Goal: Task Accomplishment & Management: Complete application form

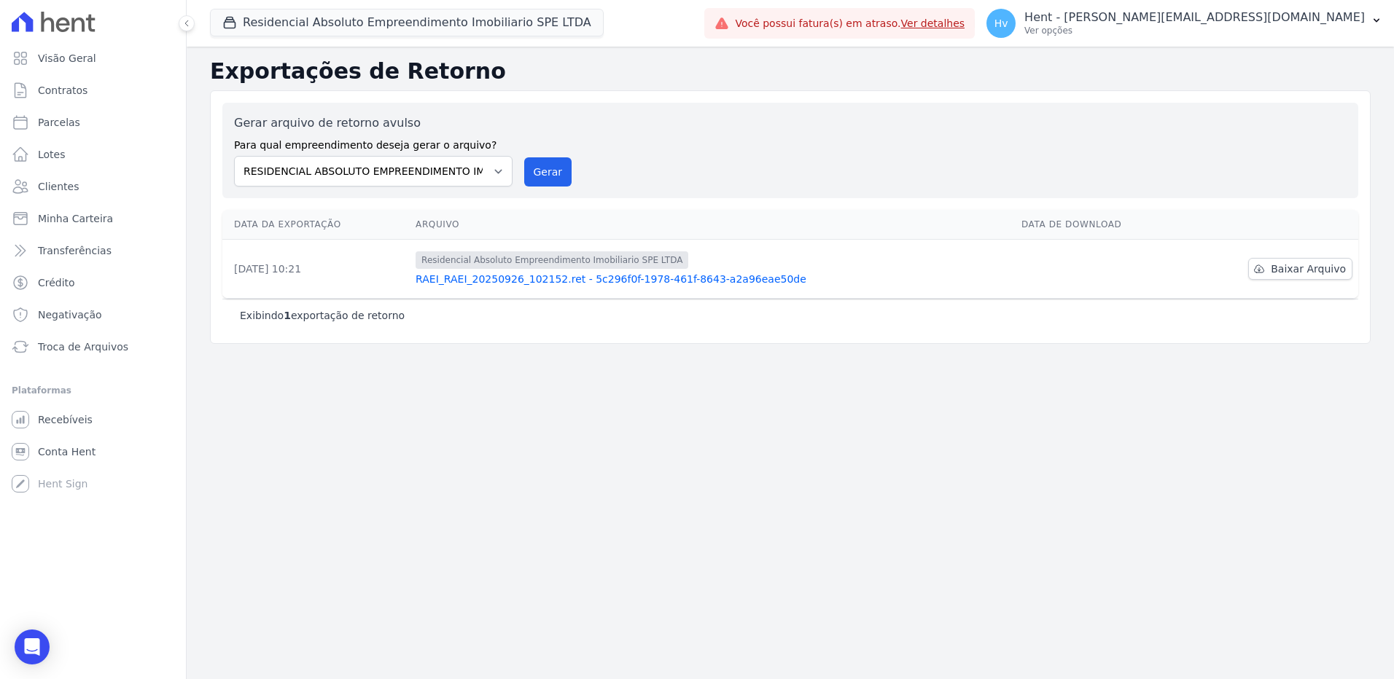
click at [932, 419] on div "O arquivo de retorno está sendo gerado. Você receberá um email quando estiver d…" at bounding box center [790, 363] width 1207 height 633
click at [416, 19] on button "Residencial Absoluto Empreendimento Imobiliario SPE LTDA" at bounding box center [407, 23] width 394 height 28
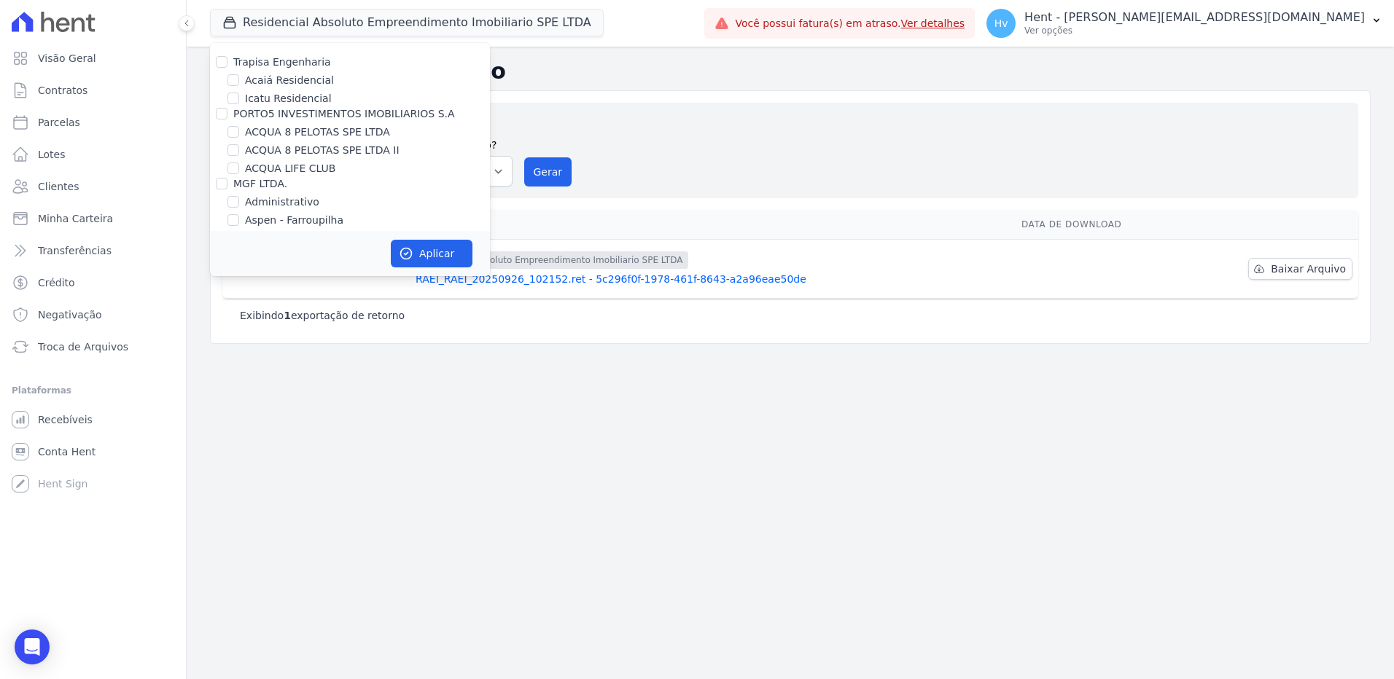
scroll to position [8942, 0]
click at [297, 377] on label "RESIDENCIAL ABSOLUTO EMPREENDIMENTO IMOBILIARIO SPE LTDA" at bounding box center [367, 392] width 245 height 31
click at [239, 378] on input "RESIDENCIAL ABSOLUTO EMPREENDIMENTO IMOBILIARIO SPE LTDA" at bounding box center [233, 384] width 12 height 12
checkbox input "false"
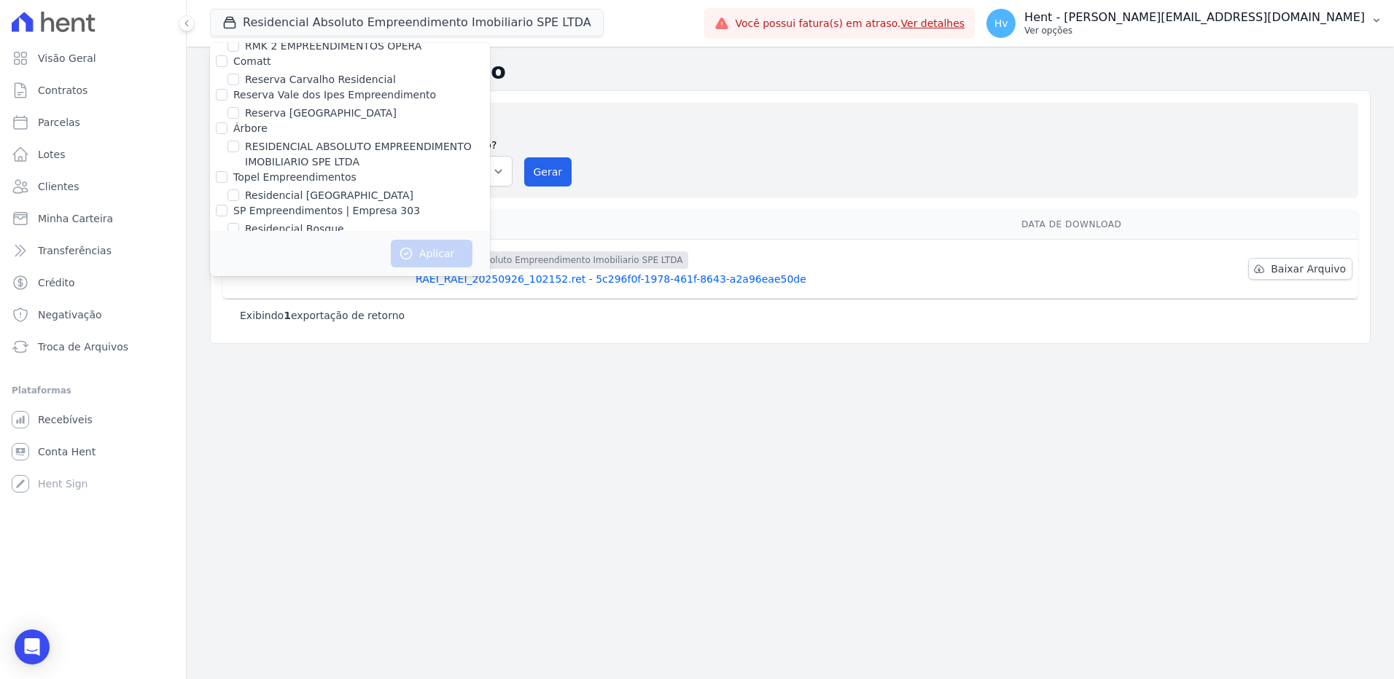
scroll to position [4901, 0]
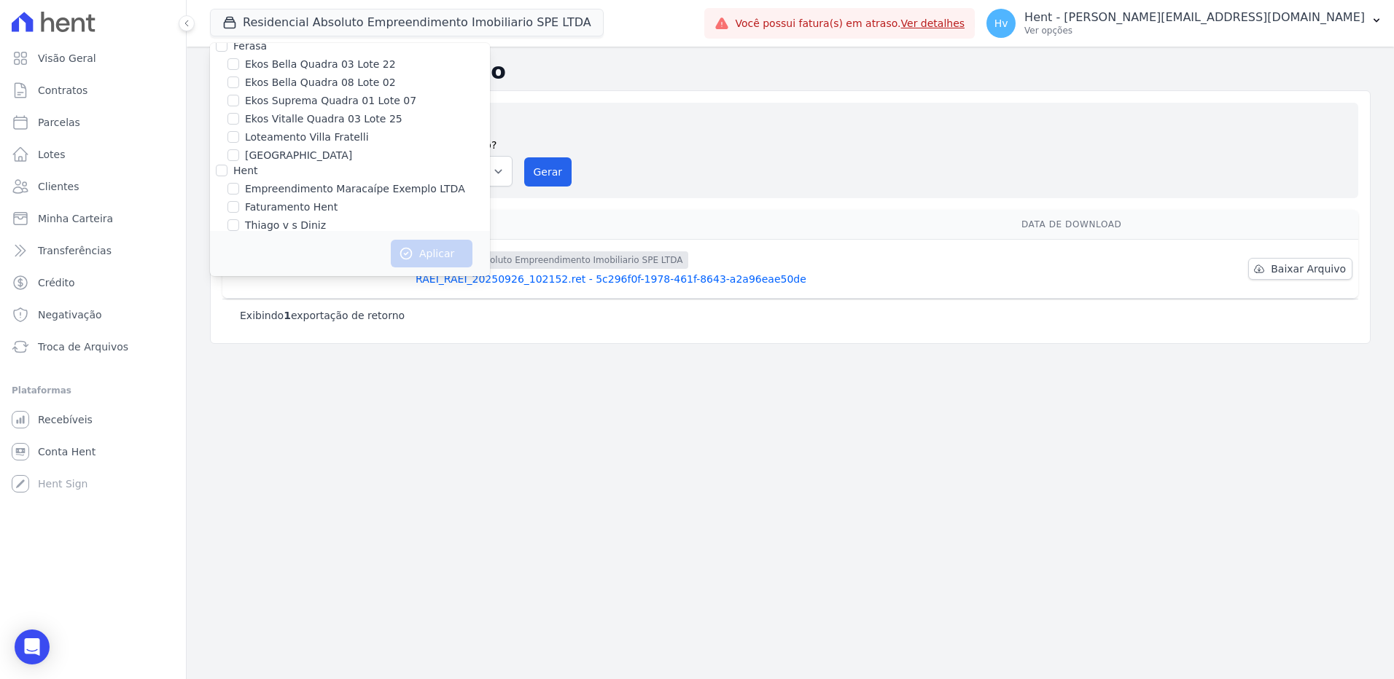
click at [260, 324] on label "SOLAR BELLAVISTA" at bounding box center [294, 331] width 98 height 15
click at [239, 326] on input "SOLAR BELLAVISTA" at bounding box center [233, 332] width 12 height 12
click at [300, 324] on label "SOLAR BELLAVISTA" at bounding box center [294, 331] width 98 height 15
click at [239, 326] on input "SOLAR BELLAVISTA" at bounding box center [233, 332] width 12 height 12
checkbox input "false"
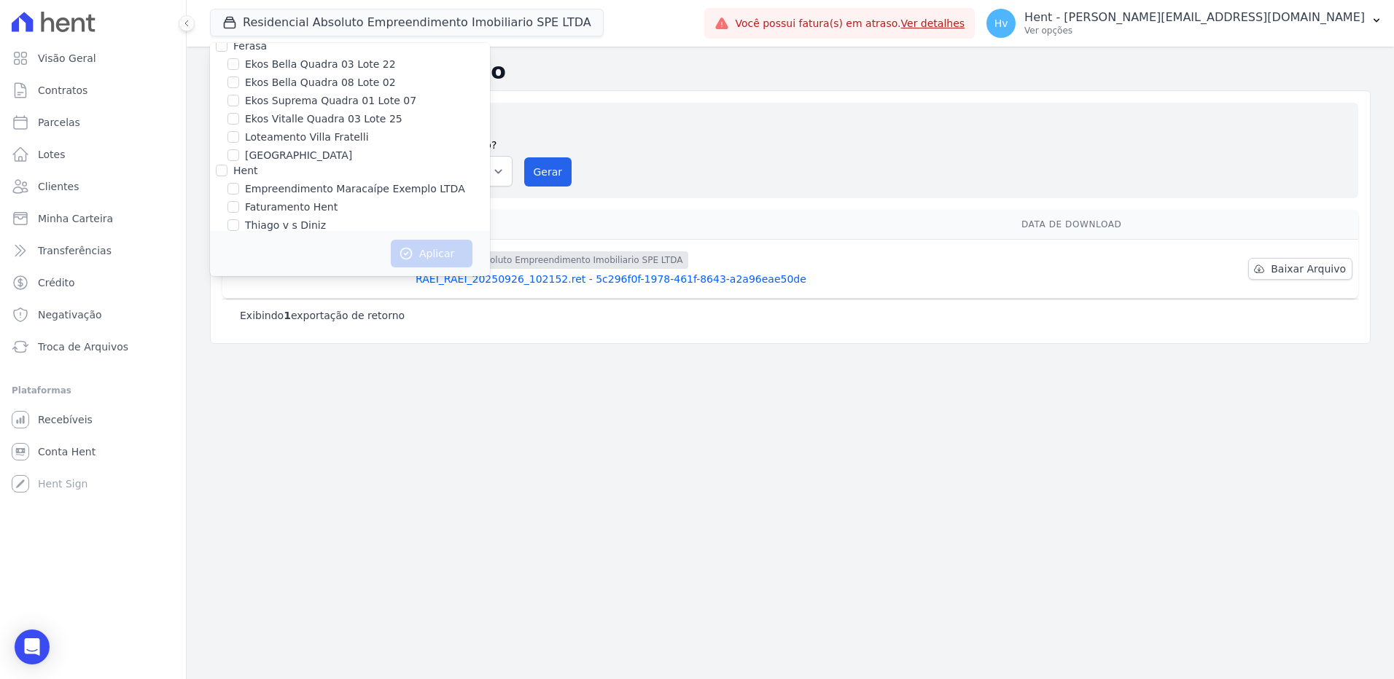
click at [251, 288] on label "FLOW" at bounding box center [259, 295] width 29 height 15
click at [239, 289] on input "FLOW" at bounding box center [233, 295] width 12 height 12
checkbox input "true"
click at [426, 257] on button "Aplicar" at bounding box center [432, 254] width 82 height 28
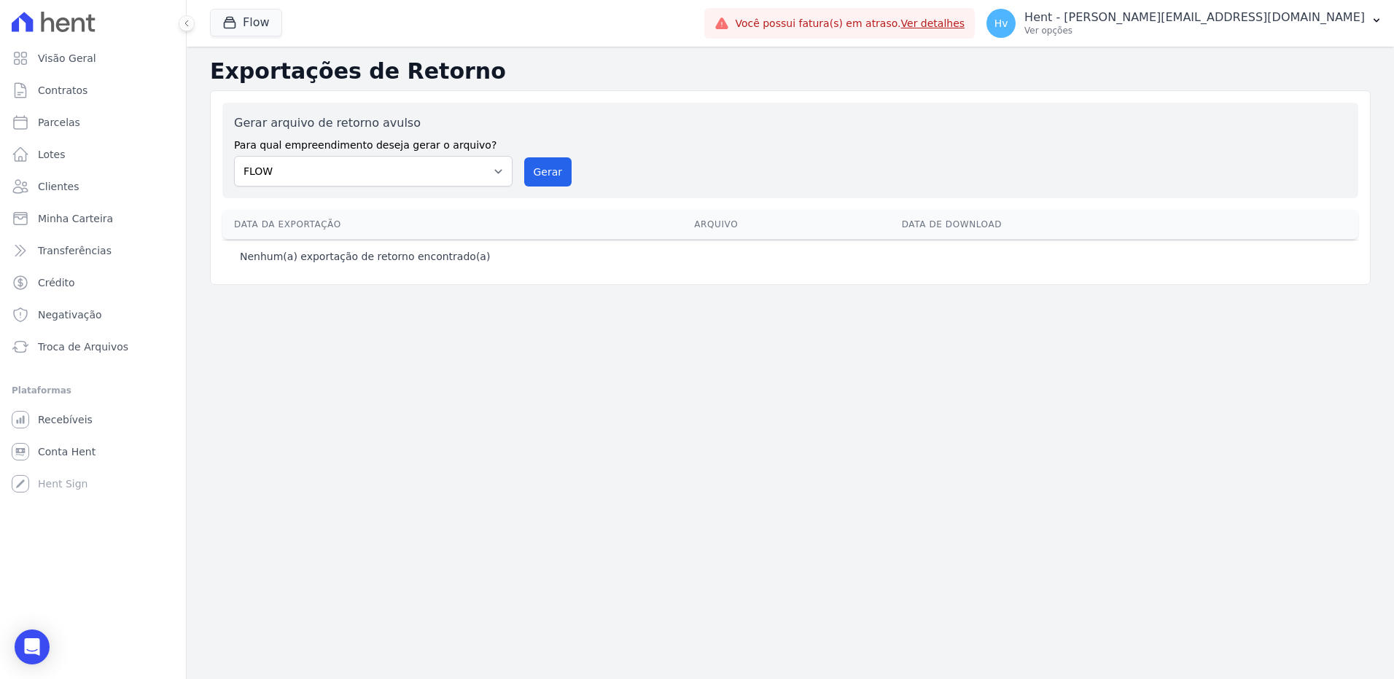
drag, startPoint x: 1029, startPoint y: 89, endPoint x: 1037, endPoint y: 71, distance: 19.2
click at [1029, 89] on div "Exportações de Retorno Gerar arquivo de retorno avulso Para qual empreendimento…" at bounding box center [790, 171] width 1161 height 227
click at [1261, 24] on p "Hent - [PERSON_NAME][EMAIL_ADDRESS][DOMAIN_NAME]" at bounding box center [1194, 17] width 340 height 15
click at [1251, 198] on link "Importar de ERP" at bounding box center [1300, 193] width 187 height 26
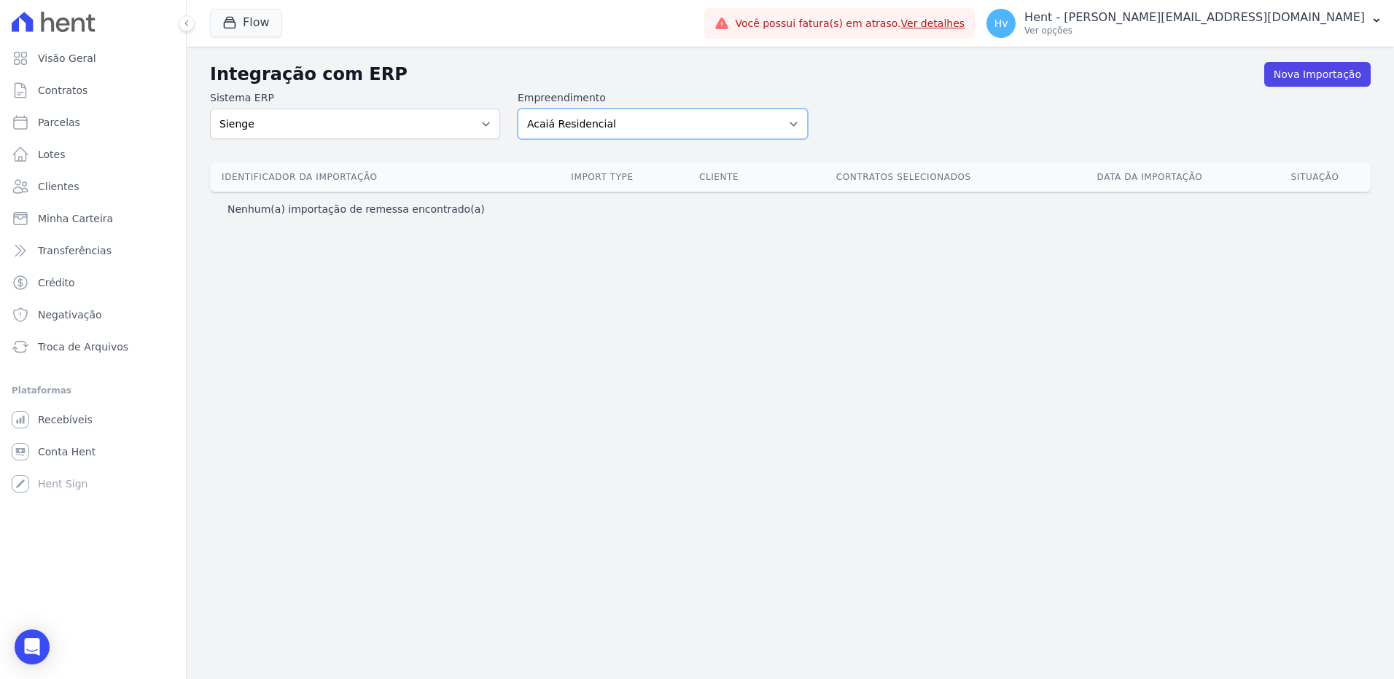
click at [666, 122] on select "Acaiá Residencial ACQUA 8 PELOTAS SPE LTDA ACQUA 8 PELOTAS SPE LTDA II ACQUA LI…" at bounding box center [663, 124] width 290 height 31
select select "3d2d160d-8cc9-45bf-8360-b2668eb8f3f8"
click at [518, 109] on select "Acaiá Residencial ACQUA 8 PELOTAS SPE LTDA ACQUA 8 PELOTAS SPE LTDA II ACQUA LI…" at bounding box center [663, 124] width 290 height 31
click at [485, 313] on div "Integração com ERP Nova Importação Sistema ERP Sienge CVCRM Empreendimento Acai…" at bounding box center [790, 363] width 1207 height 633
click at [1226, 20] on p "Hent - [PERSON_NAME][EMAIL_ADDRESS][DOMAIN_NAME]" at bounding box center [1194, 17] width 340 height 15
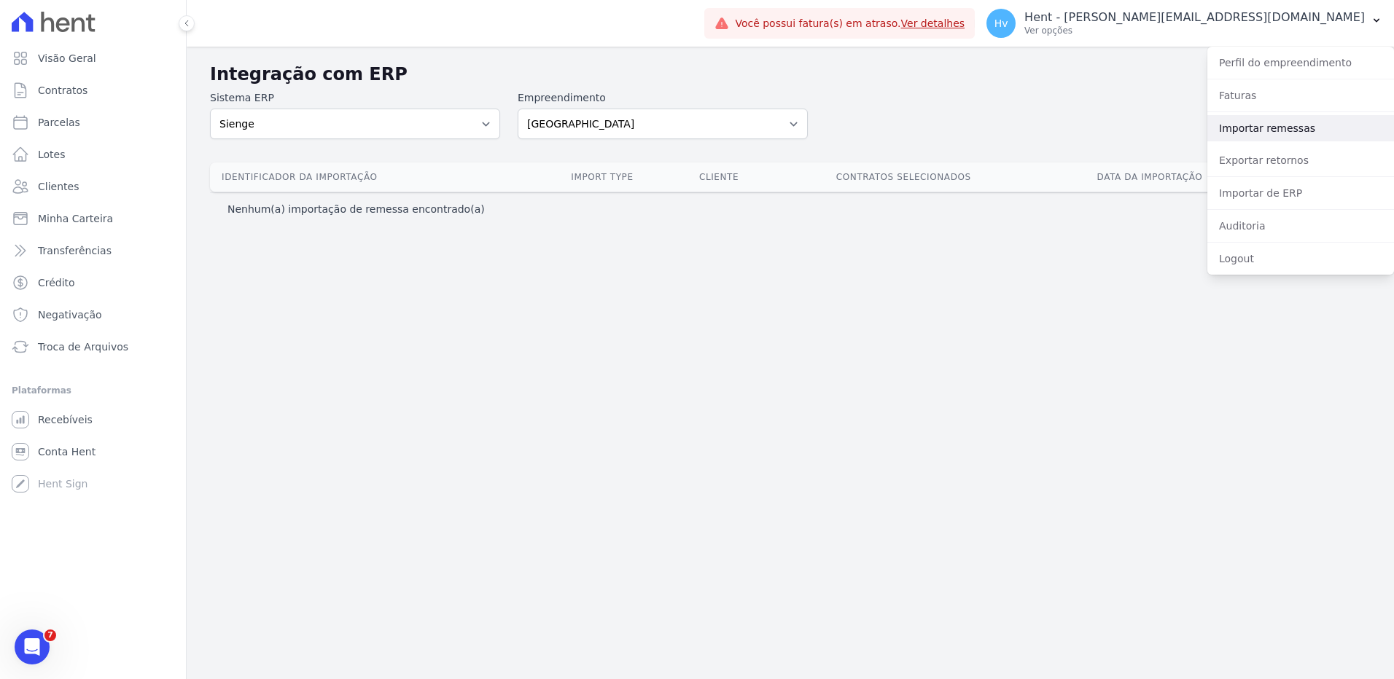
click at [1254, 131] on link "Importar remessas" at bounding box center [1300, 128] width 187 height 26
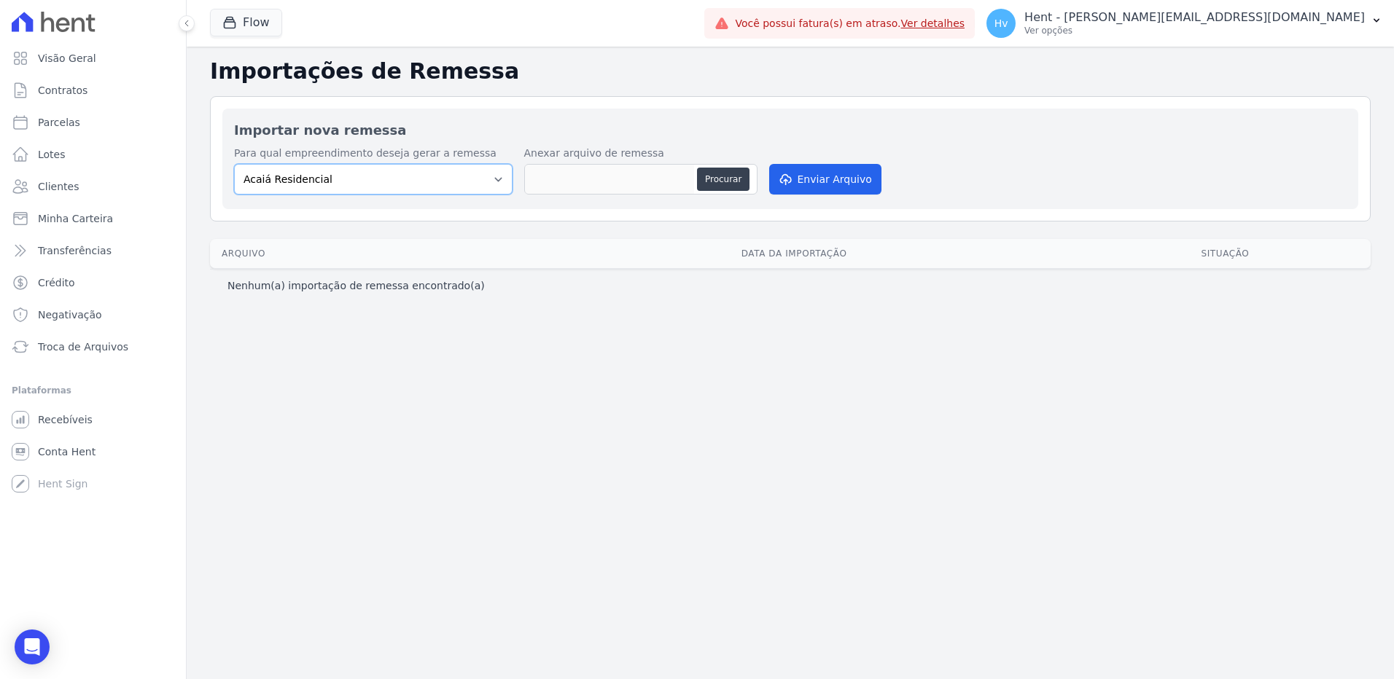
click at [468, 180] on select "Acaiá Residencial ACQUA 8 PELOTAS SPE LTDA II Administrativo AGILE ELOI MENDES …" at bounding box center [373, 179] width 278 height 31
select select "3d2d160d-8cc9-45bf-8360-b2668eb8f3f8"
click at [234, 164] on select "Acaiá Residencial ACQUA 8 PELOTAS SPE LTDA II Administrativo AGILE ELOI MENDES …" at bounding box center [373, 179] width 278 height 31
click at [230, 26] on icon "button" at bounding box center [229, 22] width 15 height 15
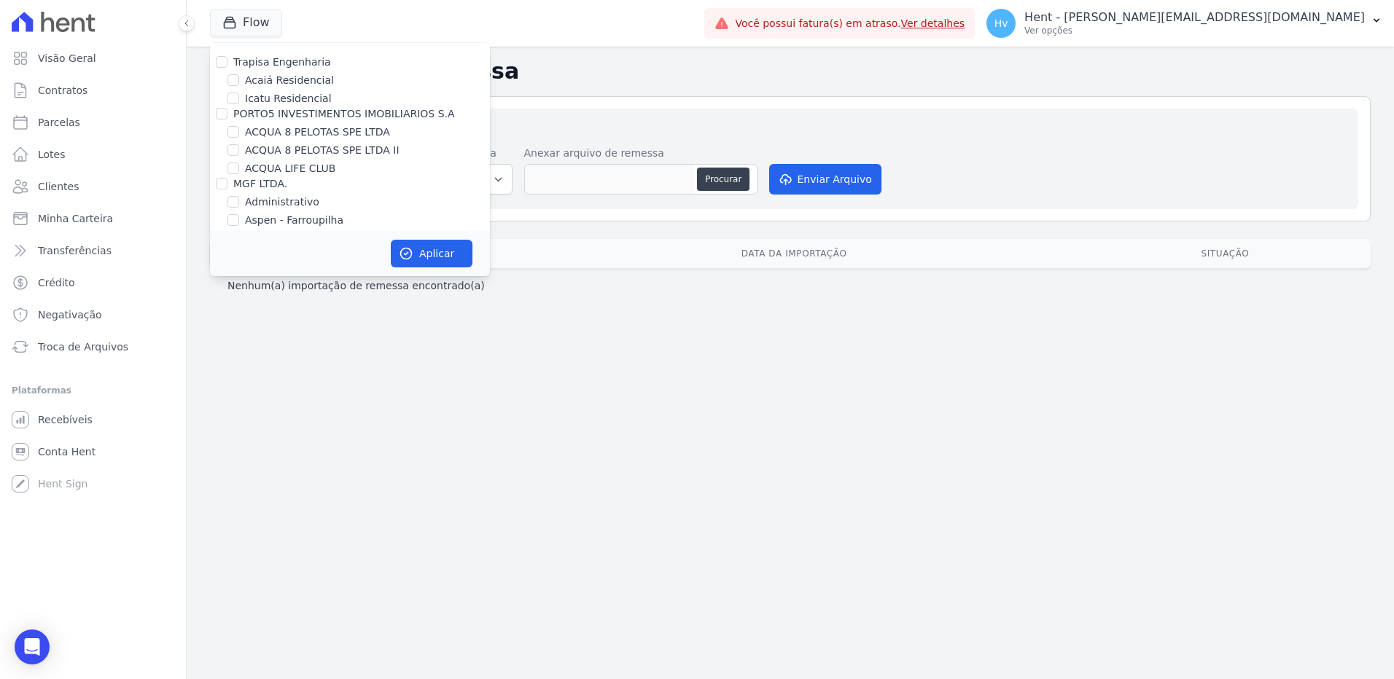
scroll to position [4901, 0]
click at [303, 270] on label "[GEOGRAPHIC_DATA]" at bounding box center [298, 277] width 107 height 15
click at [239, 271] on input "[GEOGRAPHIC_DATA]" at bounding box center [233, 277] width 12 height 12
checkbox input "true"
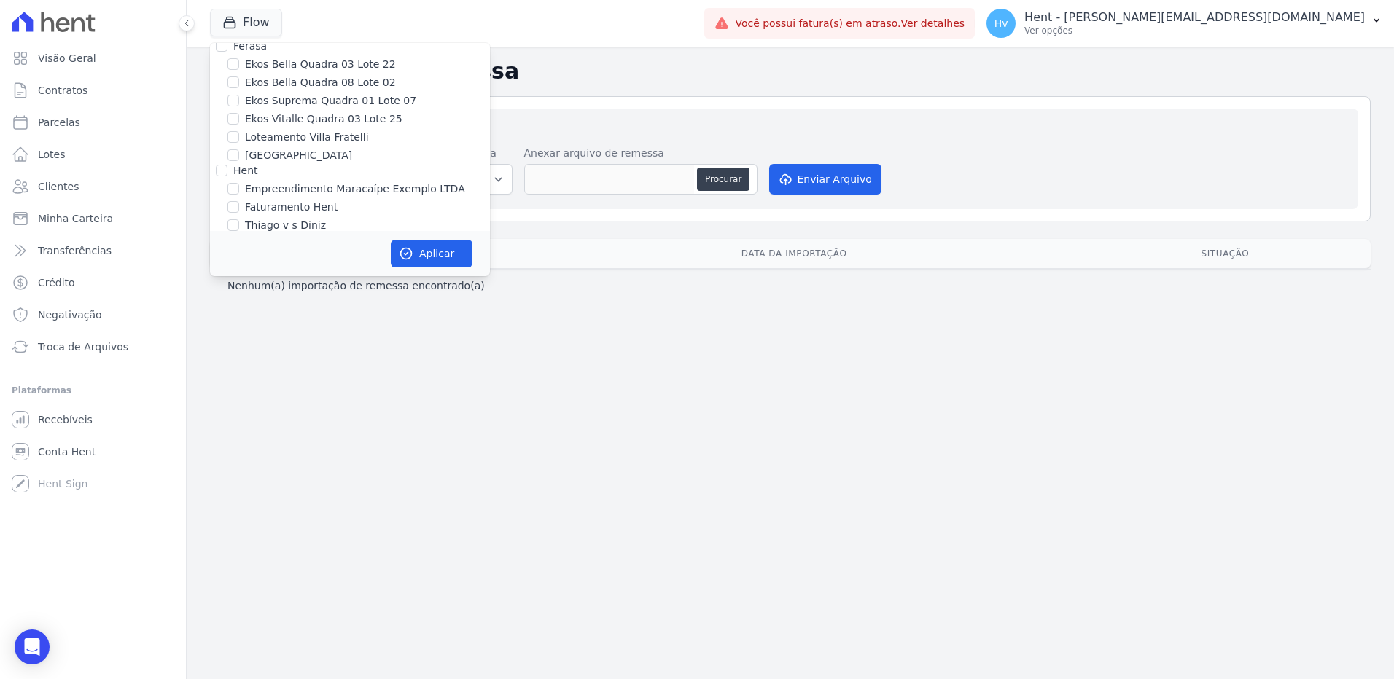
click at [264, 288] on label "FLOW" at bounding box center [259, 295] width 29 height 15
click at [239, 289] on input "FLOW" at bounding box center [233, 295] width 12 height 12
checkbox input "false"
click at [421, 258] on button "Aplicar" at bounding box center [432, 254] width 82 height 28
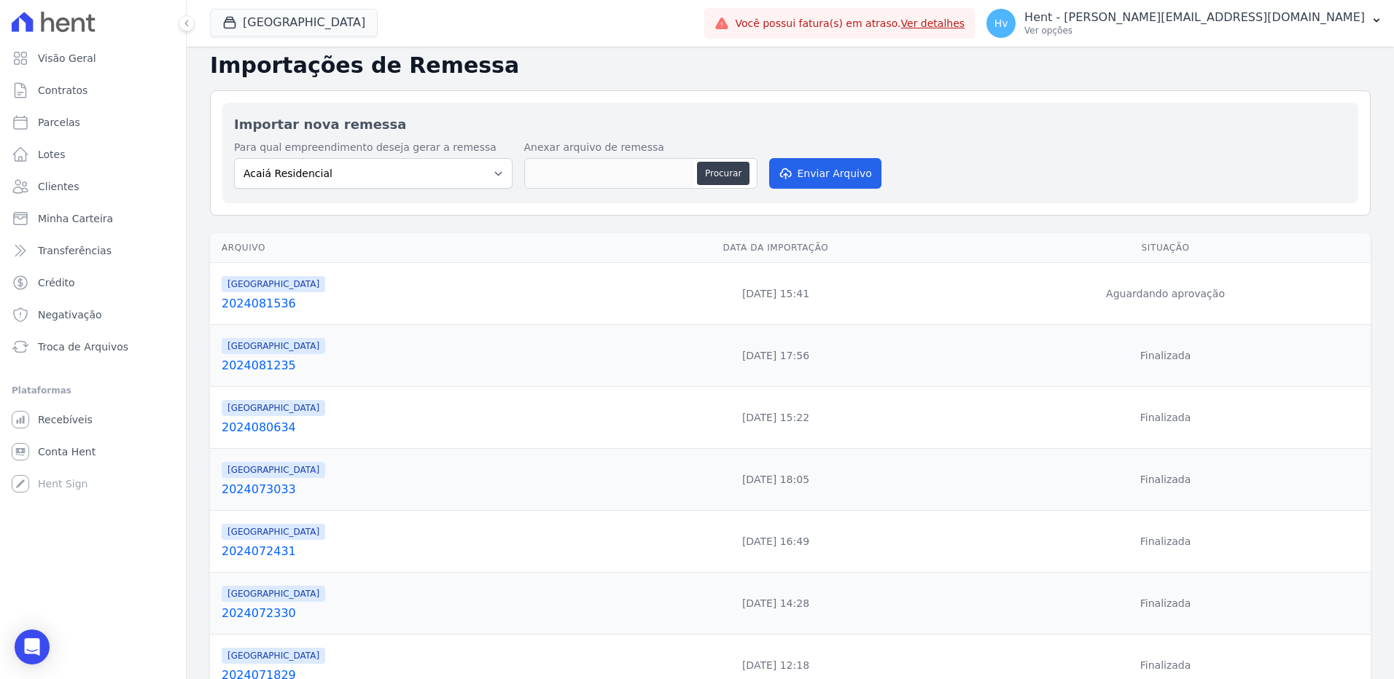
scroll to position [0, 0]
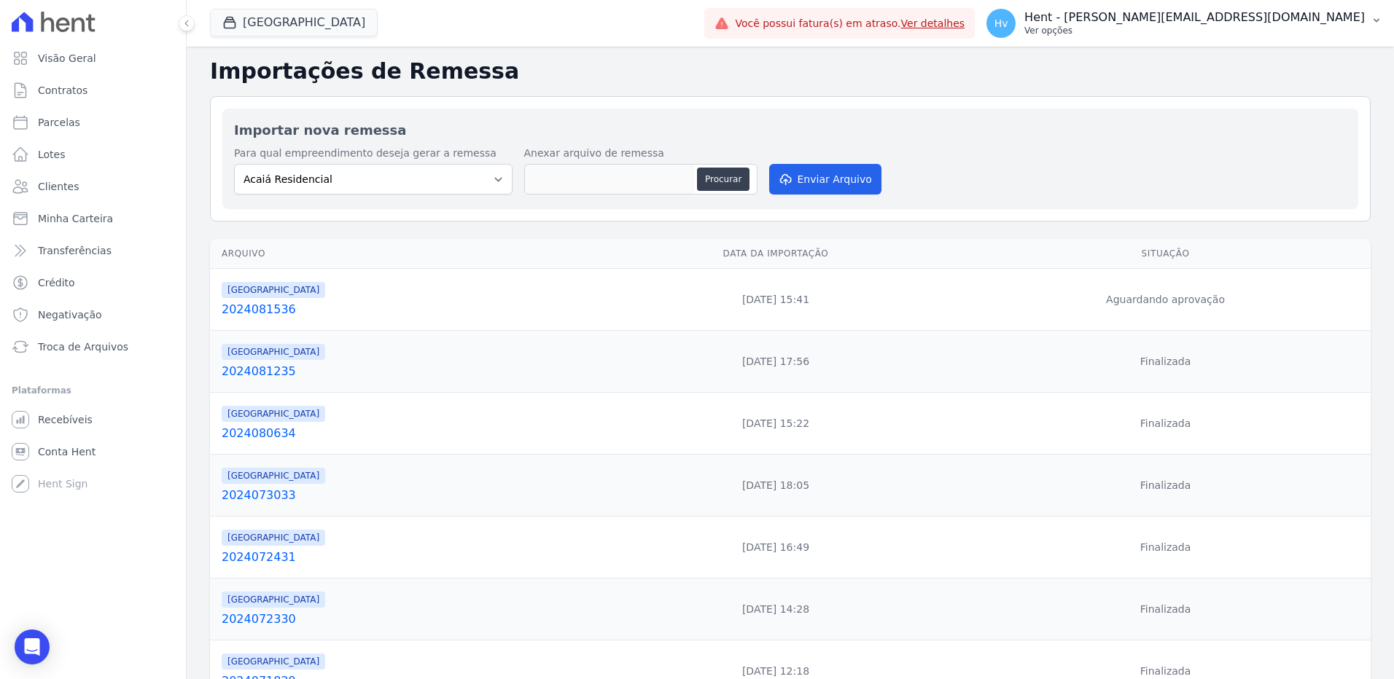
click at [1249, 26] on p "Ver opções" at bounding box center [1194, 31] width 340 height 12
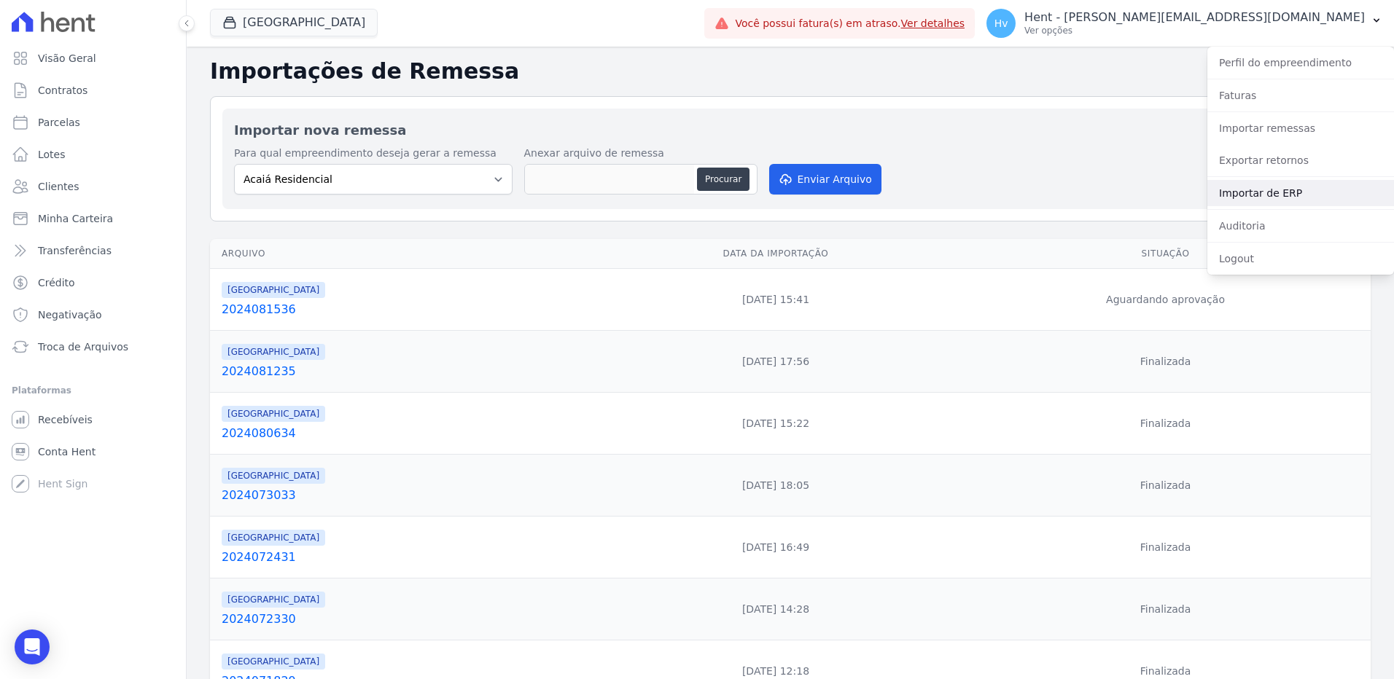
click at [1255, 192] on link "Importar de ERP" at bounding box center [1300, 193] width 187 height 26
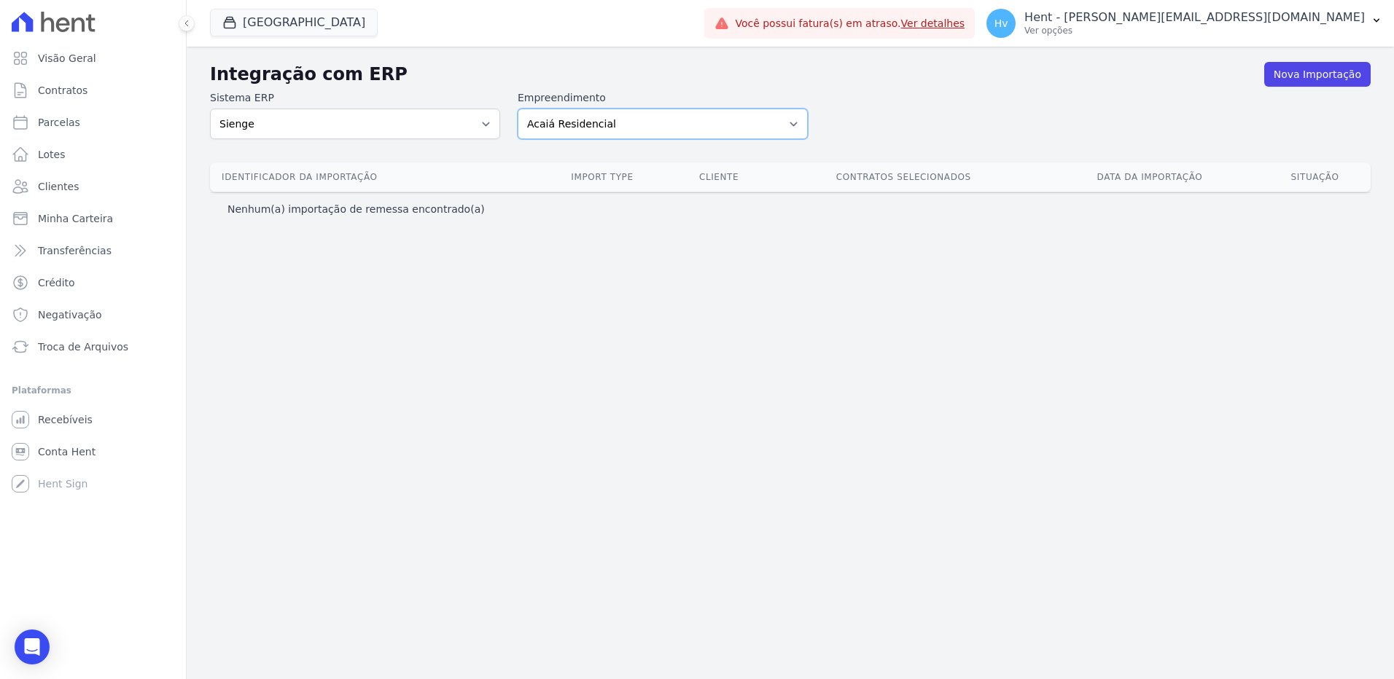
click at [637, 131] on select "Acaiá Residencial ACQUA 8 PELOTAS SPE LTDA ACQUA 8 PELOTAS SPE LTDA II ACQUA LI…" at bounding box center [663, 124] width 290 height 31
select select "3d2d160d-8cc9-45bf-8360-b2668eb8f3f8"
click at [518, 109] on select "Acaiá Residencial ACQUA 8 PELOTAS SPE LTDA ACQUA 8 PELOTAS SPE LTDA II ACQUA LI…" at bounding box center [663, 124] width 290 height 31
click at [655, 340] on div "Integração com ERP Nova Importação Sistema ERP Sienge CVCRM Empreendimento Acai…" at bounding box center [790, 363] width 1207 height 633
click at [62, 416] on span "Recebíveis" at bounding box center [65, 420] width 55 height 15
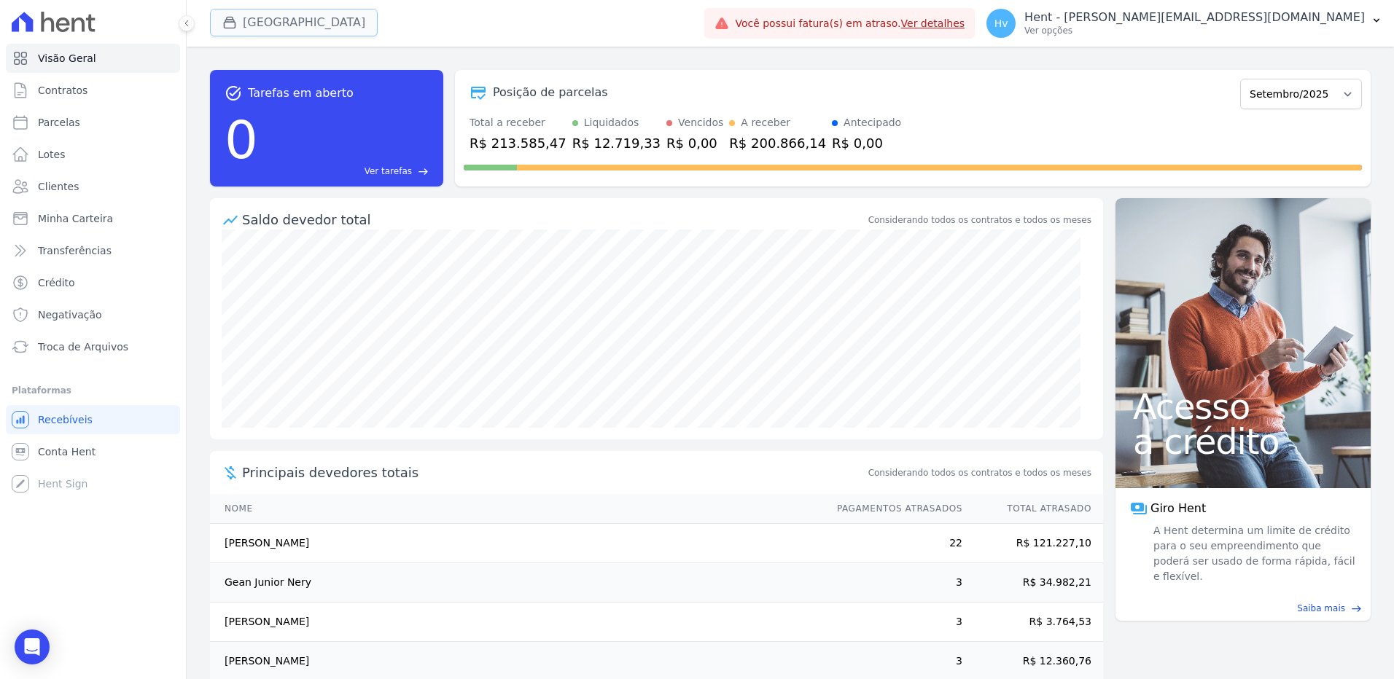
click at [327, 24] on button "[GEOGRAPHIC_DATA]" at bounding box center [294, 23] width 168 height 28
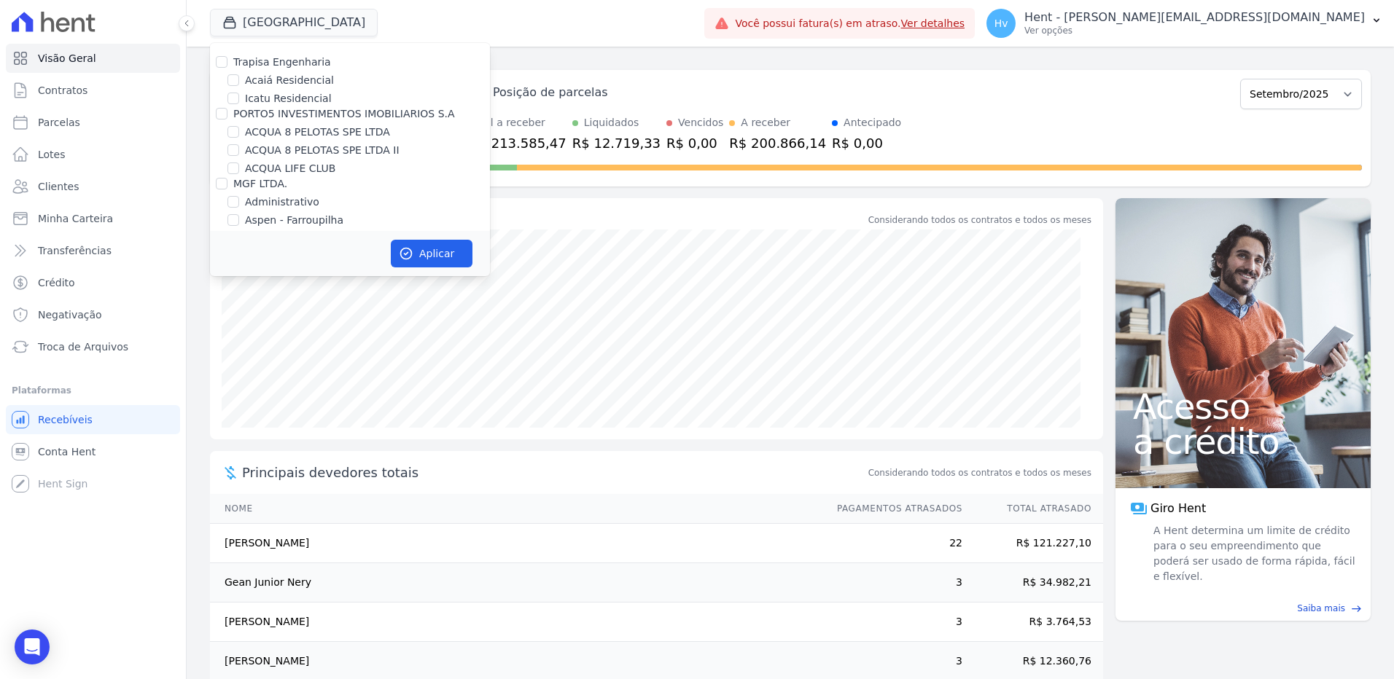
scroll to position [4901, 0]
click at [309, 270] on label "[GEOGRAPHIC_DATA]" at bounding box center [298, 277] width 107 height 15
click at [239, 271] on input "[GEOGRAPHIC_DATA]" at bounding box center [233, 277] width 12 height 12
checkbox input "false"
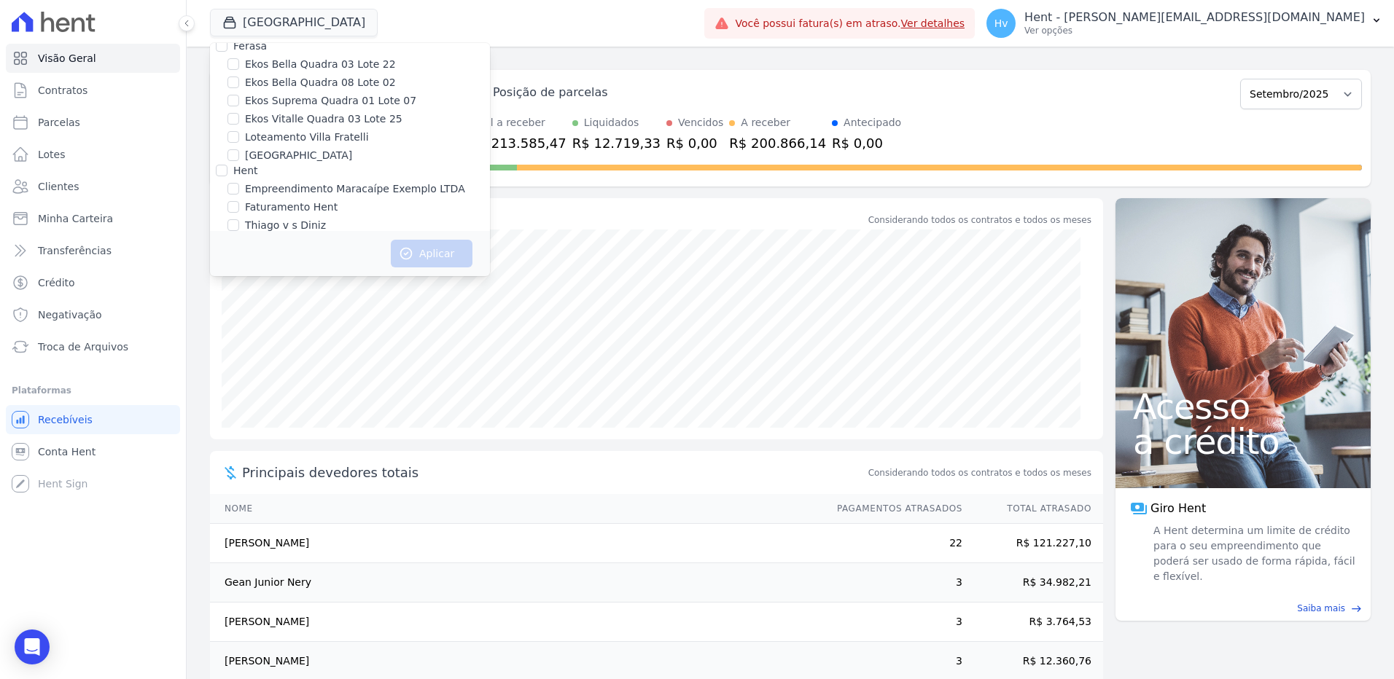
click at [243, 288] on div "FLOW" at bounding box center [350, 295] width 280 height 15
click at [231, 289] on input "FLOW" at bounding box center [233, 295] width 12 height 12
checkbox input "true"
click at [432, 254] on button "Aplicar" at bounding box center [432, 254] width 82 height 28
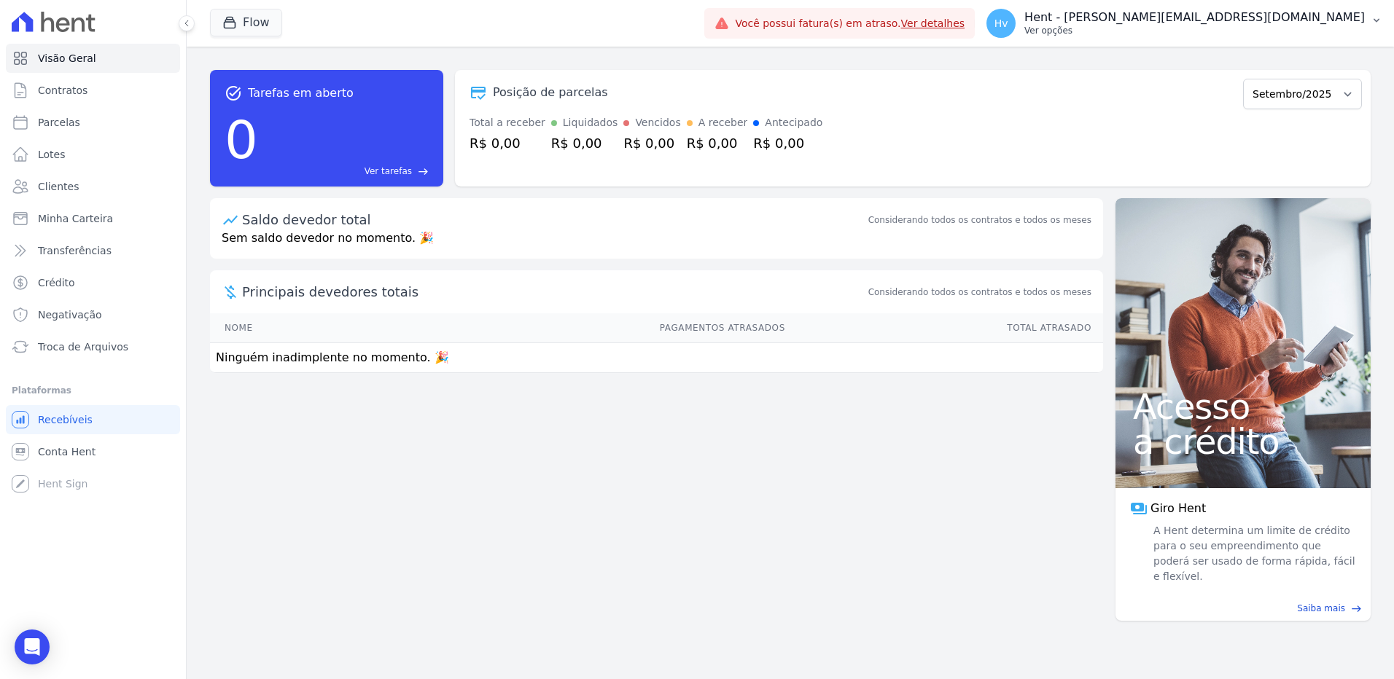
click at [1223, 26] on p "Ver opções" at bounding box center [1194, 31] width 340 height 12
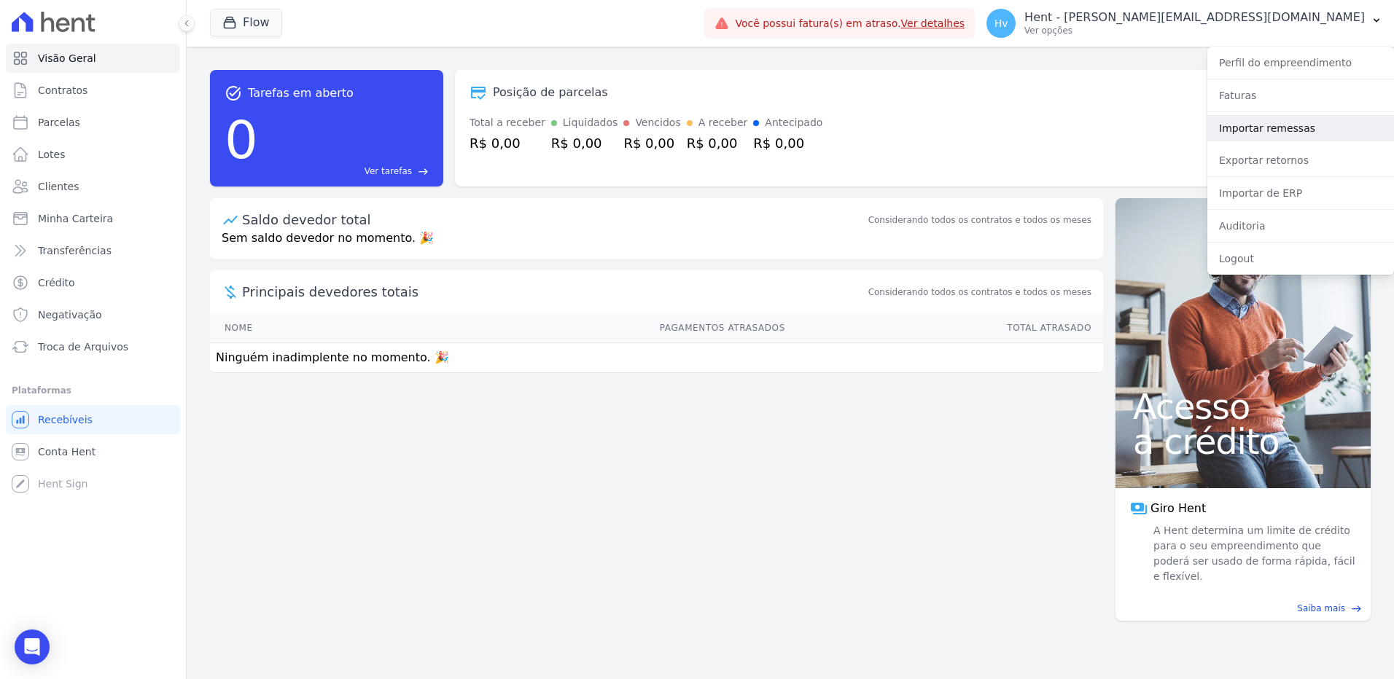
click at [1286, 131] on link "Importar remessas" at bounding box center [1300, 128] width 187 height 26
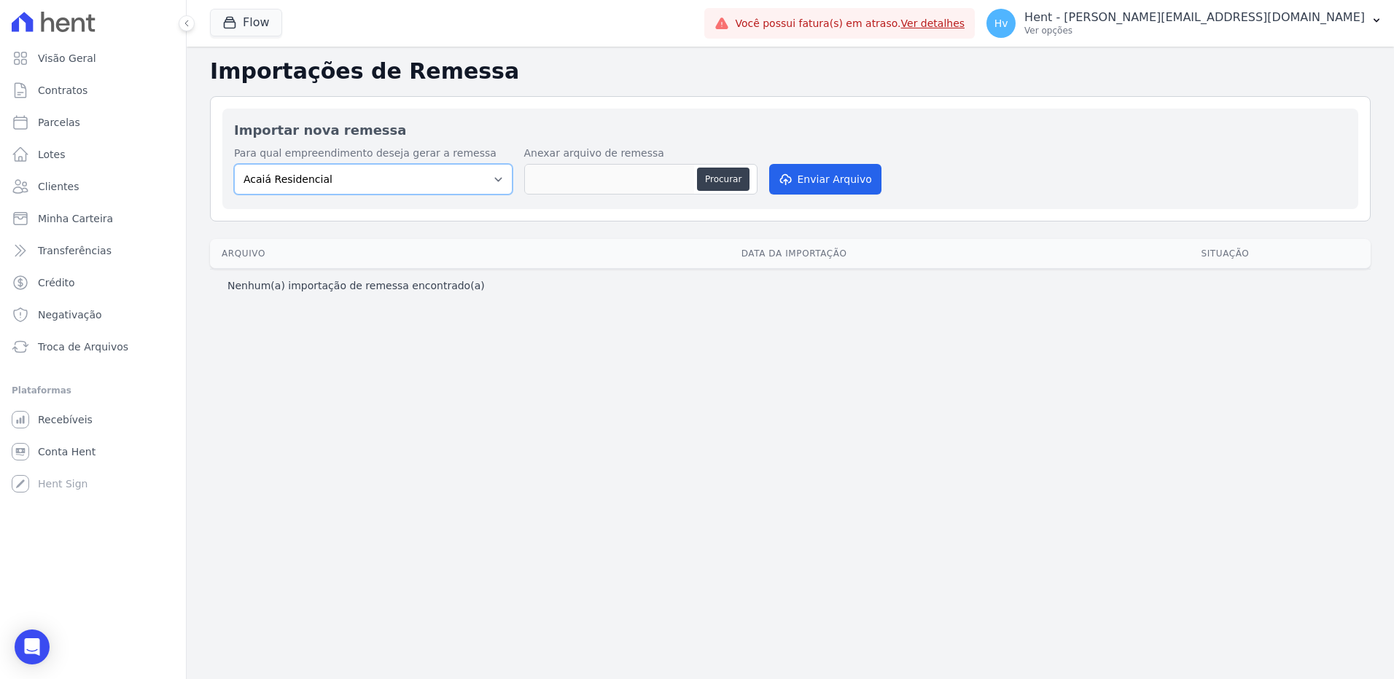
click at [459, 181] on select "Acaiá Residencial ACQUA 8 PELOTAS SPE LTDA II Administrativo AGILE ELOI MENDES …" at bounding box center [373, 179] width 278 height 31
select select "0fa3321a-e704-43a6-ad4a-cd656713b763"
click at [234, 164] on select "Acaiá Residencial ACQUA 8 PELOTAS SPE LTDA II Administrativo AGILE ELOI MENDES …" at bounding box center [373, 179] width 278 height 31
click at [717, 179] on button "Procurar" at bounding box center [723, 179] width 52 height 23
type input "0"
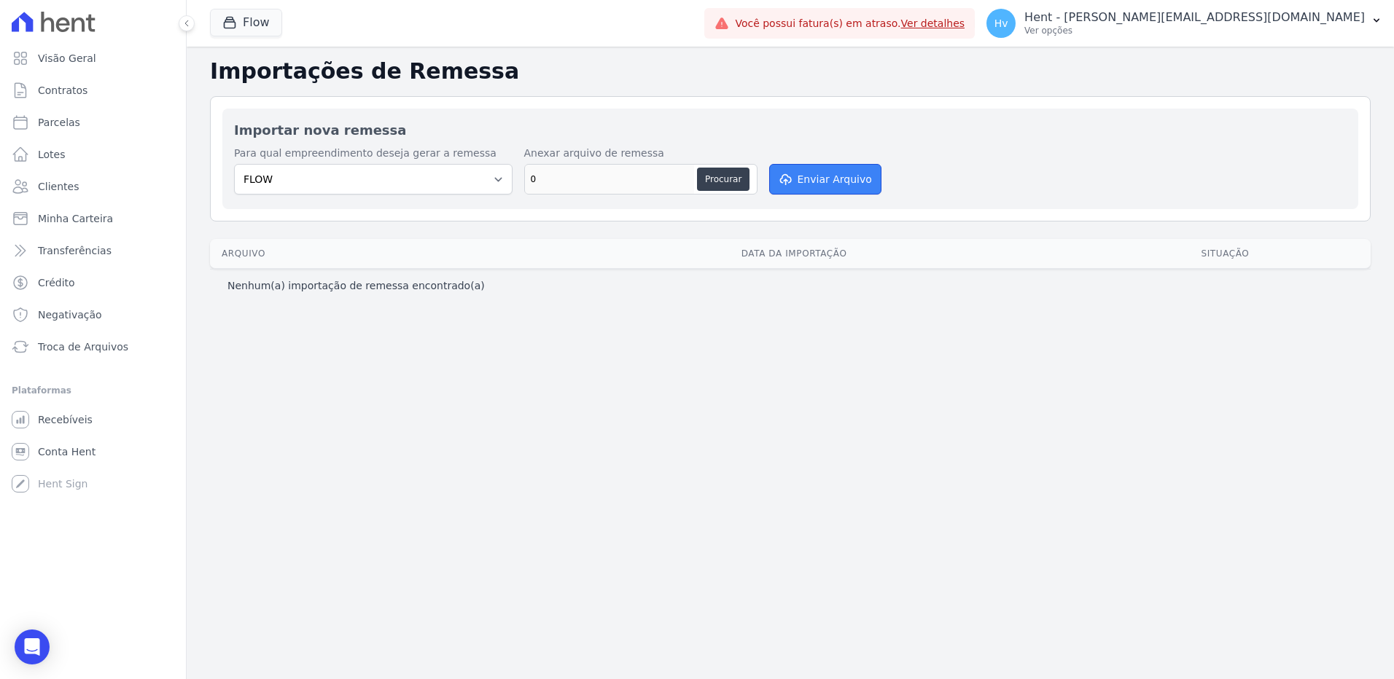
click at [801, 185] on button "Enviar Arquivo" at bounding box center [825, 179] width 112 height 31
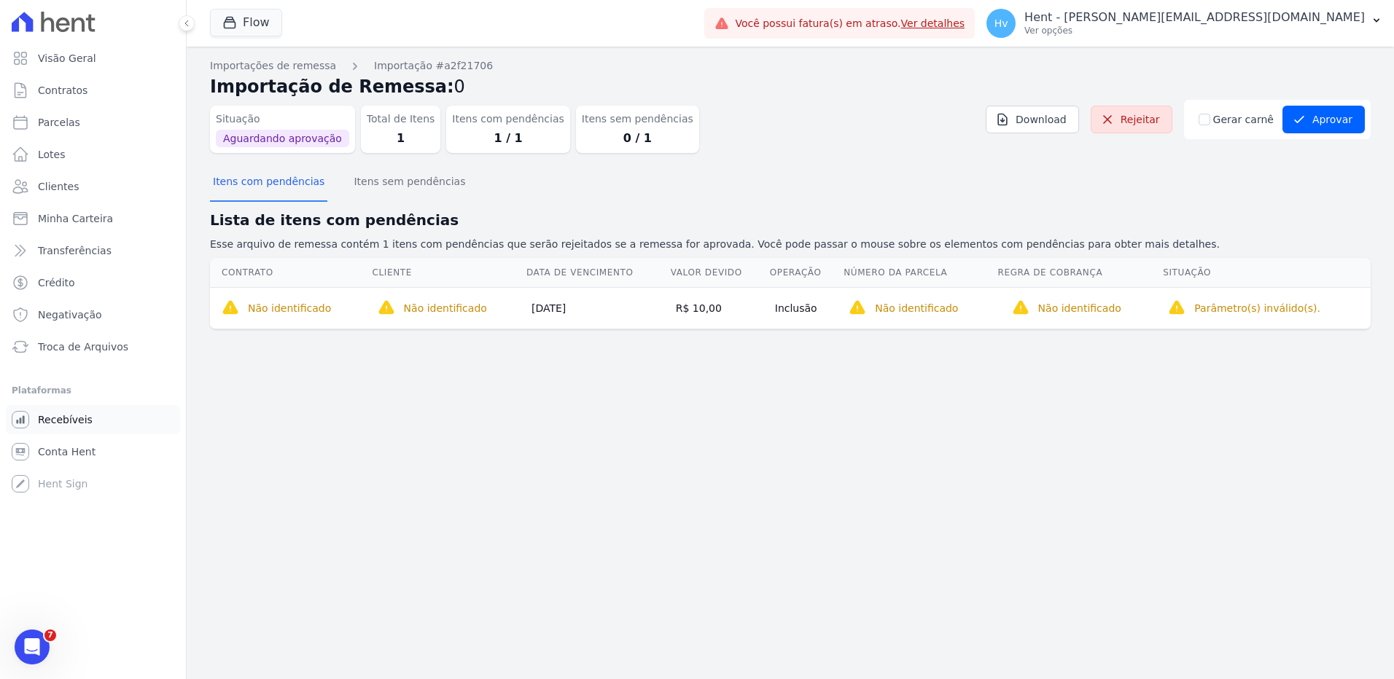
click at [77, 419] on span "Recebíveis" at bounding box center [65, 420] width 55 height 15
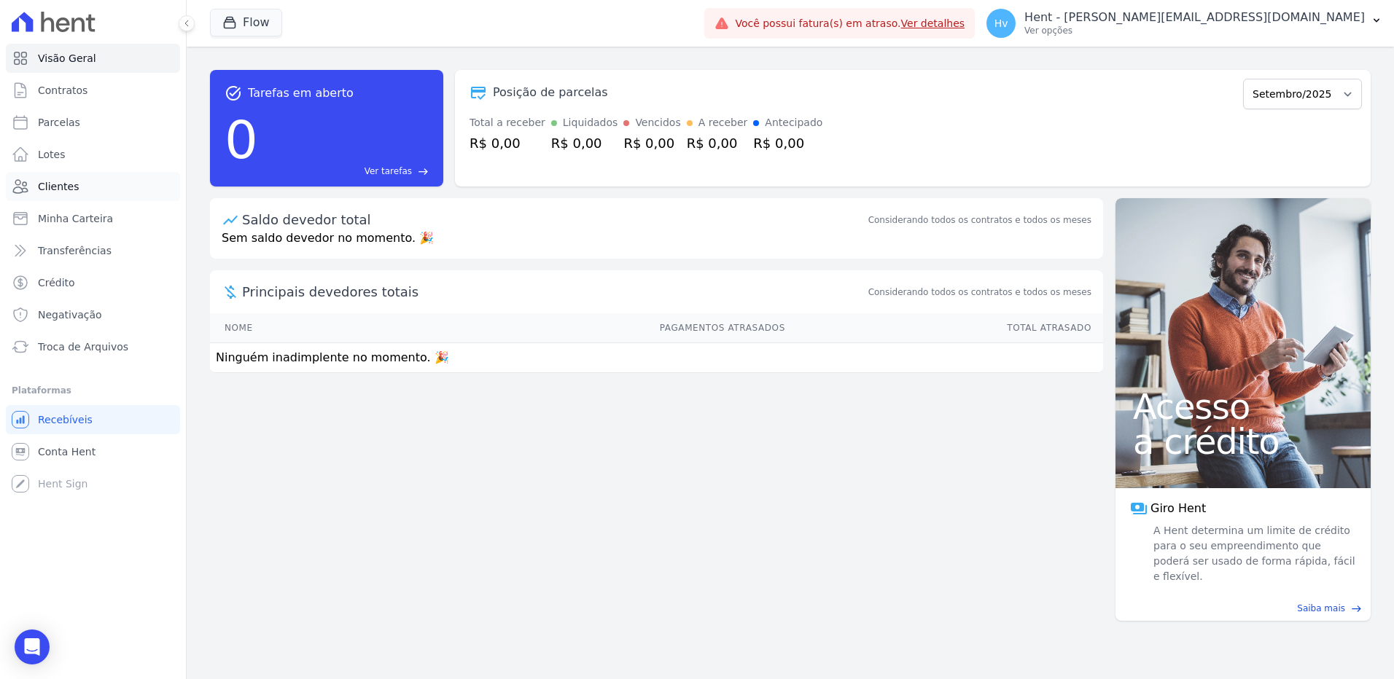
click at [69, 190] on span "Clientes" at bounding box center [58, 186] width 41 height 15
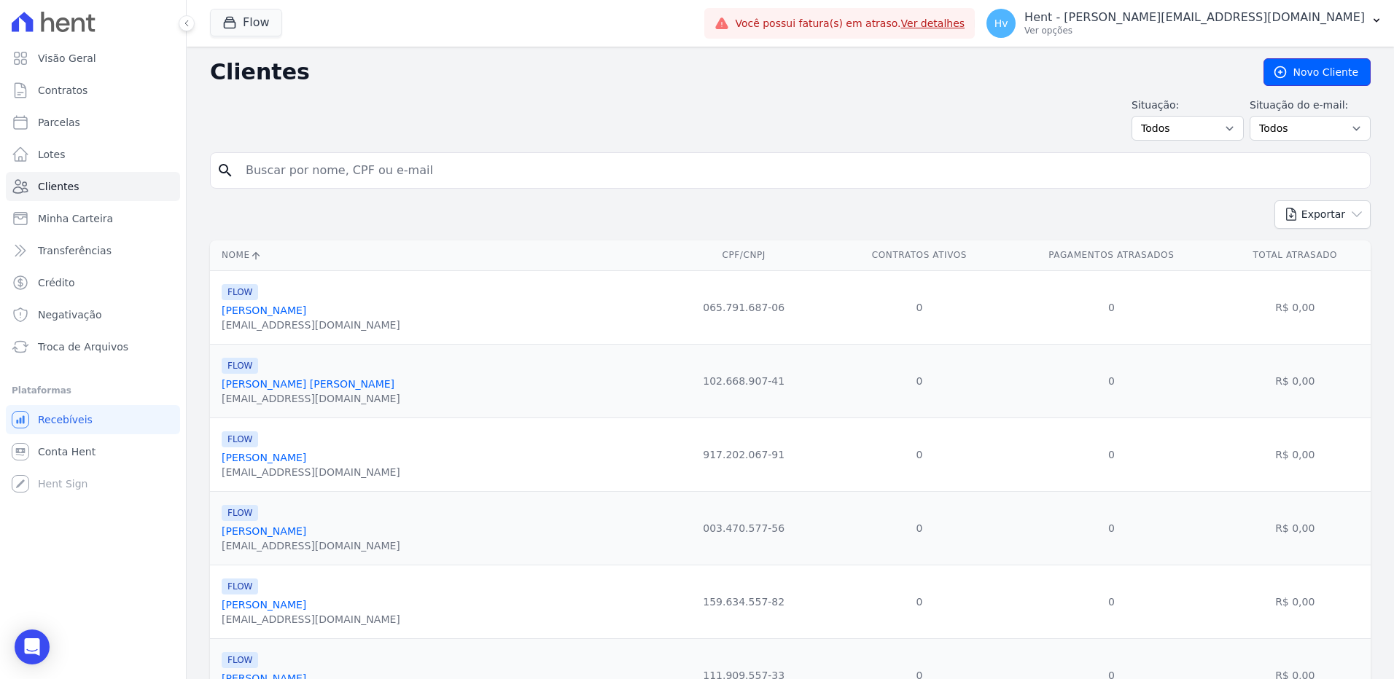
drag, startPoint x: 1320, startPoint y: 69, endPoint x: 1120, endPoint y: 90, distance: 200.8
click at [1320, 69] on link "Novo Cliente" at bounding box center [1316, 72] width 107 height 28
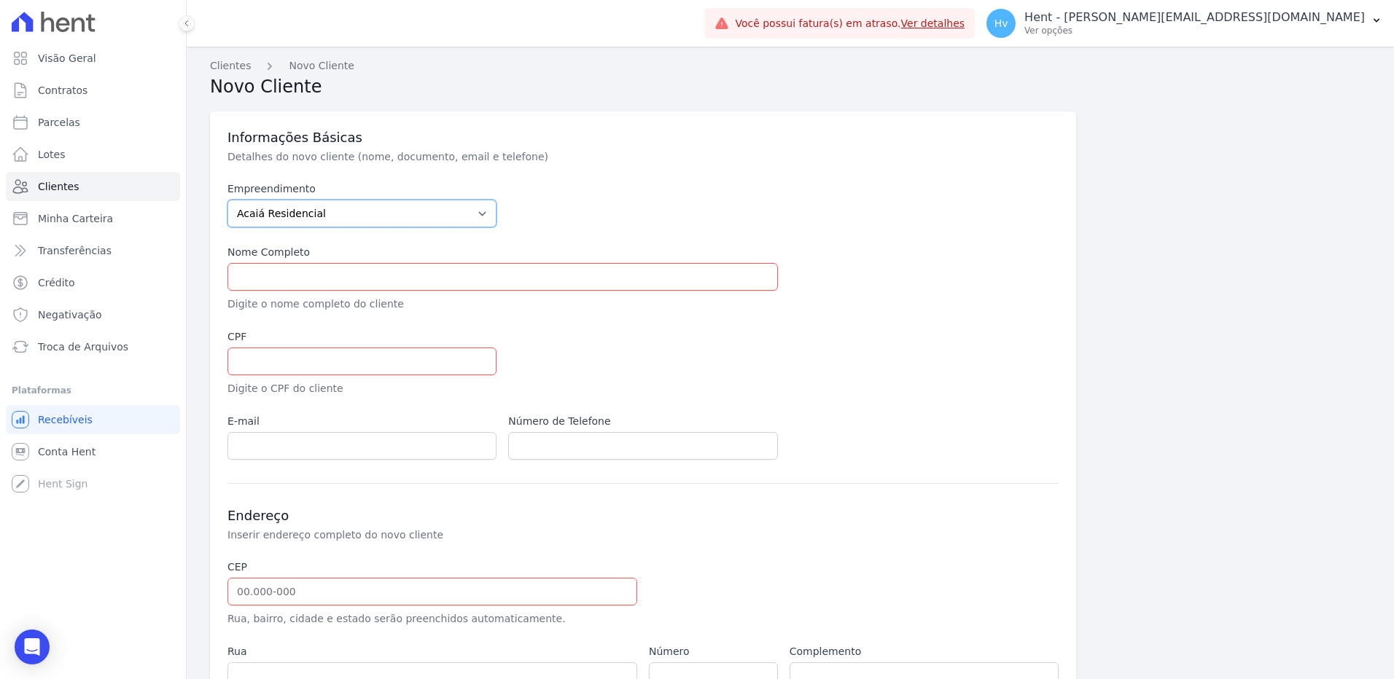
click at [359, 216] on select "Acaiá Residencial ACQUA 8 PELOTAS SPE LTDA ACQUA 8 PELOTAS SPE LTDA II ACQUA LI…" at bounding box center [361, 214] width 269 height 28
select select "0fa3321a-e704-43a6-ad4a-cd656713b763"
click at [227, 200] on select "Acaiá Residencial ACQUA 8 PELOTAS SPE LTDA ACQUA 8 PELOTAS SPE LTDA II ACQUA LI…" at bounding box center [361, 214] width 269 height 28
click at [375, 276] on input "text" at bounding box center [502, 277] width 550 height 28
paste input "LUIS CARLOS PESSANHA"
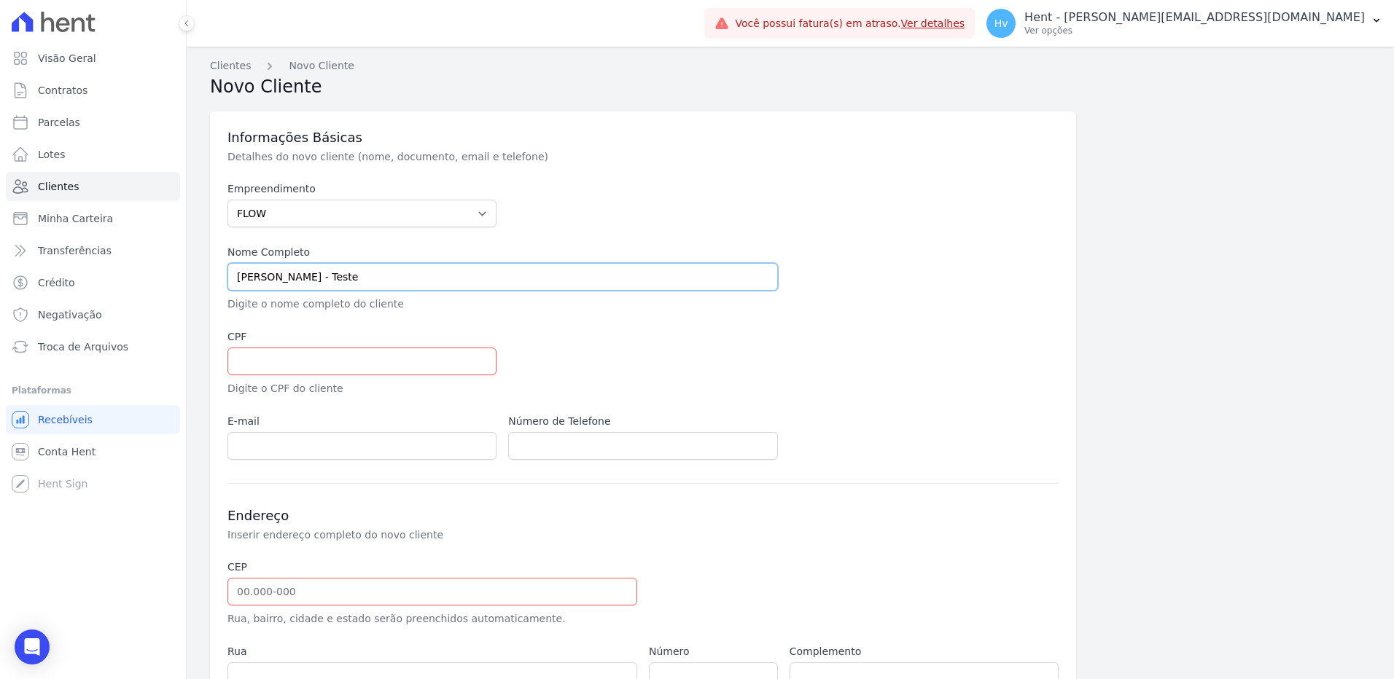
type input "LUIS CARLOS PESSANHA - Teste"
click at [319, 349] on input "text" at bounding box center [361, 362] width 269 height 28
paste input "5471596765"
type input "05471596765"
click at [325, 601] on input "text" at bounding box center [432, 592] width 410 height 28
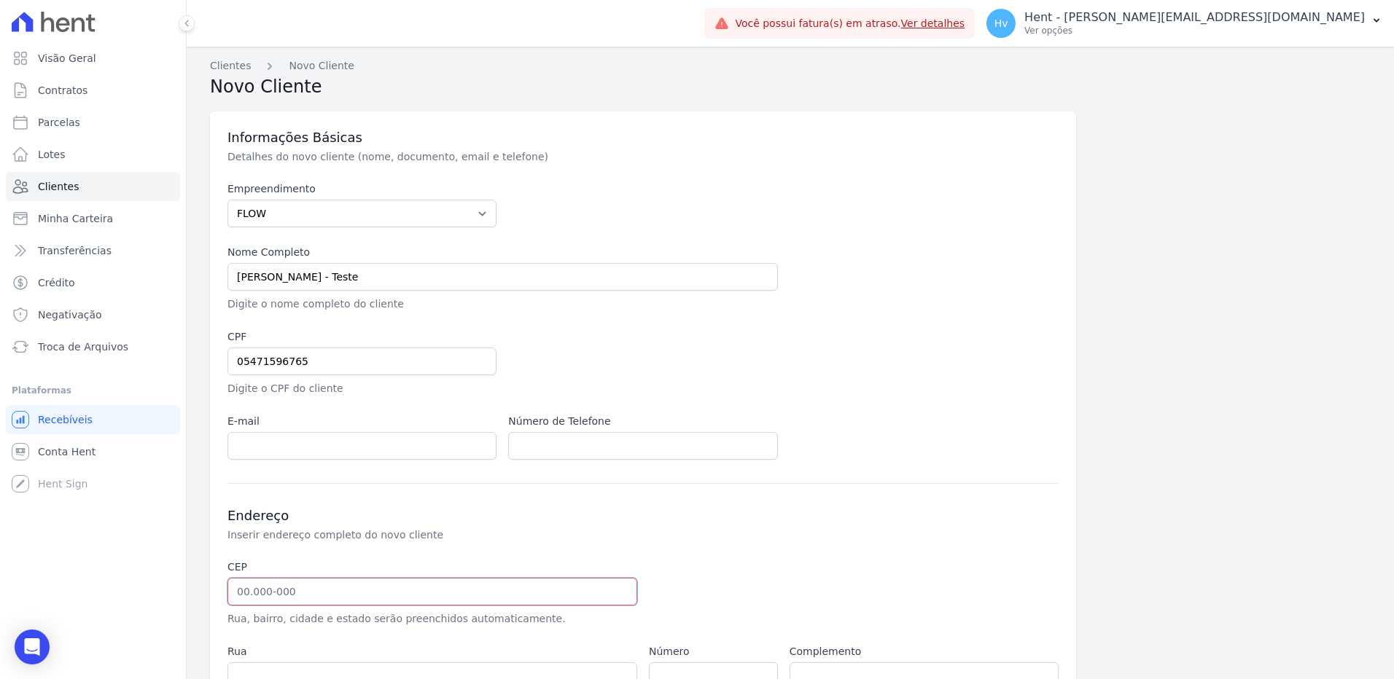
paste input "25.957-015"
type input "25.957-015"
type input "Rua Amapá"
type input "Araras"
type input "Teresópolis"
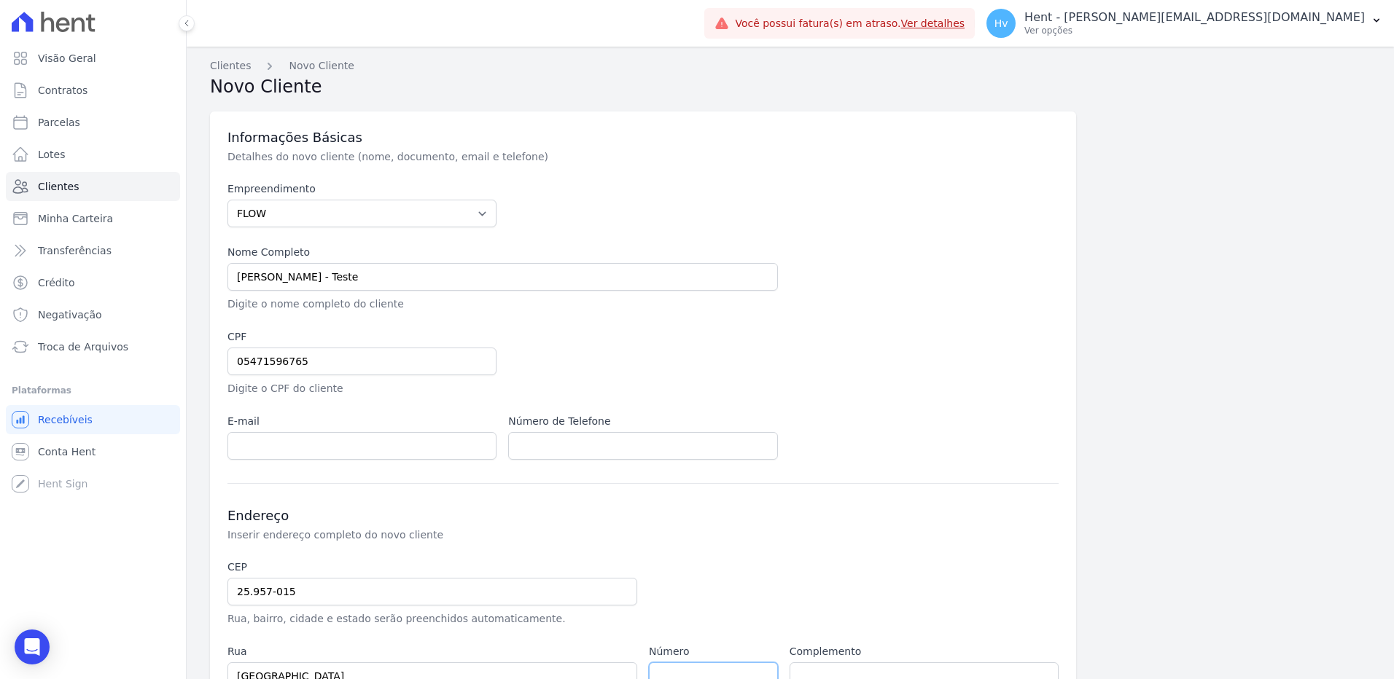
select select "RJ"
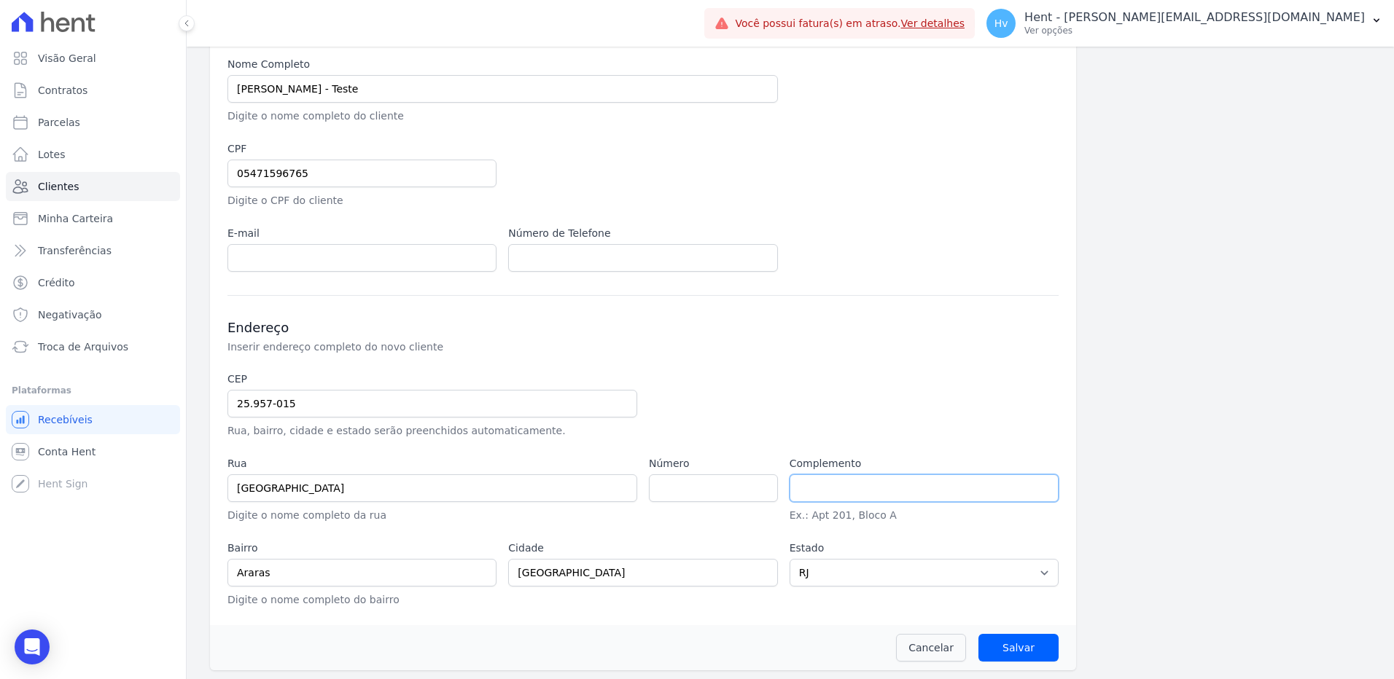
scroll to position [191, 0]
click at [709, 486] on input "number" at bounding box center [713, 486] width 129 height 28
type input "102"
click at [237, 402] on input "25.957-015" at bounding box center [432, 401] width 410 height 28
drag, startPoint x: 332, startPoint y: 405, endPoint x: 104, endPoint y: 369, distance: 231.7
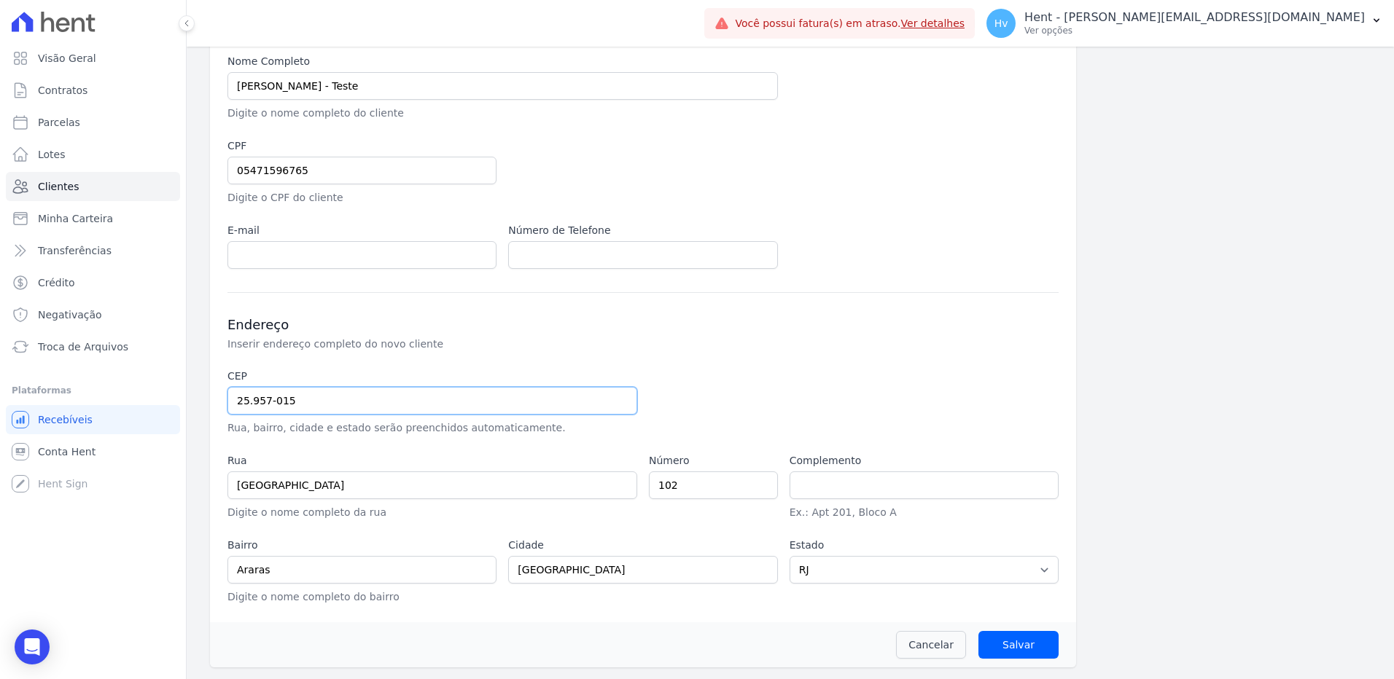
click at [70, 373] on div "Visão Geral Contratos Parcelas Lotes Clientes Minha Carteira Transferências Cré…" at bounding box center [697, 339] width 1394 height 679
type input "2"
select select
type input "25.954-060"
type input "Rua Santório Martins"
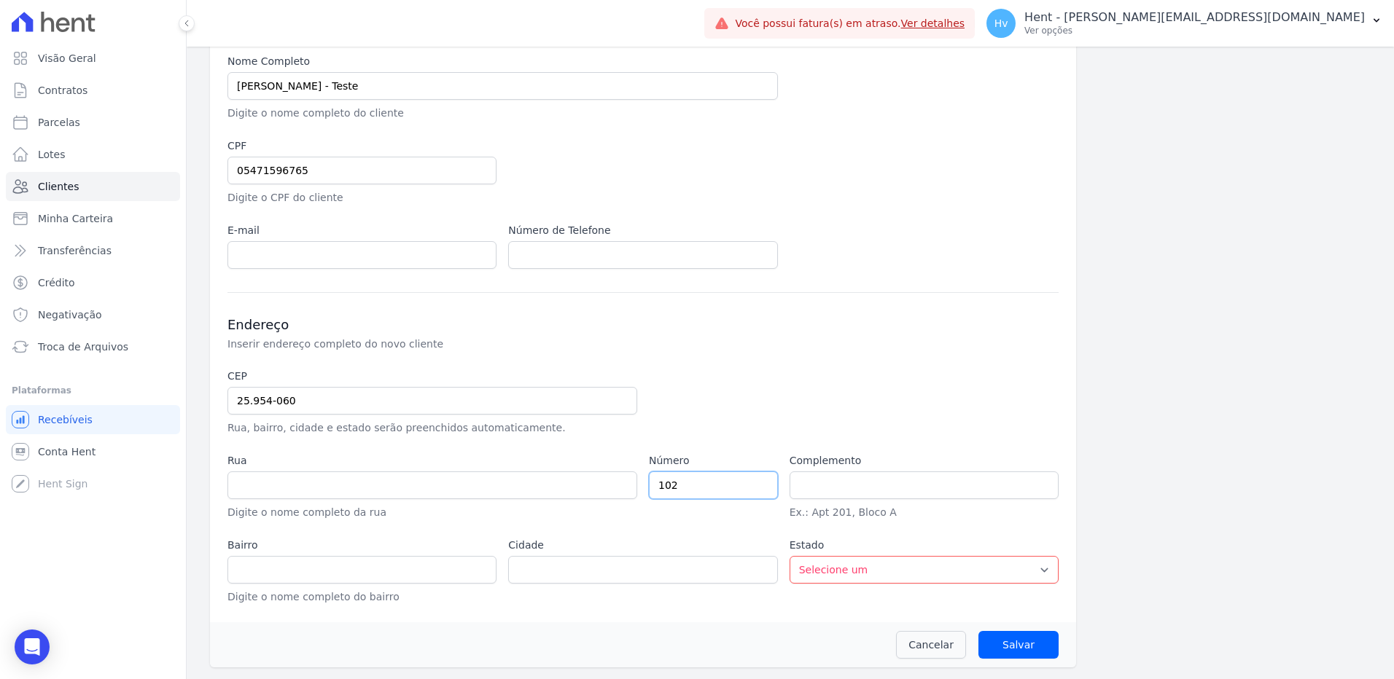
type input "Meudon"
type input "Teresópolis"
select select "RJ"
click at [1018, 647] on input "Salvar" at bounding box center [1018, 645] width 80 height 28
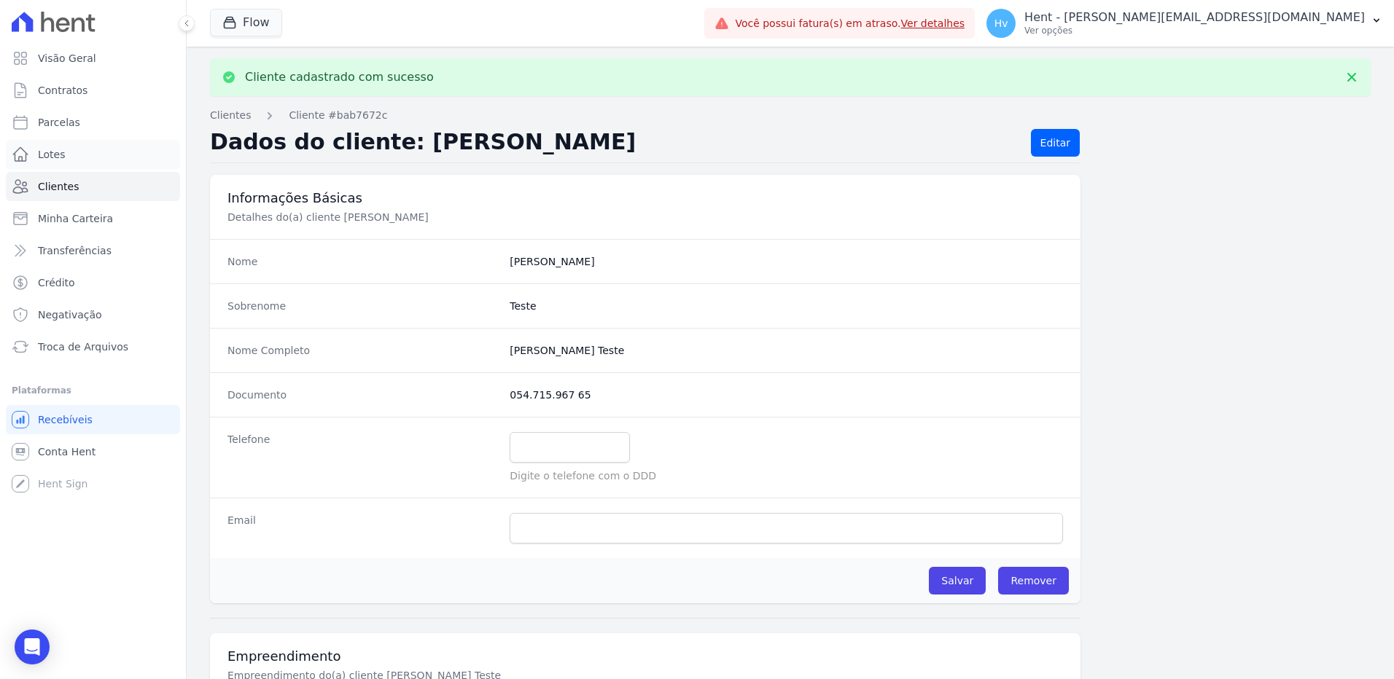
drag, startPoint x: 61, startPoint y: 153, endPoint x: 224, endPoint y: 194, distance: 167.6
click at [61, 153] on span "Lotes" at bounding box center [52, 154] width 28 height 15
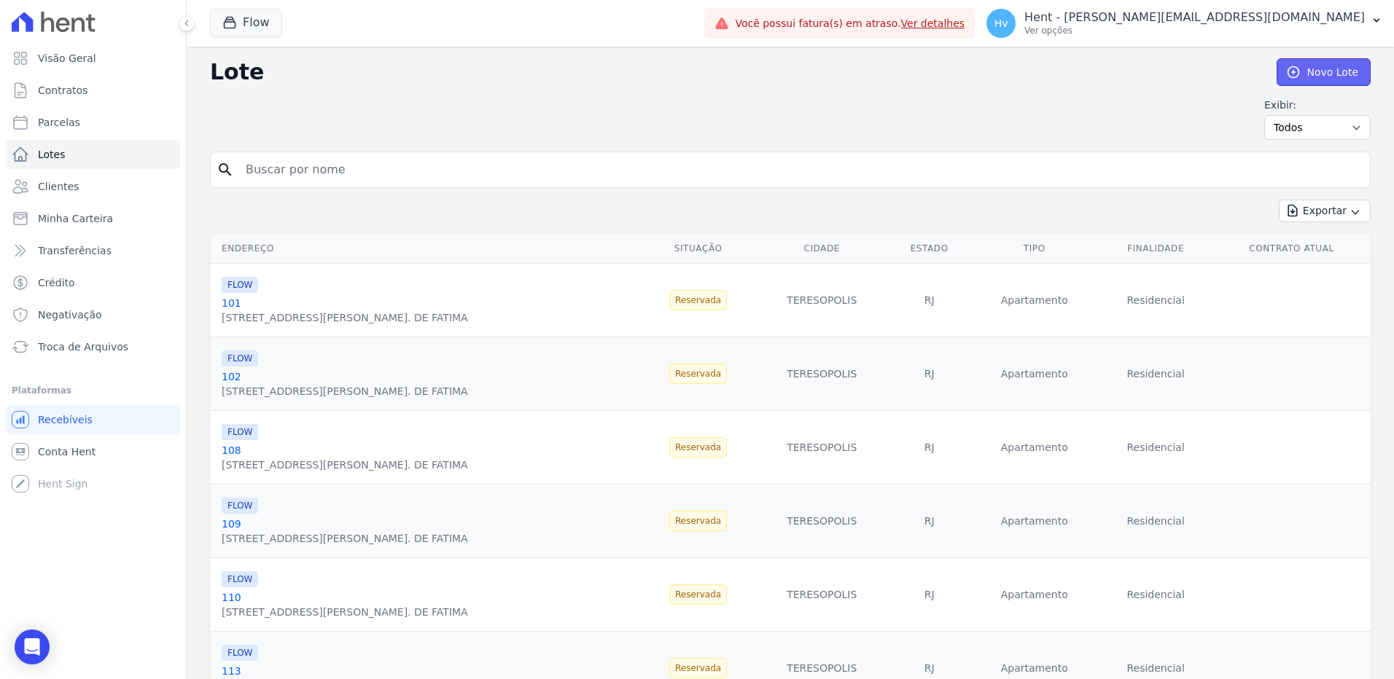
click at [1309, 71] on link "Novo Lote" at bounding box center [1324, 72] width 94 height 28
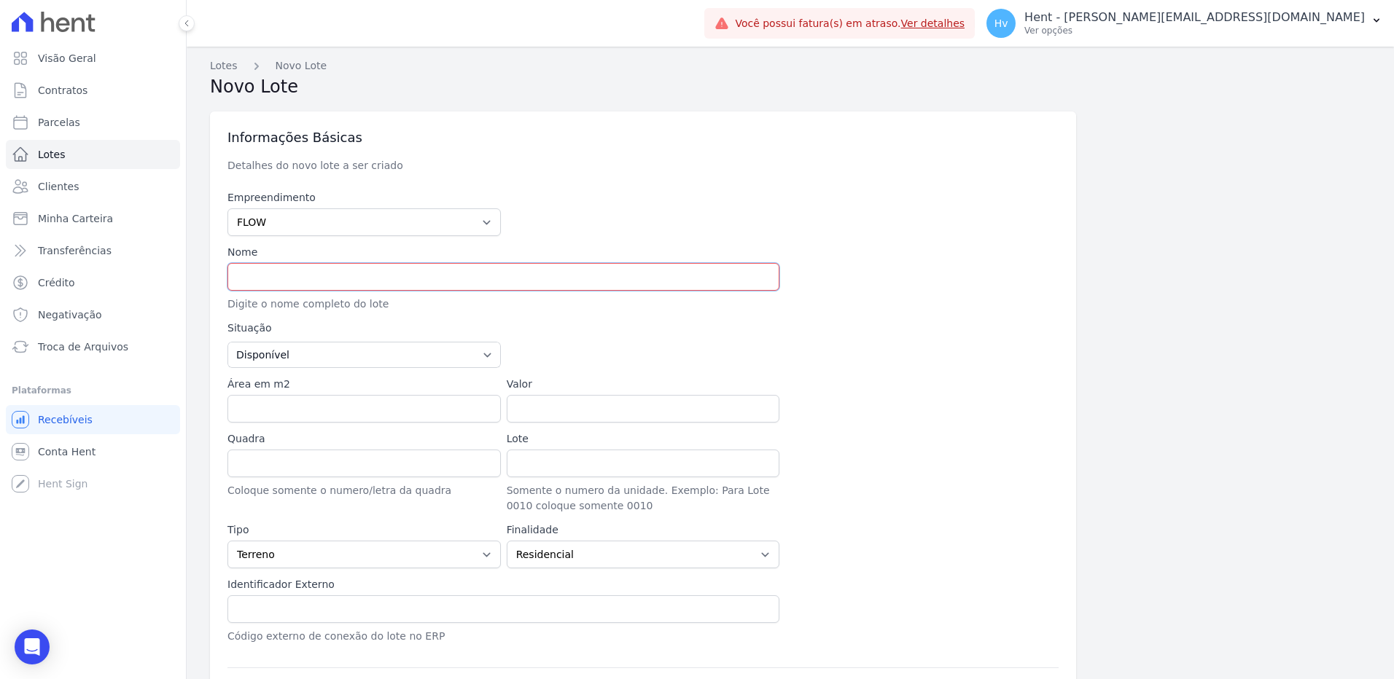
click at [318, 276] on input "text" at bounding box center [503, 277] width 552 height 28
click at [376, 274] on input "text" at bounding box center [503, 277] width 552 height 28
paste input "JOSE CARLOS NOGUEIRA, 102"
drag, startPoint x: 413, startPoint y: 276, endPoint x: 101, endPoint y: 209, distance: 318.4
click at [0, 220] on html "Visão Geral Contratos Parcelas Lotes Clientes Minha Carteira Transferências Cré…" at bounding box center [697, 339] width 1394 height 679
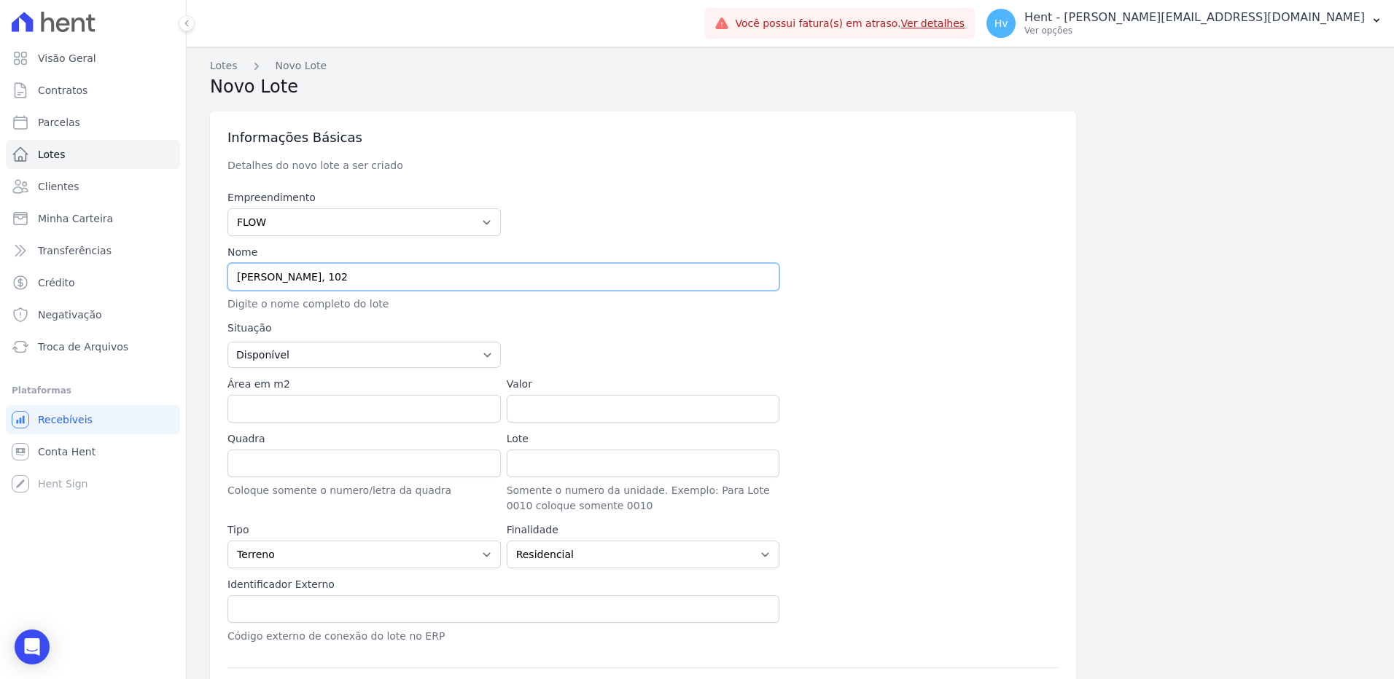
paste input "LUIS CARLOS PESSANHA"
type input "LUIS CARLOS PESSANHA"
click at [331, 408] on input "Área em m2" at bounding box center [363, 409] width 273 height 28
type input "100"
click at [553, 405] on input "Valor" at bounding box center [643, 409] width 273 height 28
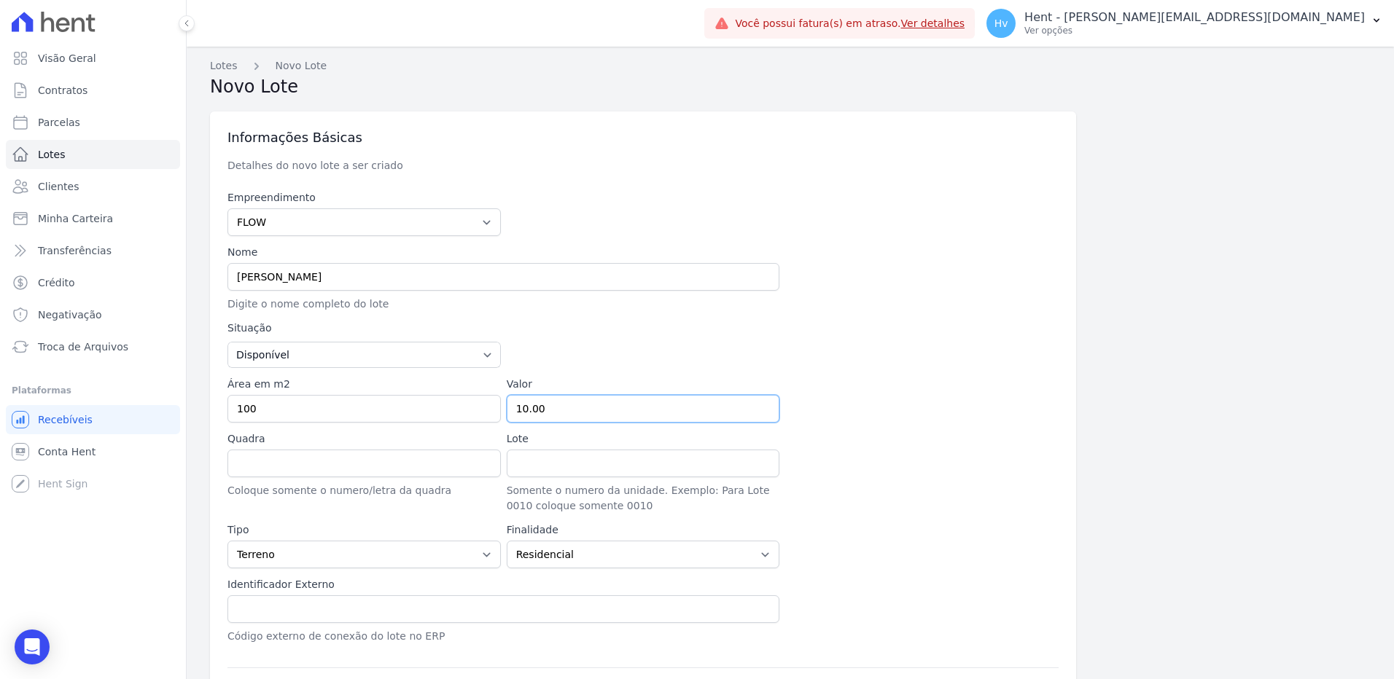
type input "10.00"
type input "a"
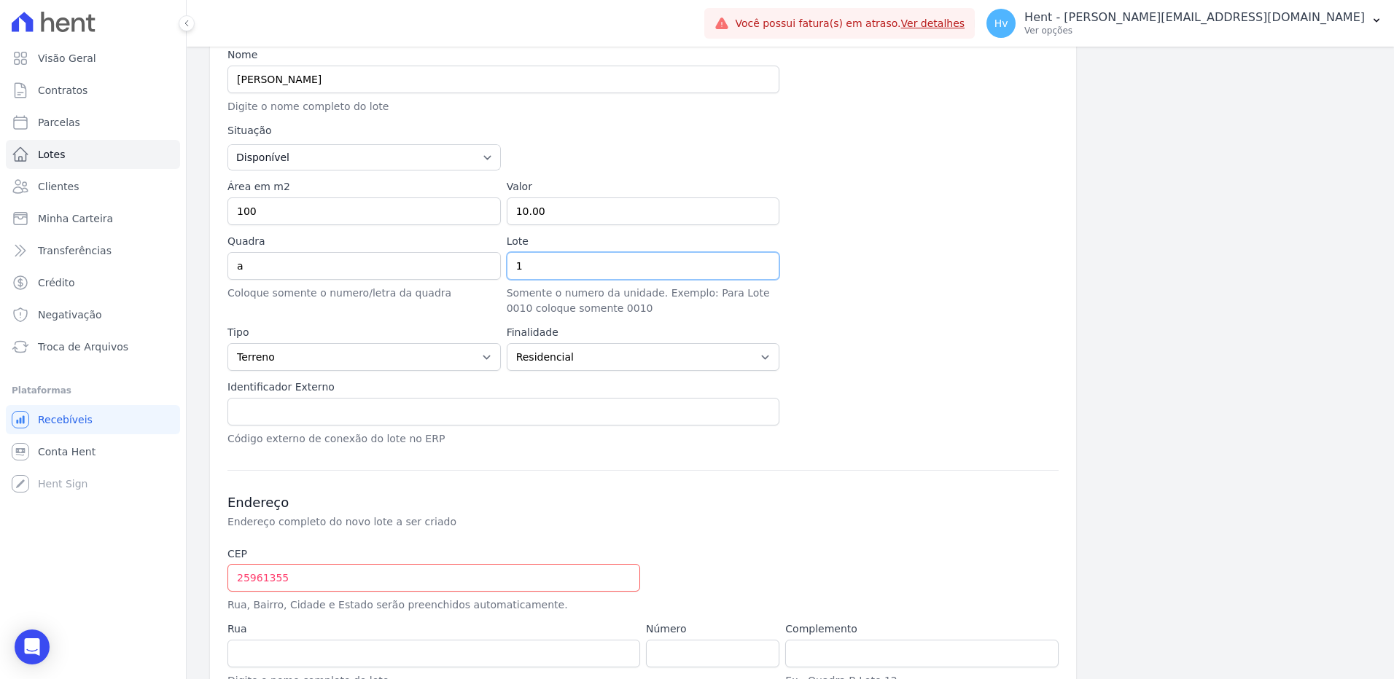
scroll to position [219, 0]
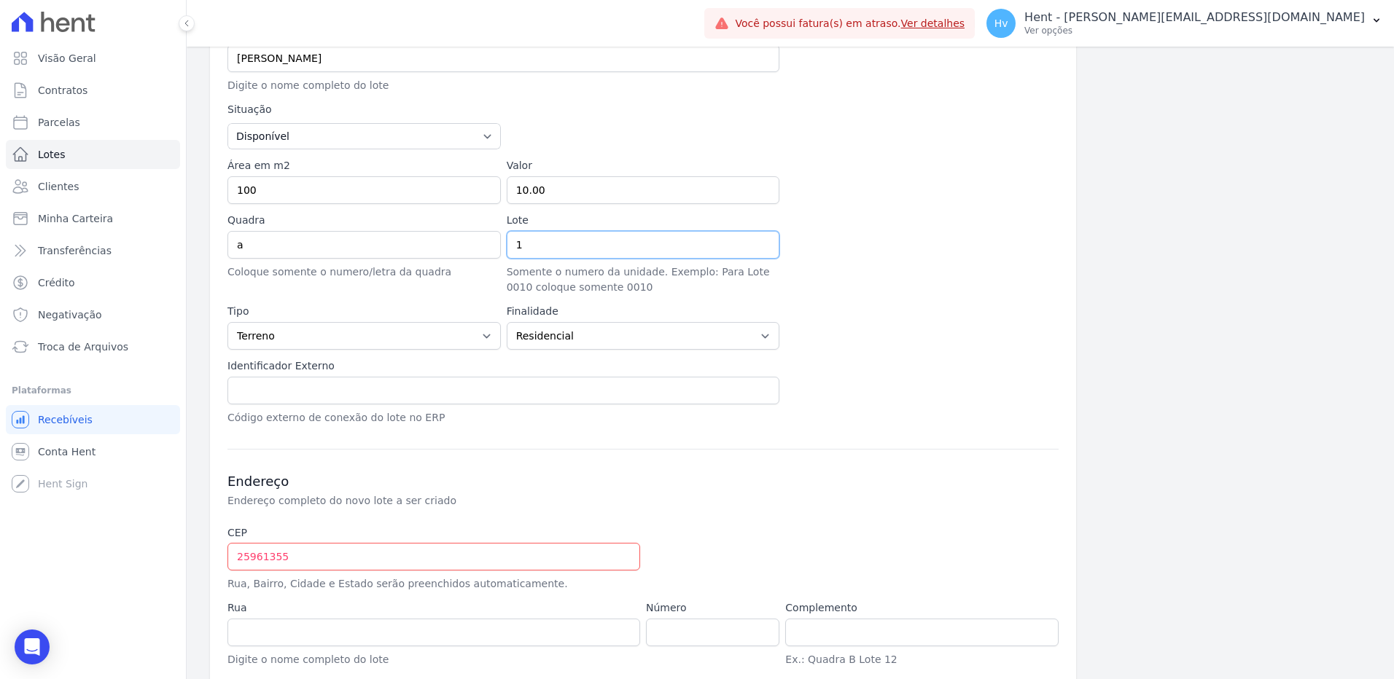
type input "1"
click at [506, 400] on input "text" at bounding box center [503, 391] width 552 height 28
type input "123"
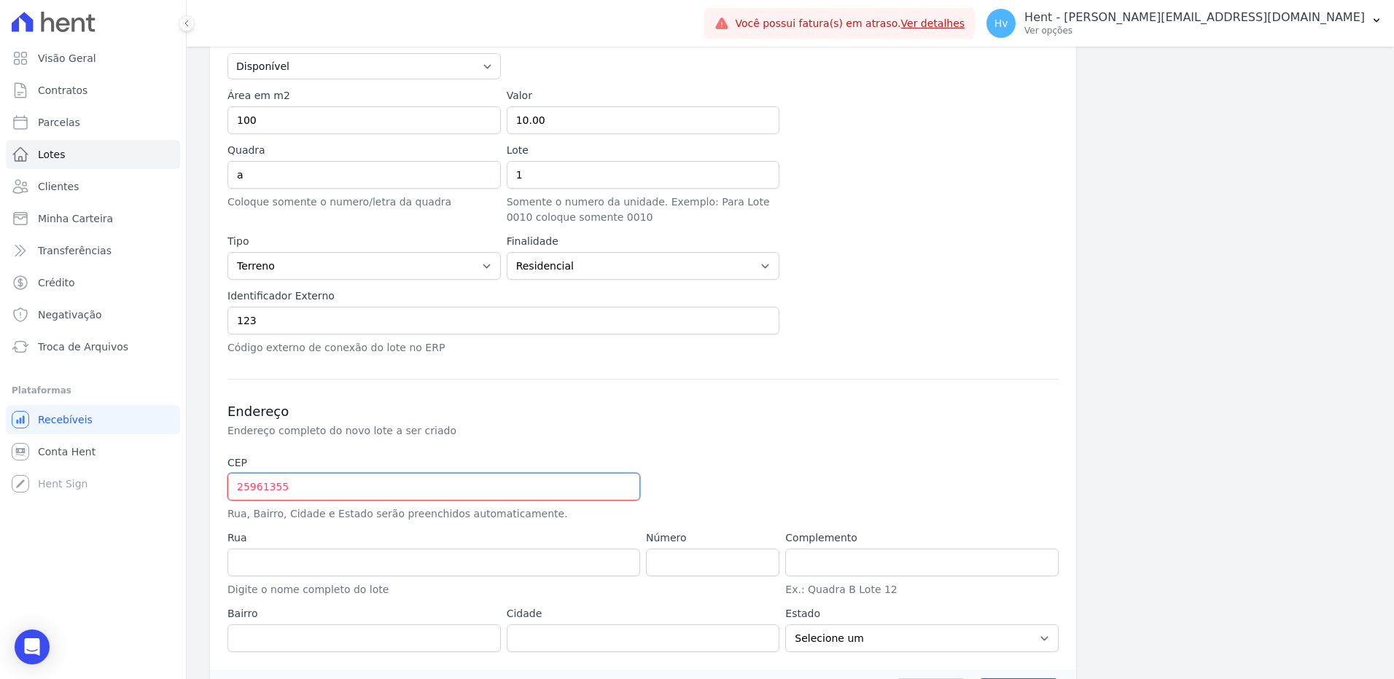
scroll to position [336, 0]
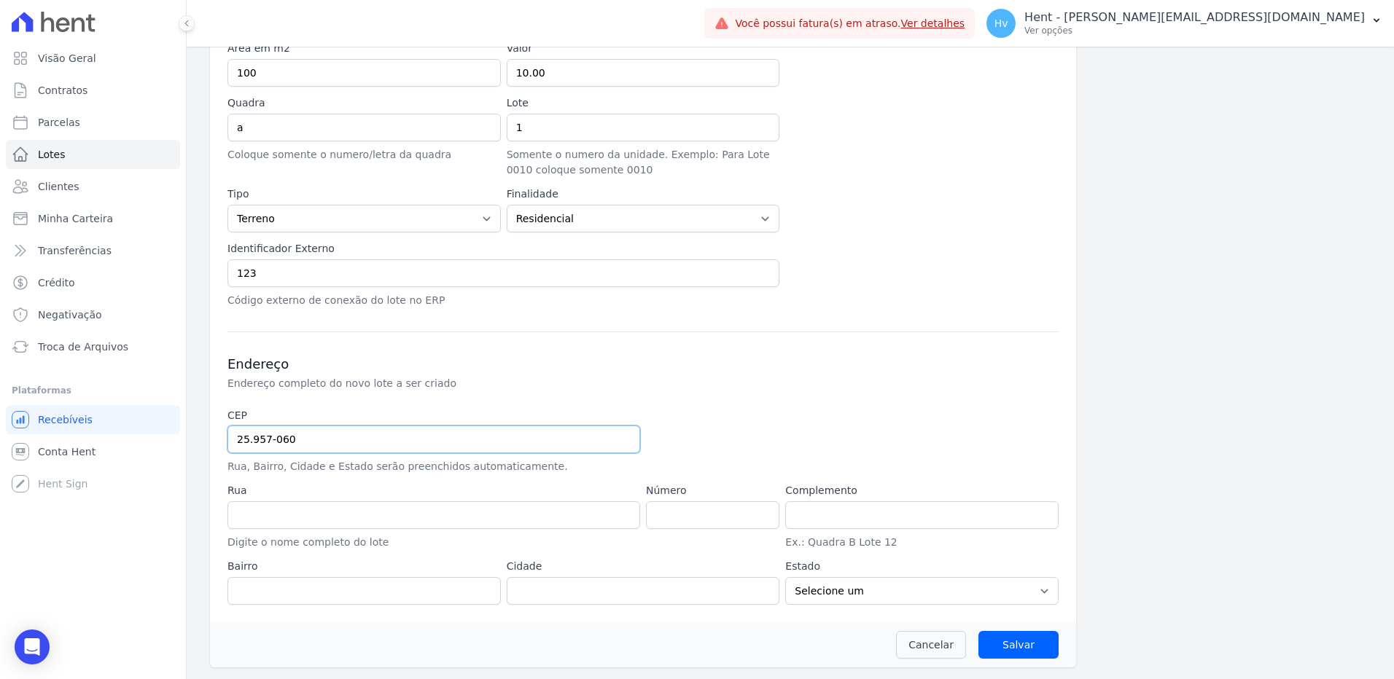
type input "25.957-060"
type input "Servidão Ercília Rosa"
type input "Cascata Guarani"
type input "Teresópolis"
select select "RJ"
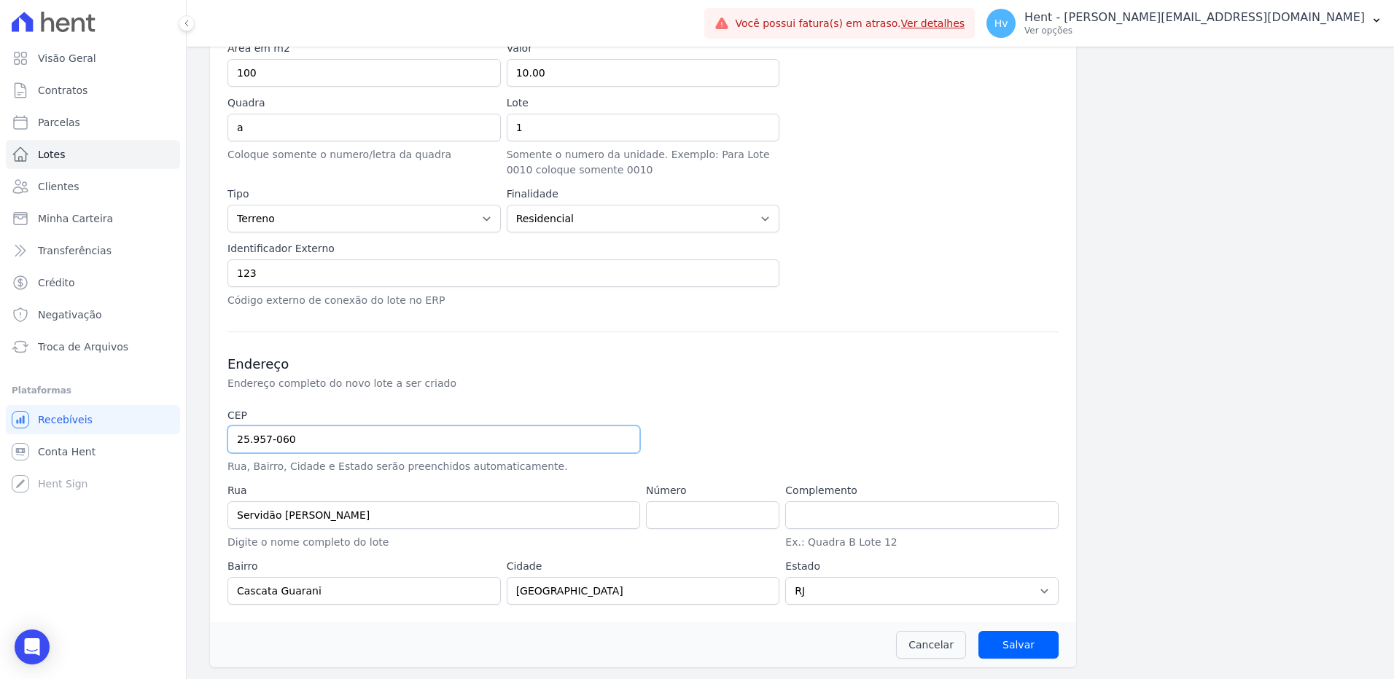
drag, startPoint x: 315, startPoint y: 441, endPoint x: 59, endPoint y: 402, distance: 258.8
click at [58, 403] on div "Visão Geral Contratos Parcelas Lotes Clientes Minha Carteira Transferências Cré…" at bounding box center [697, 339] width 1394 height 679
type input "2"
select select
type input "25.954-060"
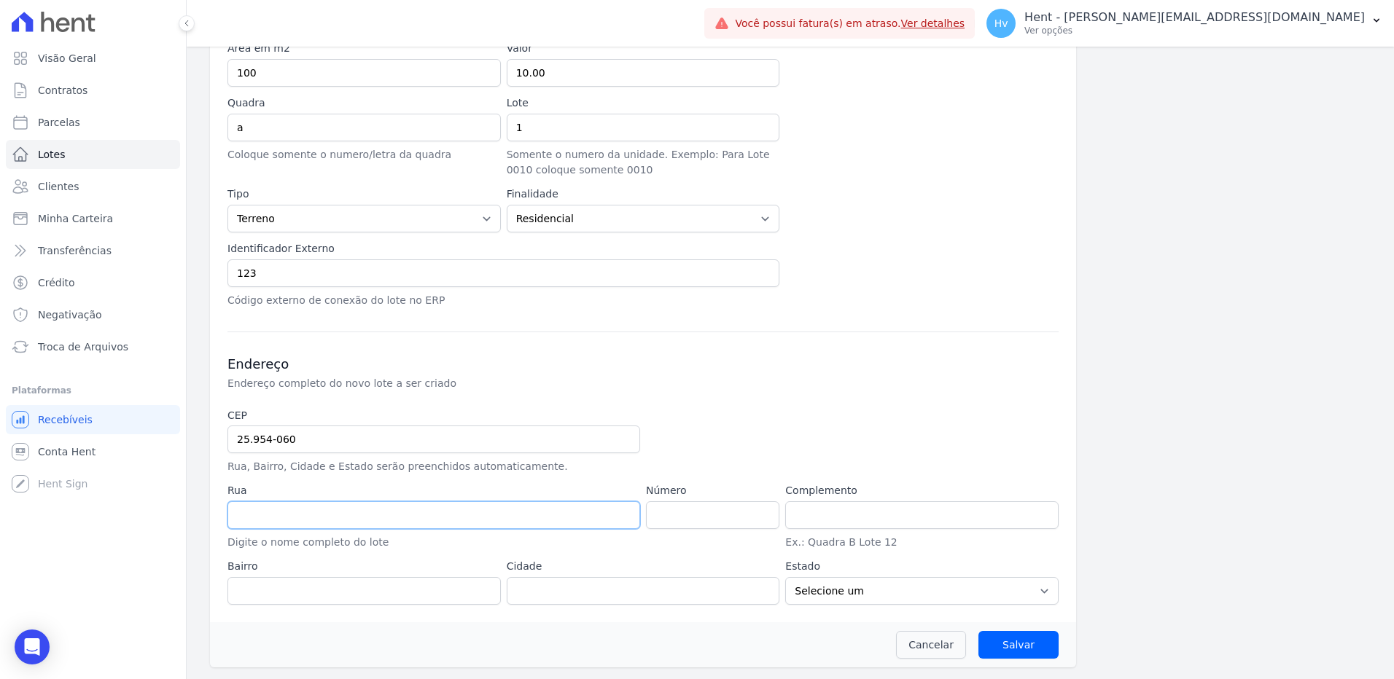
type input "Rua Santório Martins"
type input "Meudon"
type input "Teresópolis"
select select "RJ"
click at [680, 507] on input "number" at bounding box center [712, 516] width 133 height 28
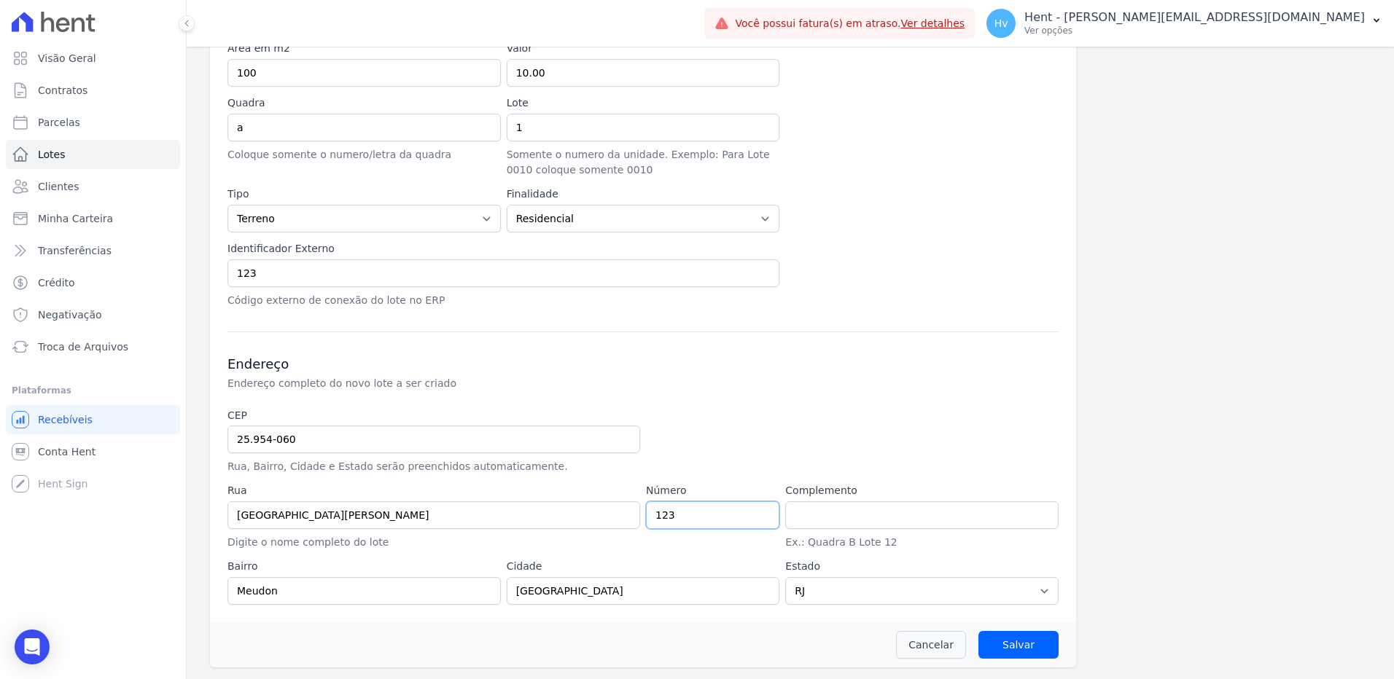
type input "123"
click at [1000, 650] on input "Salvar" at bounding box center [1018, 645] width 80 height 28
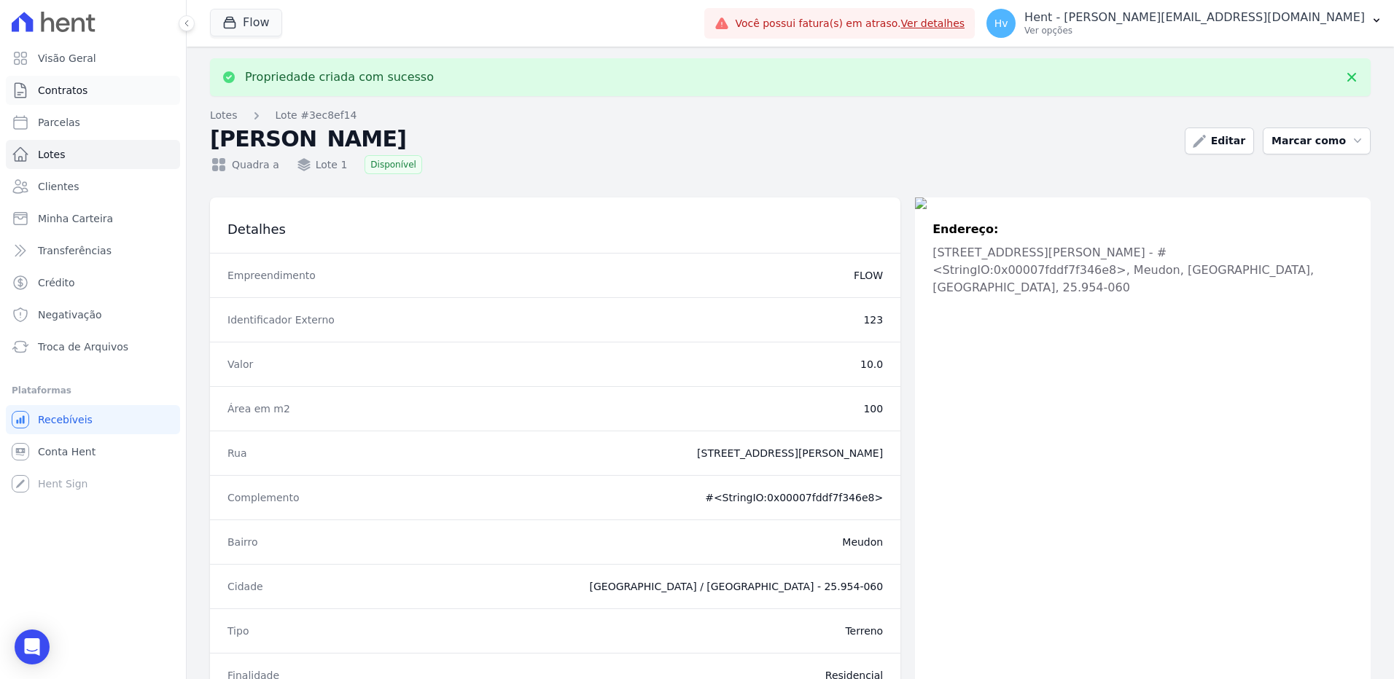
click at [72, 90] on span "Contratos" at bounding box center [63, 90] width 50 height 15
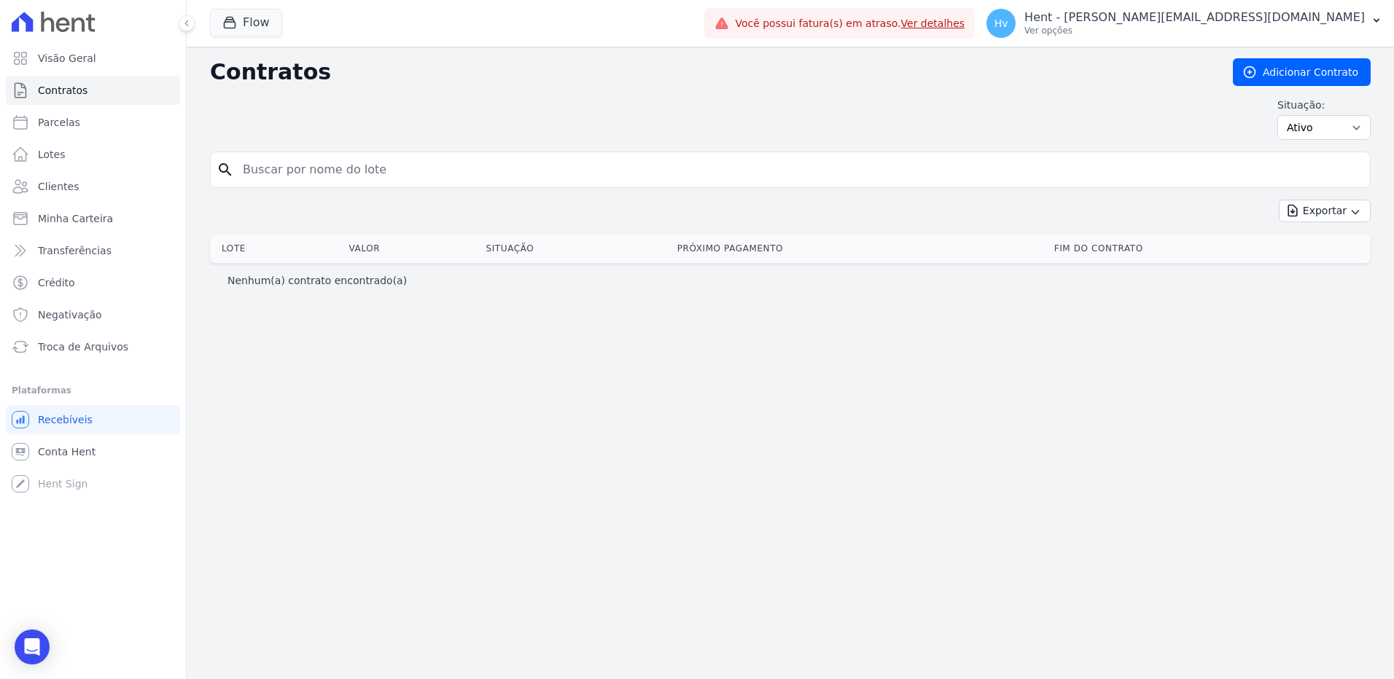
drag, startPoint x: 1002, startPoint y: 443, endPoint x: 1220, endPoint y: 197, distance: 328.5
click at [1002, 442] on div "Contratos Adicionar Contrato Situação: Ativo Todos Pausado Distratado Rascunho …" at bounding box center [790, 363] width 1207 height 633
click at [1288, 71] on link "Adicionar Contrato" at bounding box center [1302, 72] width 138 height 28
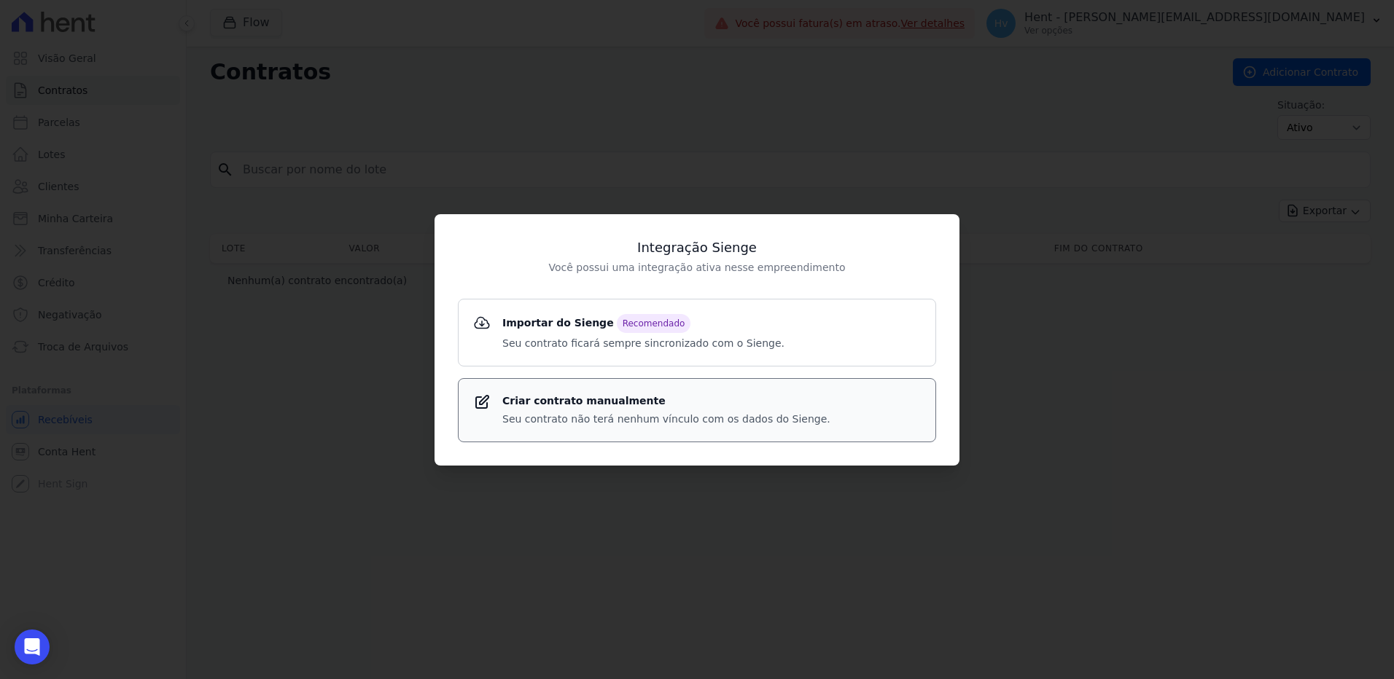
click at [637, 404] on strong "Criar contrato manualmente" at bounding box center [666, 401] width 328 height 15
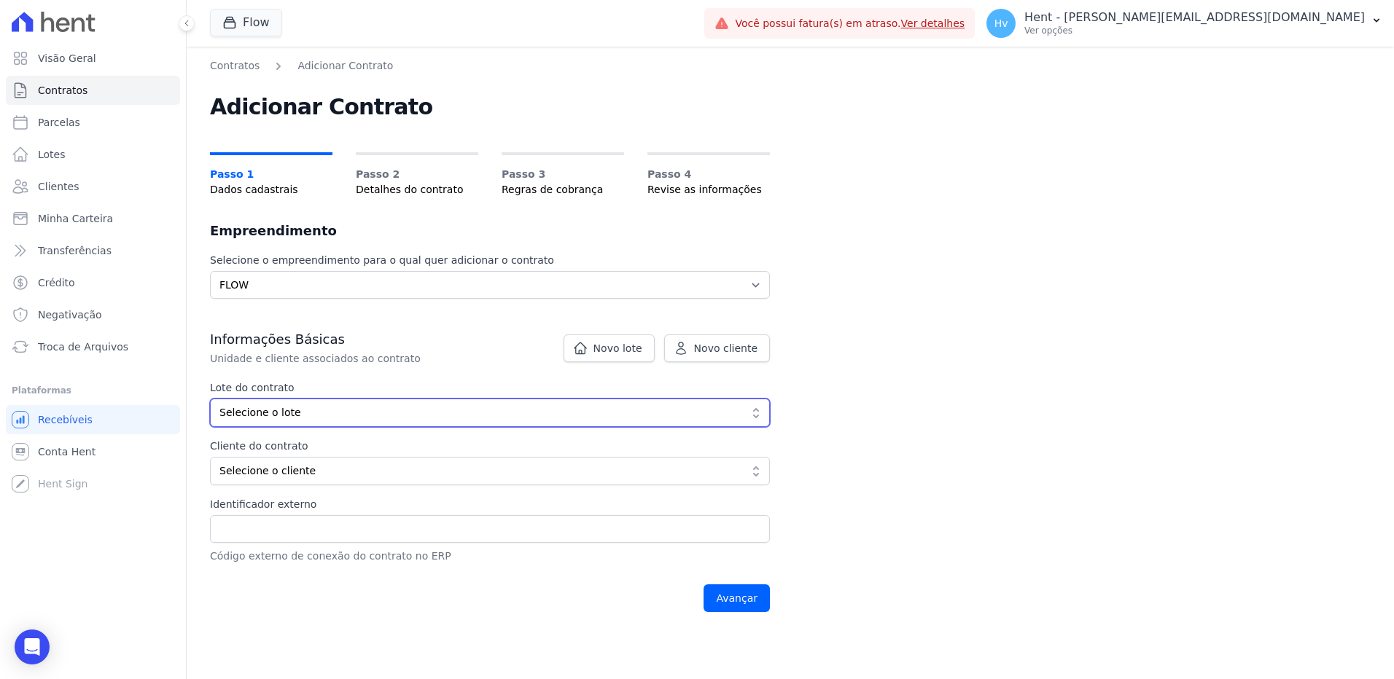
click at [380, 409] on span "Selecione o lote" at bounding box center [479, 412] width 521 height 15
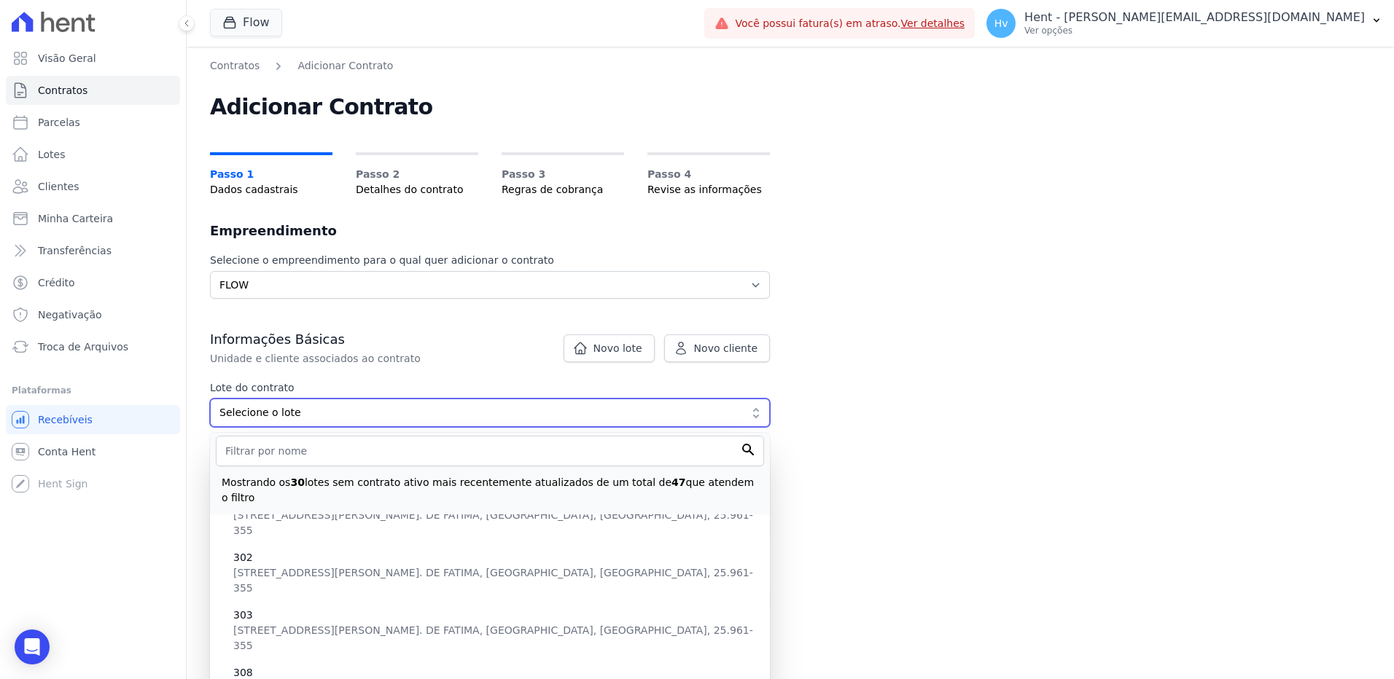
scroll to position [73, 0]
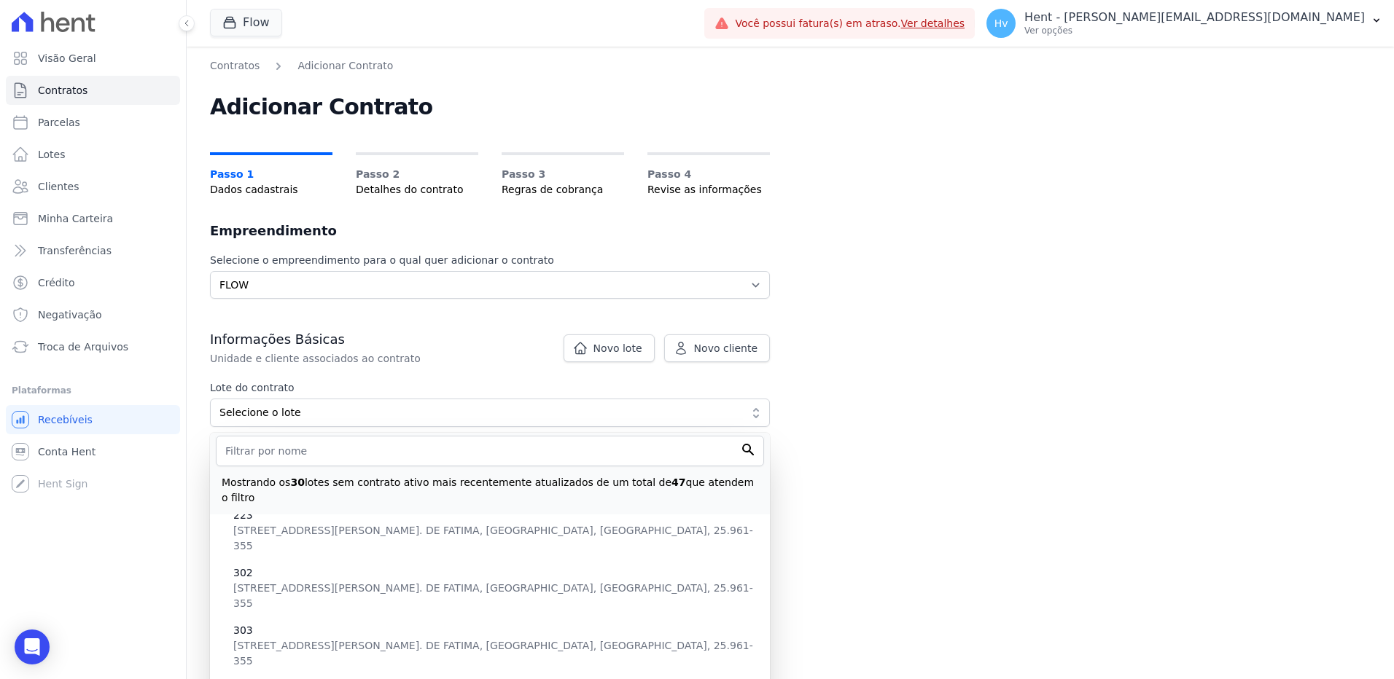
click at [958, 430] on div "Contratos Adicionar Contrato Adicionar Contrato Passo 1 Dados cadastrais Passo …" at bounding box center [790, 363] width 1207 height 633
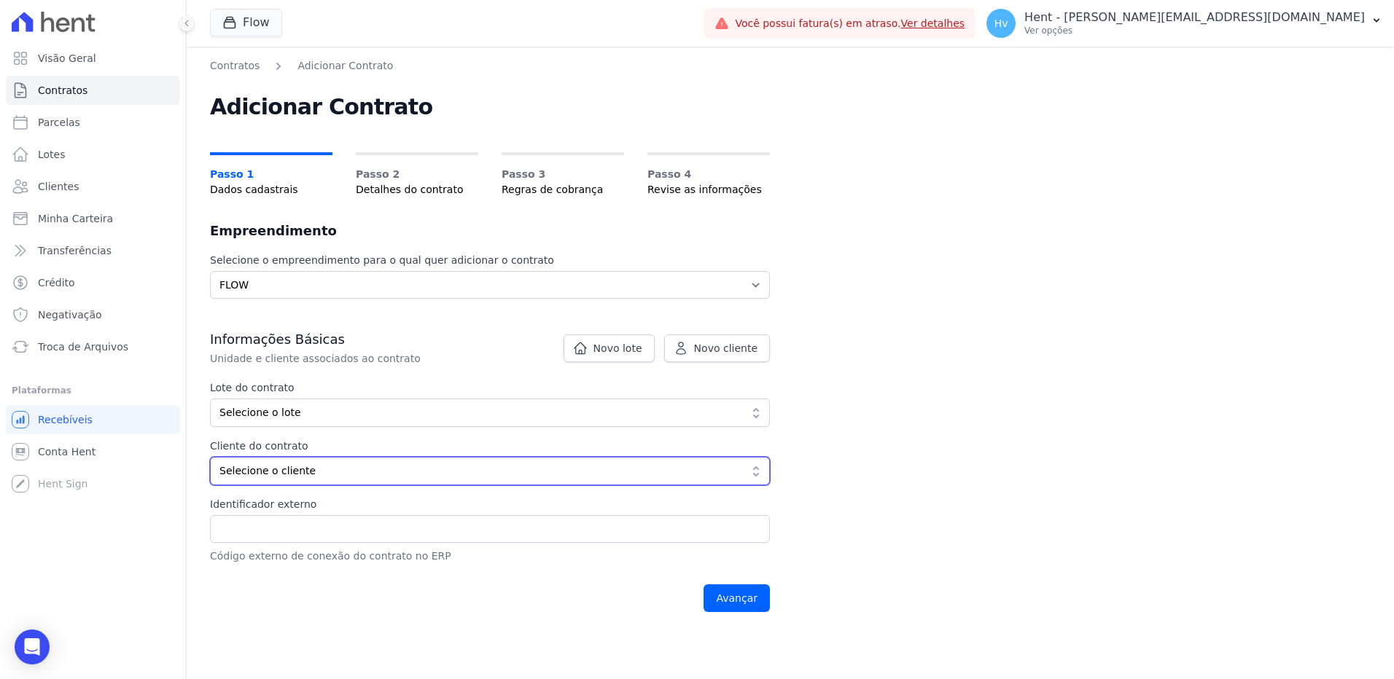
click at [381, 466] on span "Selecione o cliente" at bounding box center [479, 471] width 521 height 15
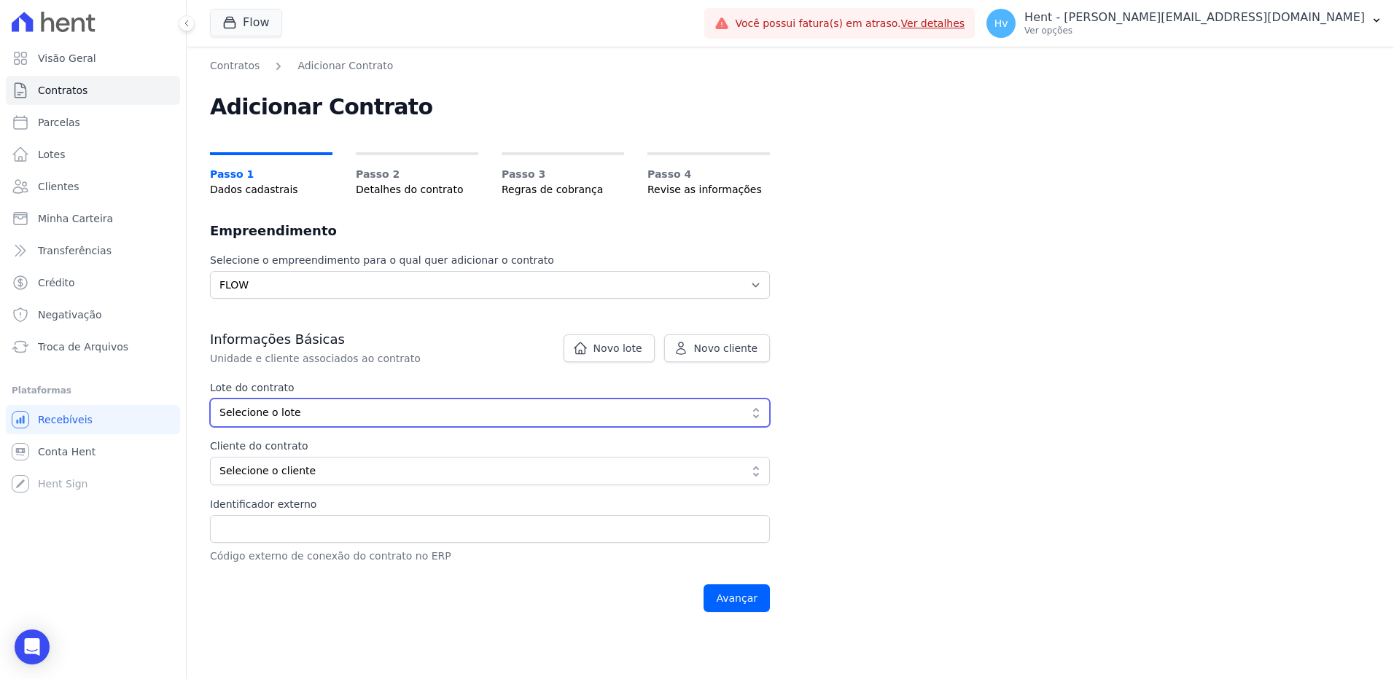
click at [312, 414] on span "Selecione o lote" at bounding box center [479, 412] width 521 height 15
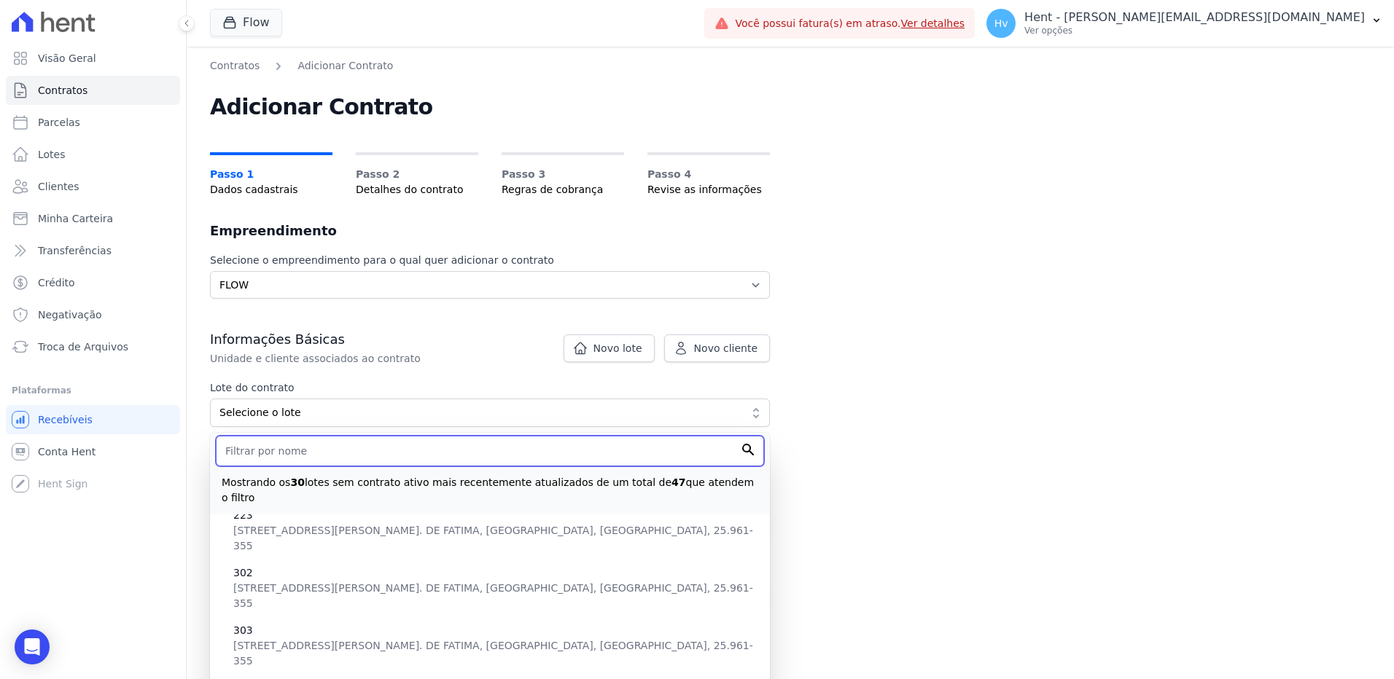
click at [367, 445] on input "text" at bounding box center [490, 451] width 548 height 31
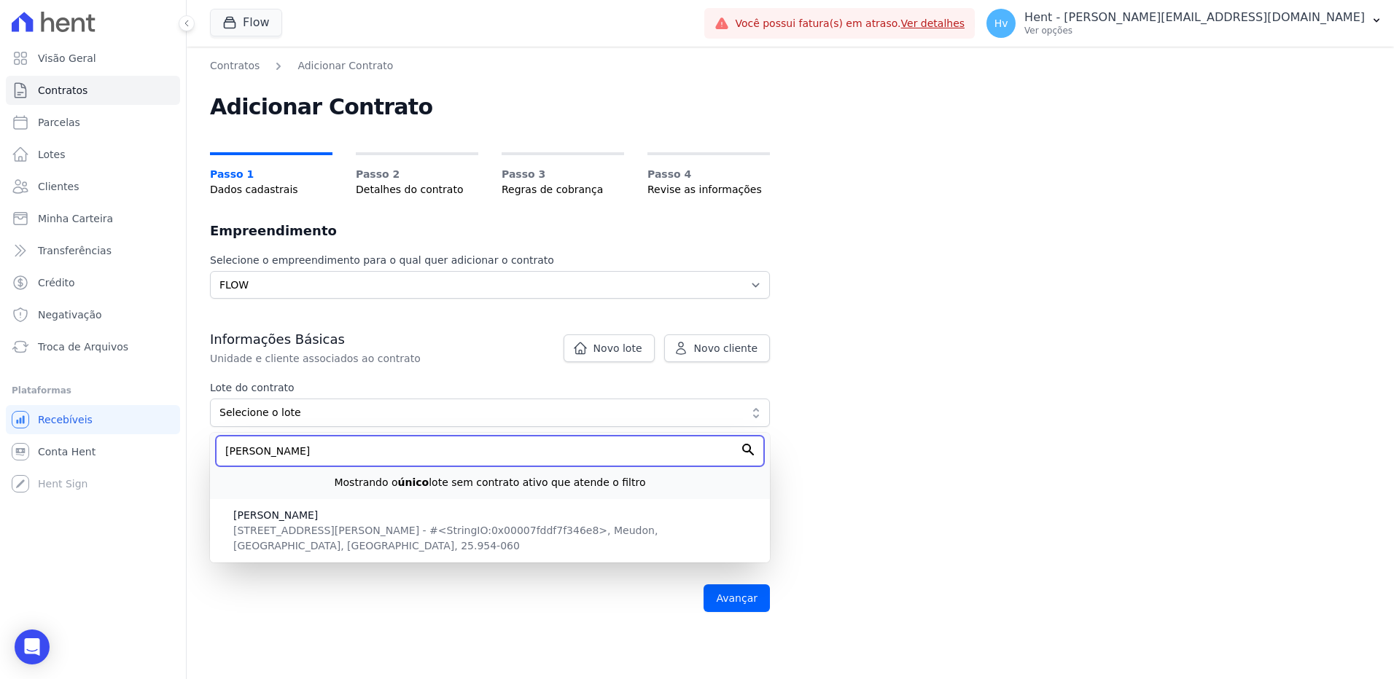
scroll to position [0, 0]
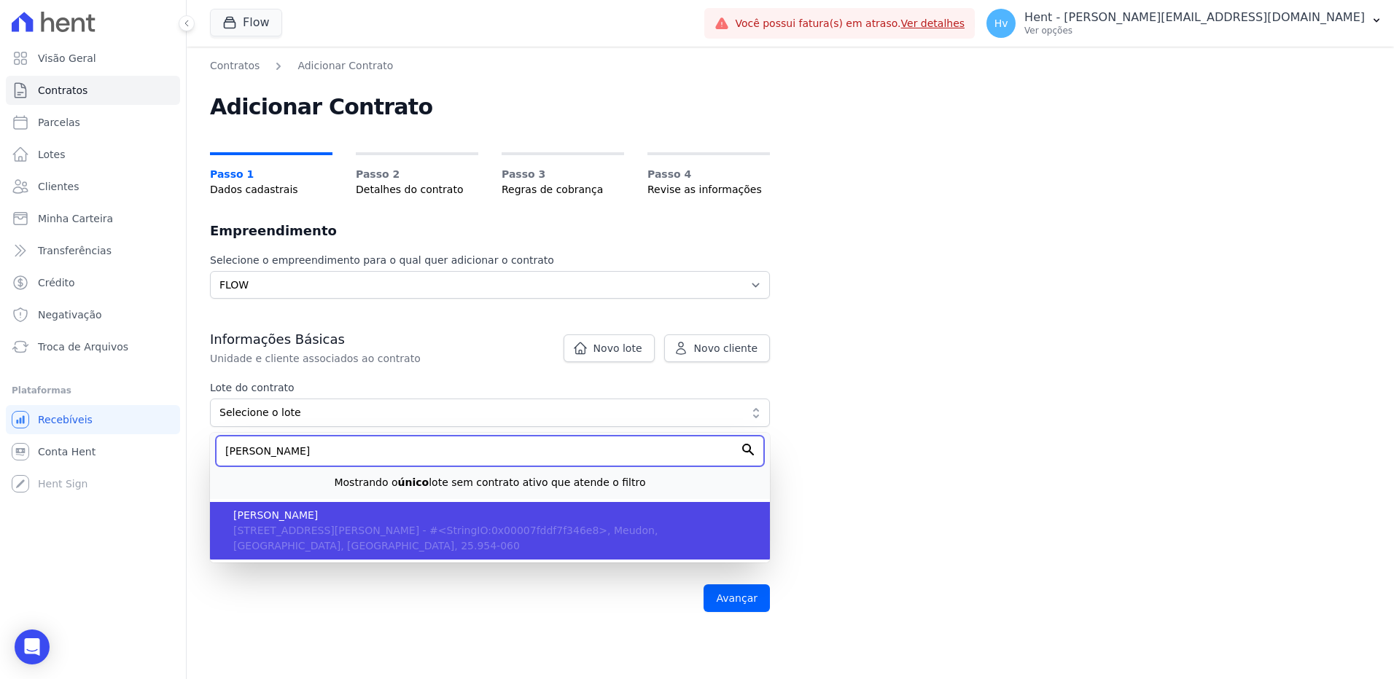
type input "luis carlos"
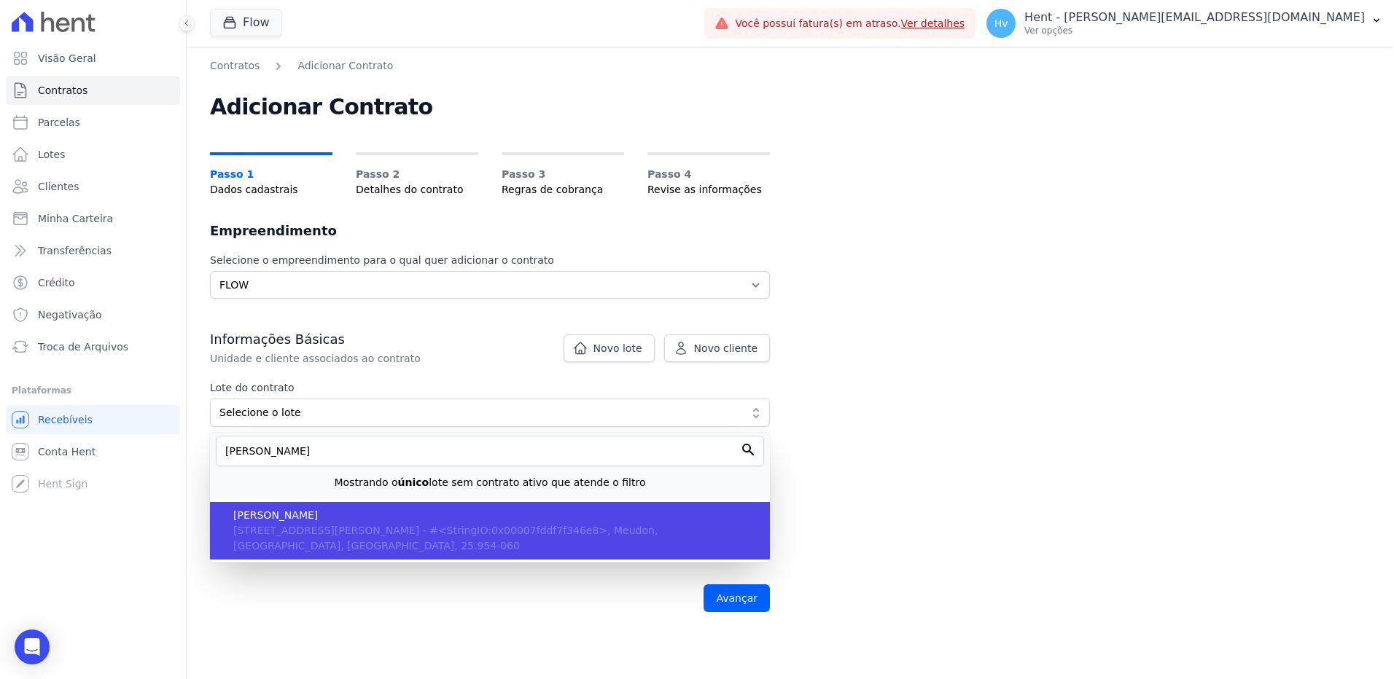
click at [373, 507] on li "LUIS CARLOS PESSANHA Rua Santório Martins, 123, a 1 - #<StringIO:0x00007fddf7f3…" at bounding box center [490, 531] width 560 height 58
type input "3ec8ef14-d3e0-4cdb-8f6e-ef1eb35dae28"
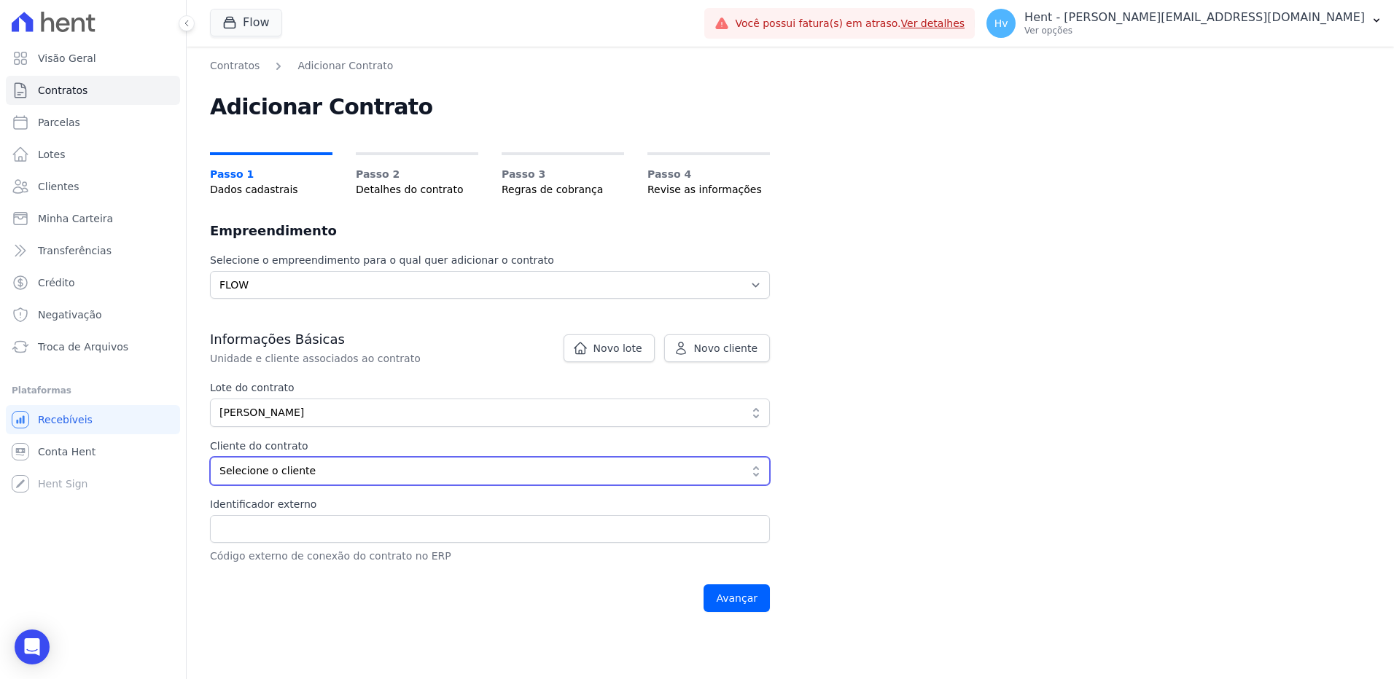
click at [313, 464] on span "Selecione o cliente" at bounding box center [479, 471] width 521 height 15
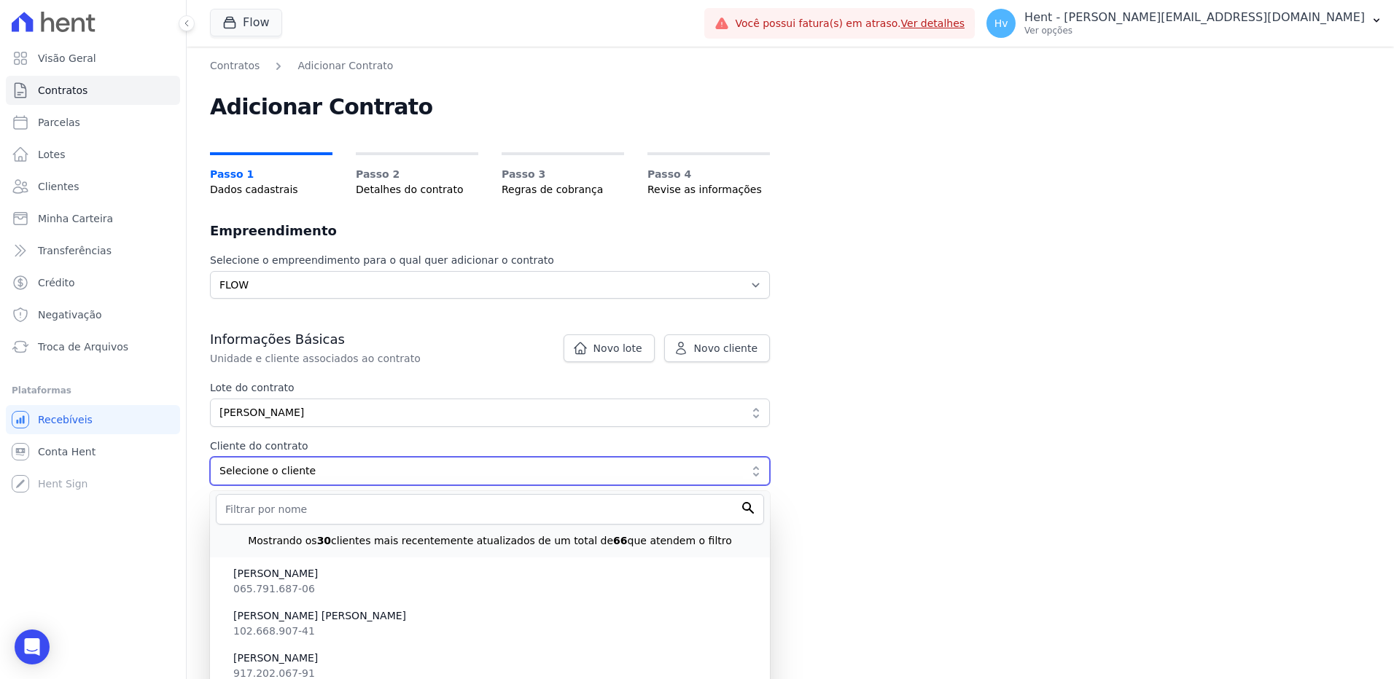
click at [333, 470] on span "Selecione o cliente" at bounding box center [479, 471] width 521 height 15
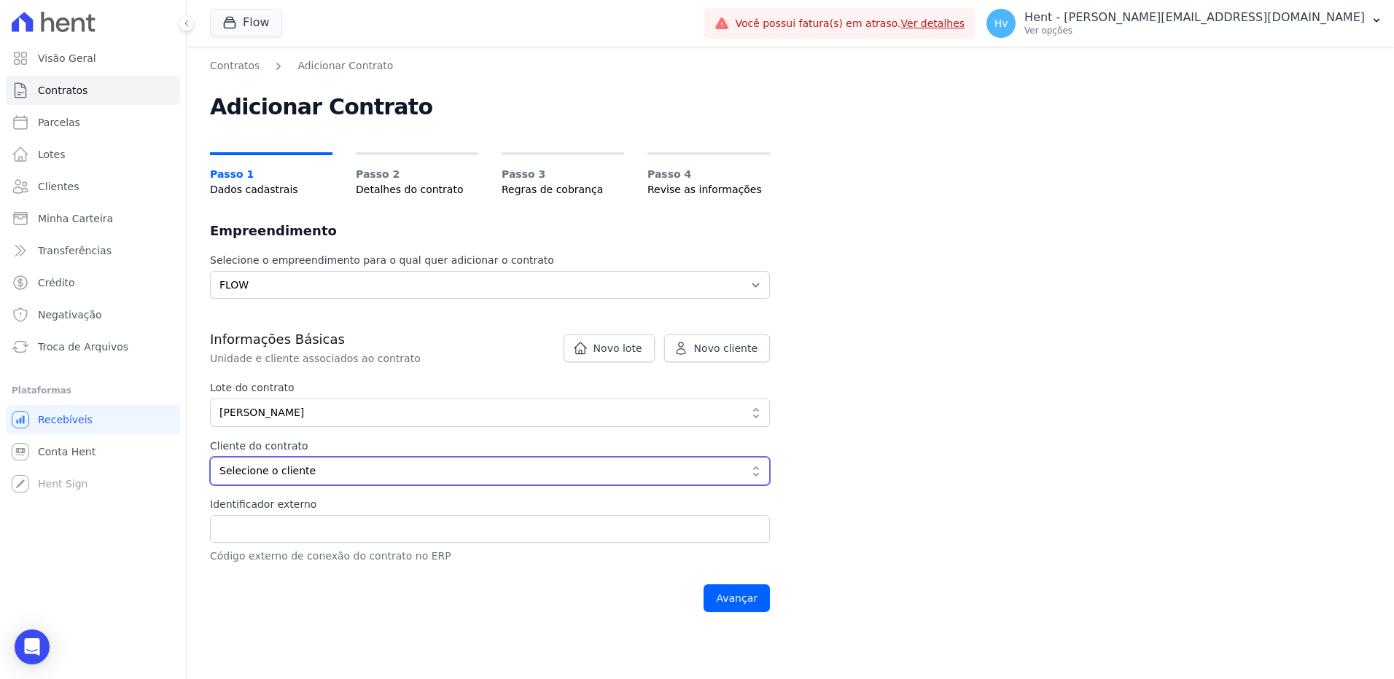
click at [333, 470] on span "Selecione o cliente" at bounding box center [479, 471] width 521 height 15
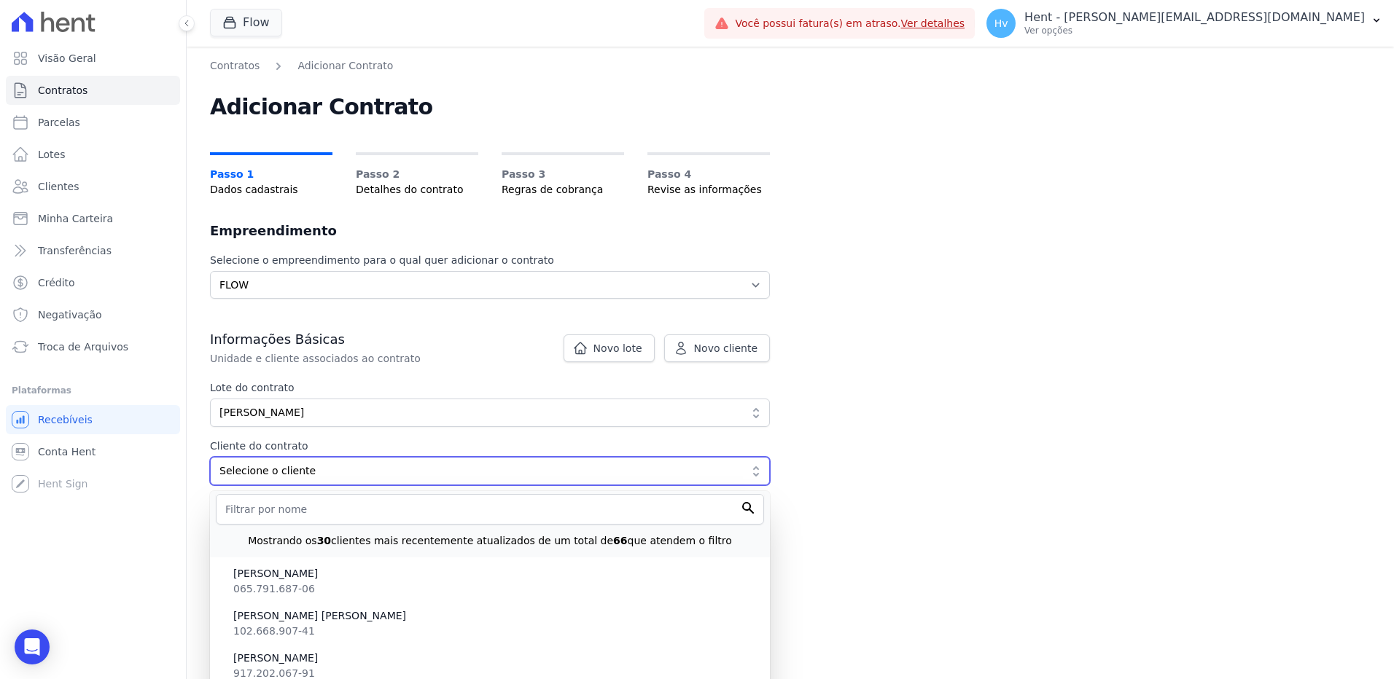
click at [338, 472] on span "Selecione o cliente" at bounding box center [479, 471] width 521 height 15
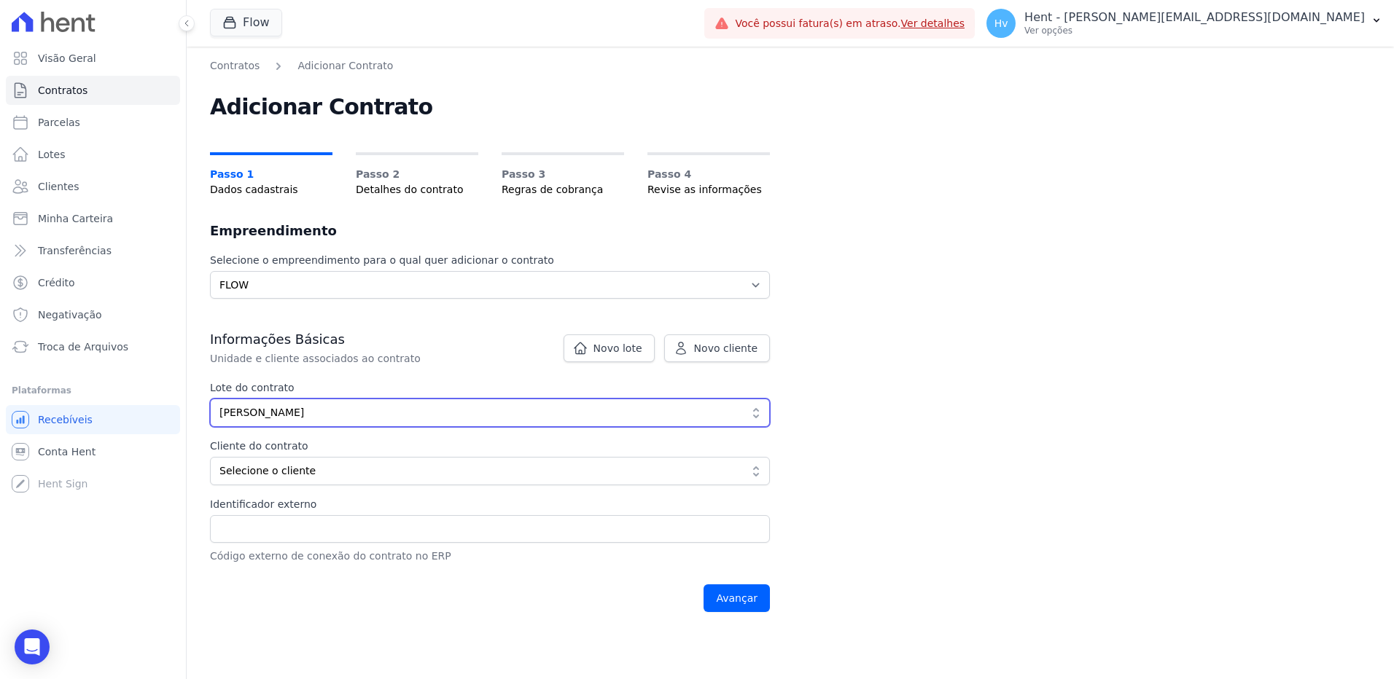
click at [357, 418] on span "LUIS CARLOS PESSANHA" at bounding box center [479, 412] width 521 height 15
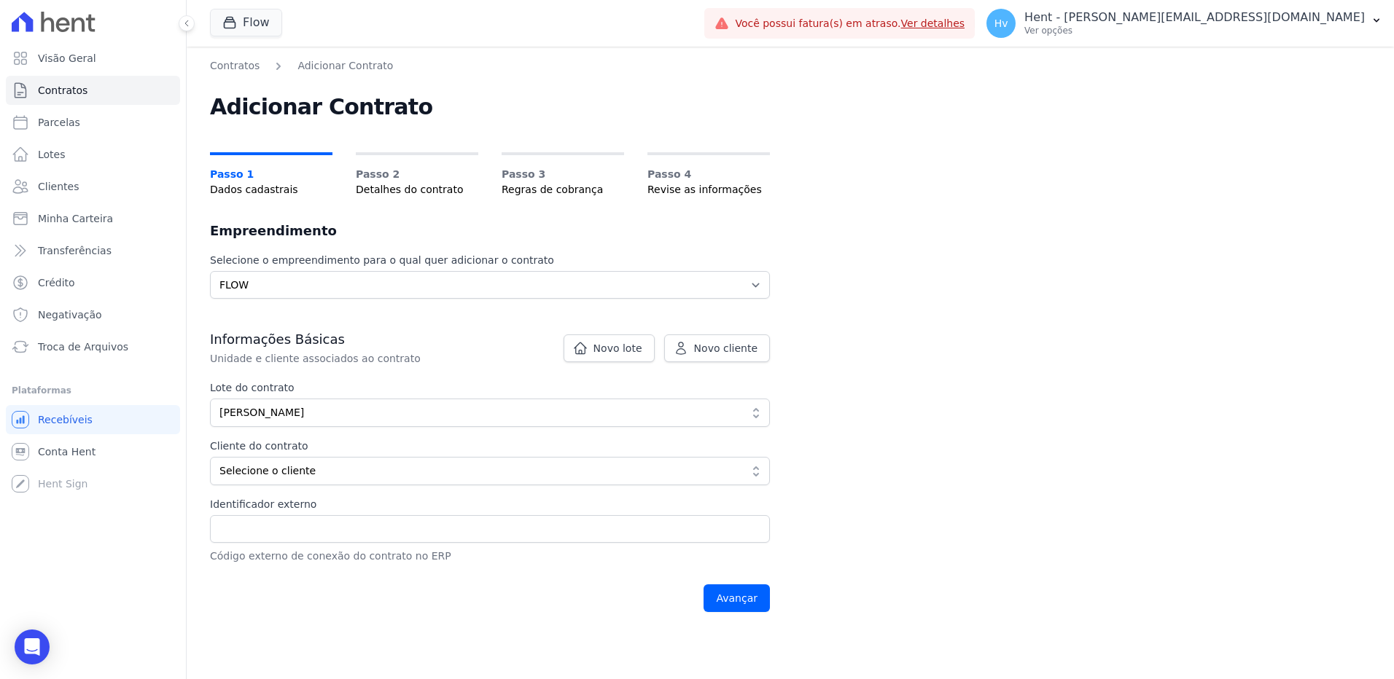
click at [975, 410] on div "Contratos Adicionar Contrato Adicionar Contrato Passo 1 Dados cadastrais Passo …" at bounding box center [790, 363] width 1207 height 633
click at [303, 520] on input "Identificador externo" at bounding box center [490, 529] width 560 height 28
type input "123"
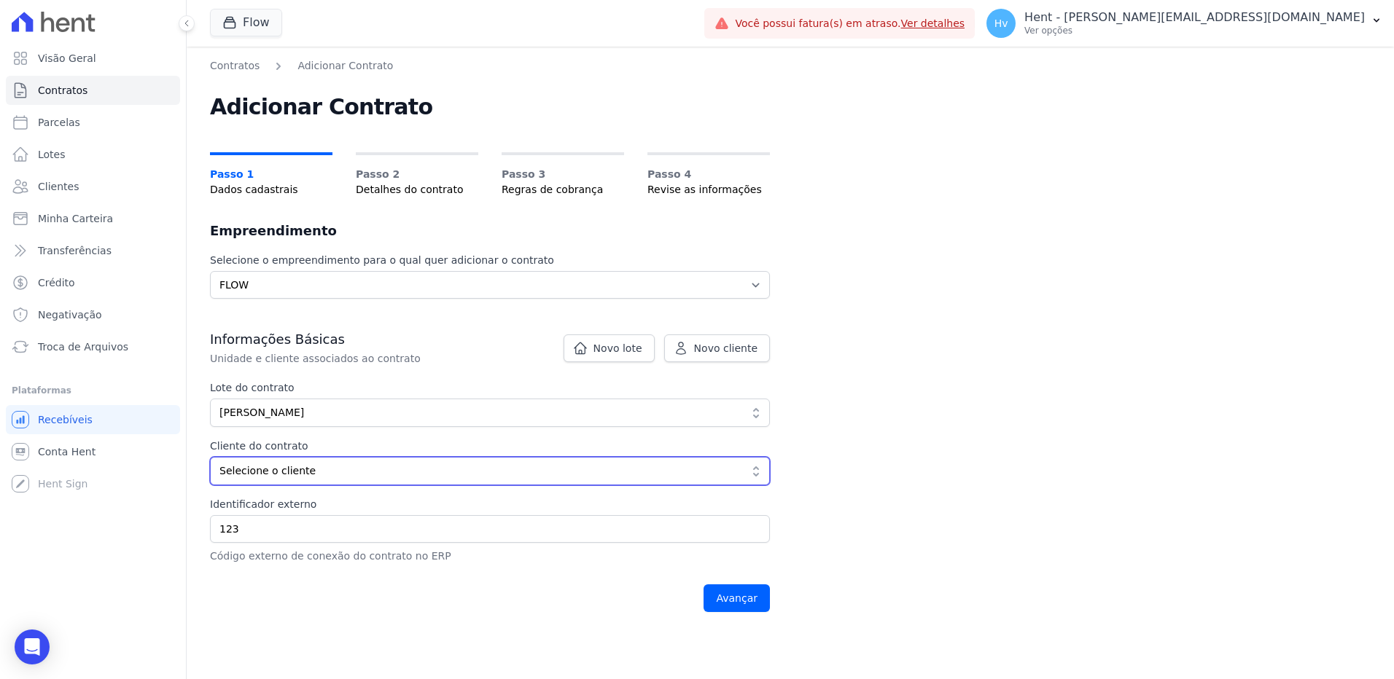
click at [308, 466] on span "Selecione o cliente" at bounding box center [479, 471] width 521 height 15
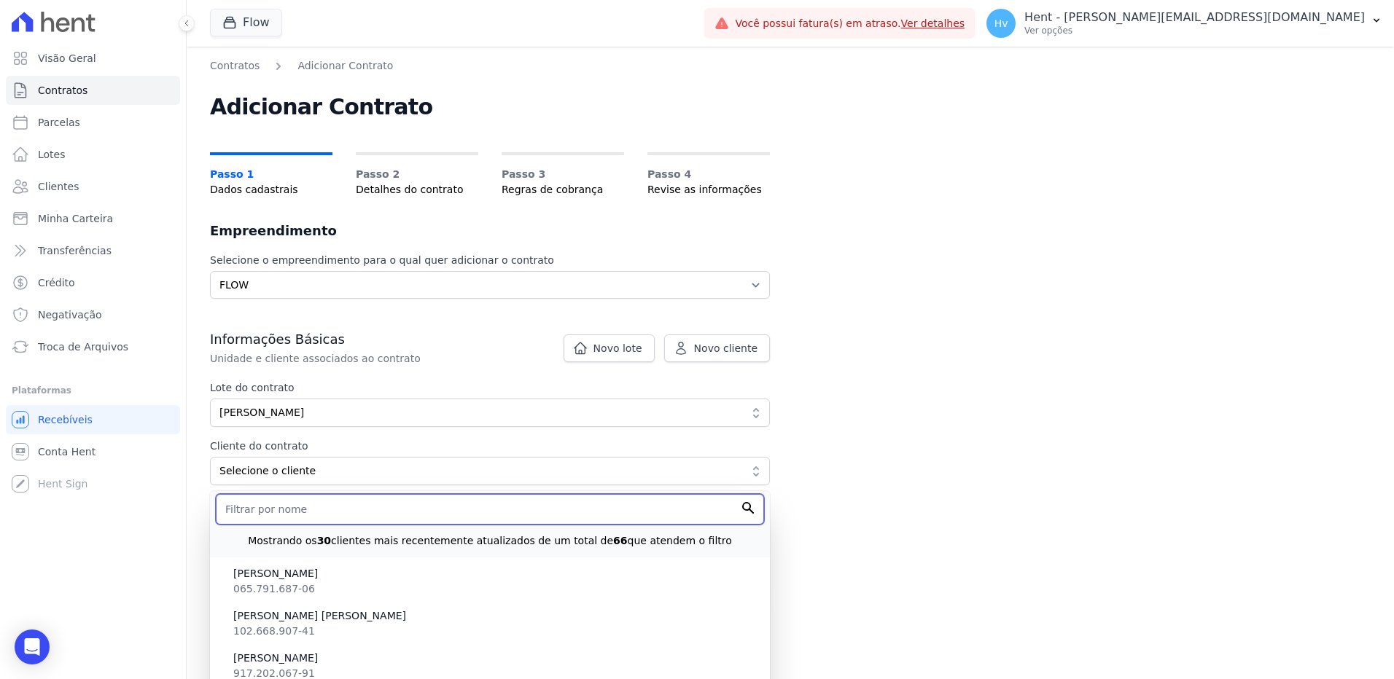
click at [316, 511] on input "text" at bounding box center [490, 509] width 548 height 31
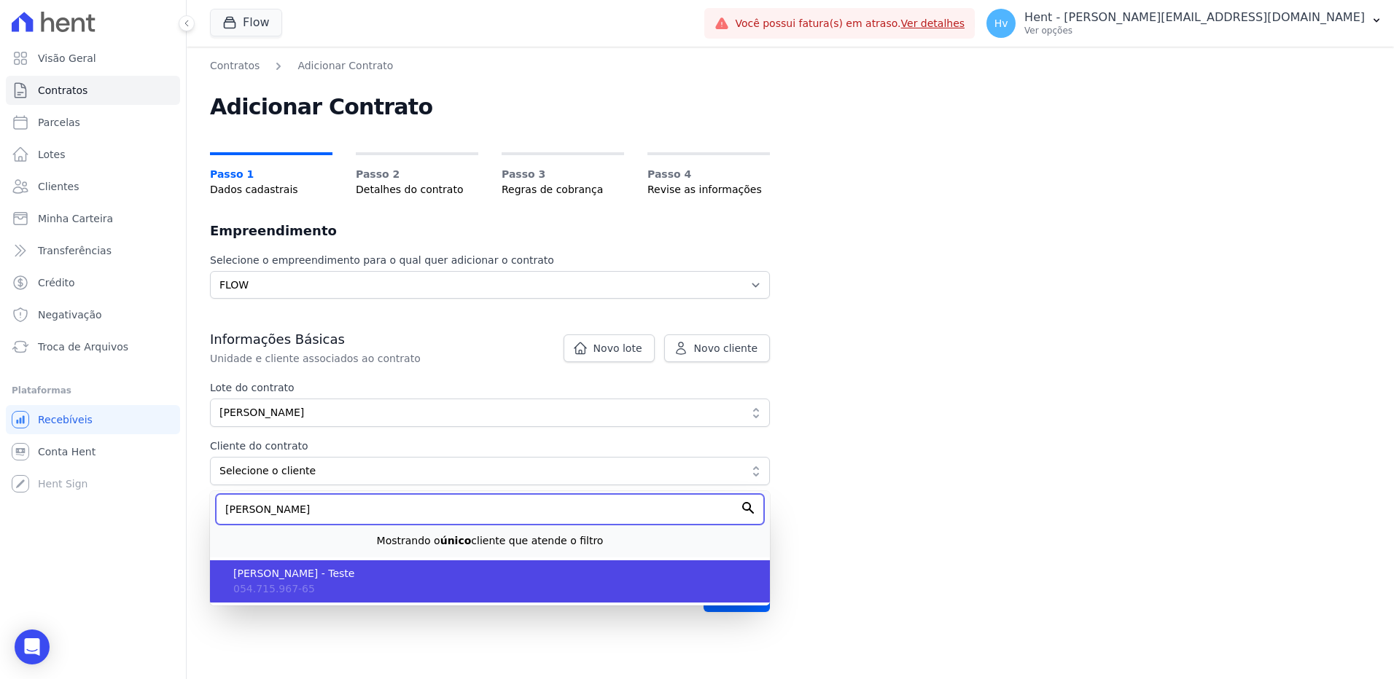
type input "luis carlos"
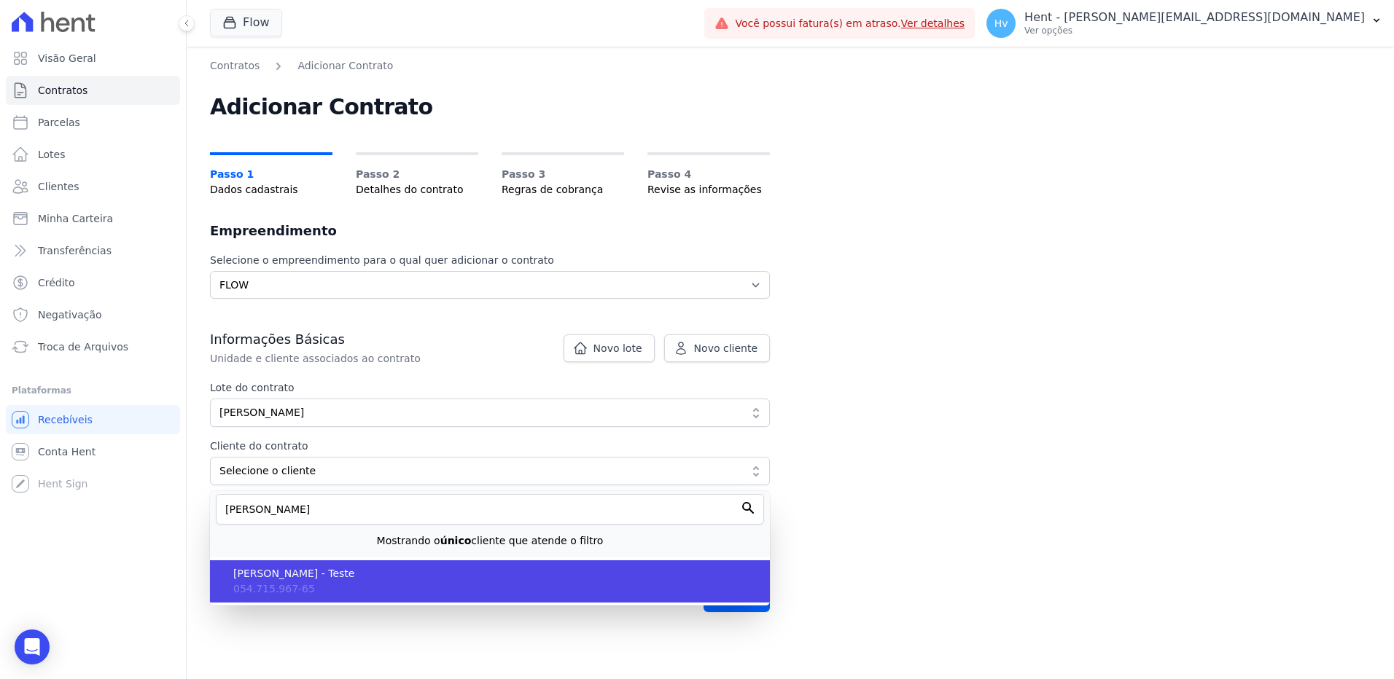
click at [366, 572] on span "LUIS CARLOS PESSANHA - Teste" at bounding box center [495, 573] width 525 height 15
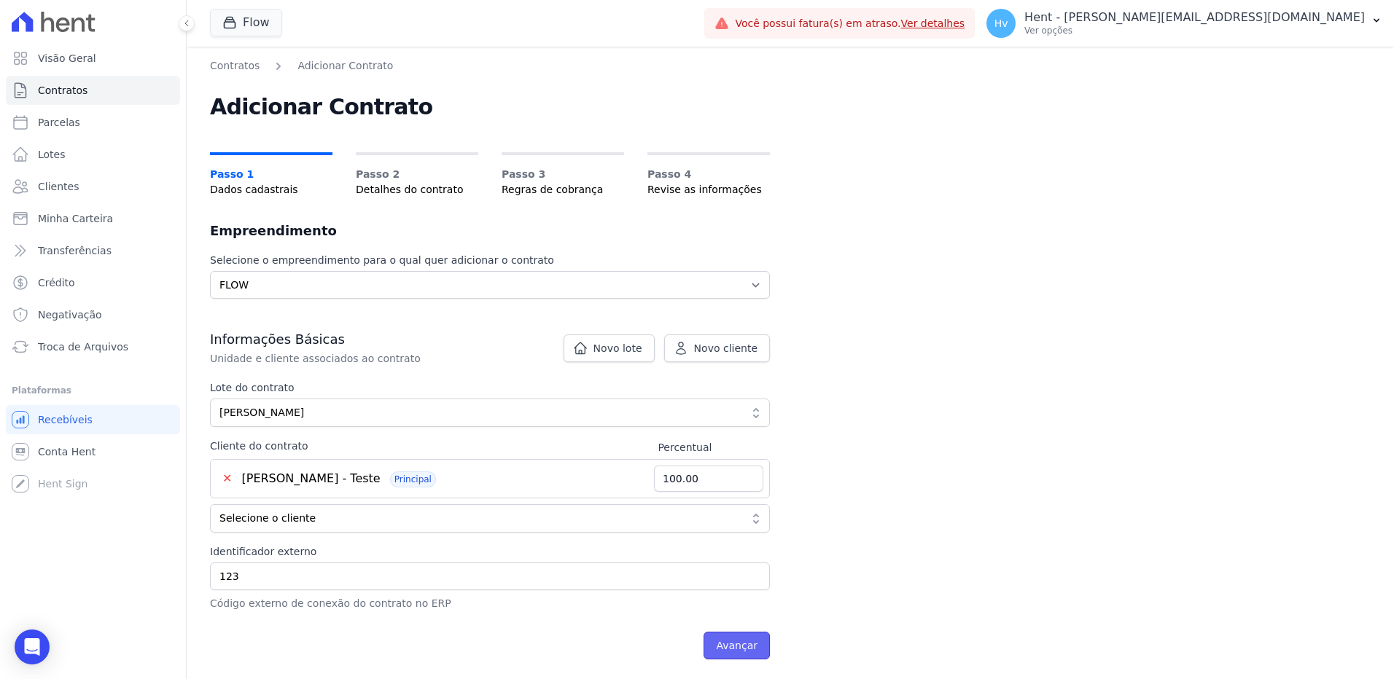
click at [760, 659] on input "Avançar" at bounding box center [737, 646] width 66 height 28
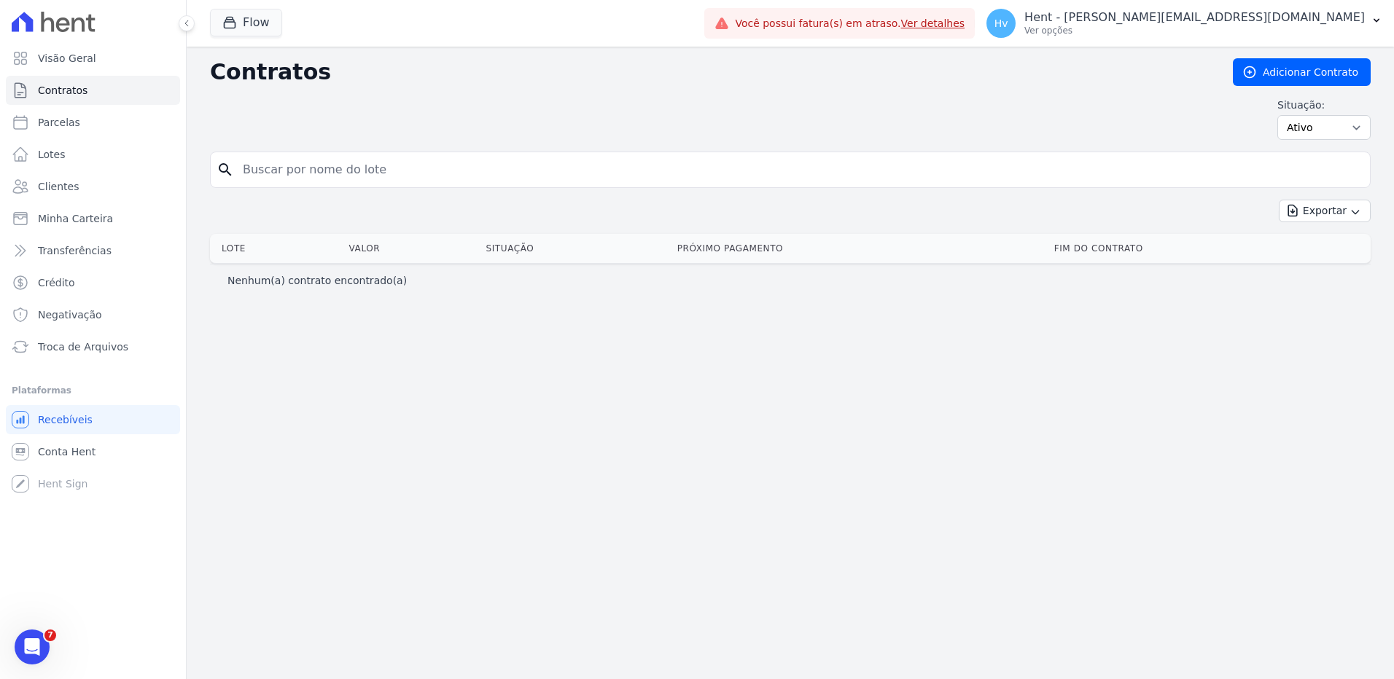
click at [868, 420] on div "Contratos Adicionar Contrato Situação: Ativo Todos Pausado Distratado Rascunho …" at bounding box center [790, 363] width 1207 height 633
click at [1235, 11] on p "Hent - [PERSON_NAME][EMAIL_ADDRESS][DOMAIN_NAME]" at bounding box center [1194, 17] width 340 height 15
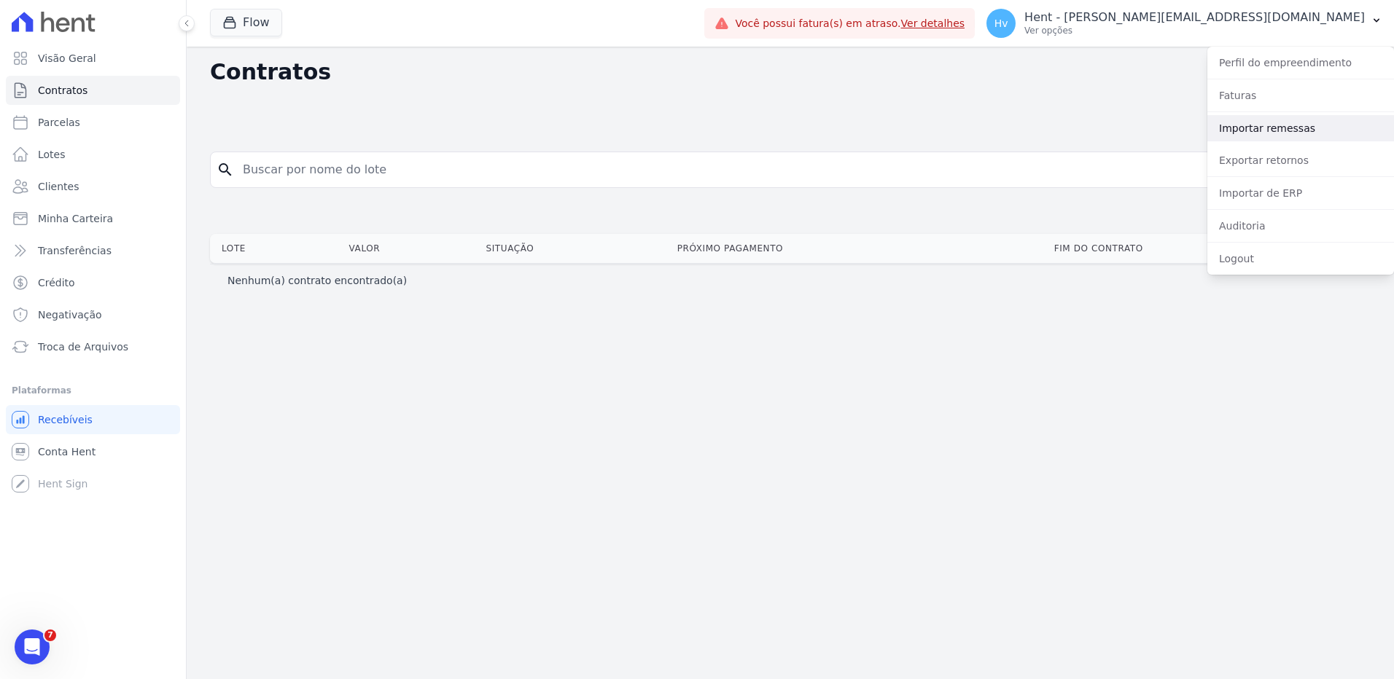
click at [1257, 132] on link "Importar remessas" at bounding box center [1300, 128] width 187 height 26
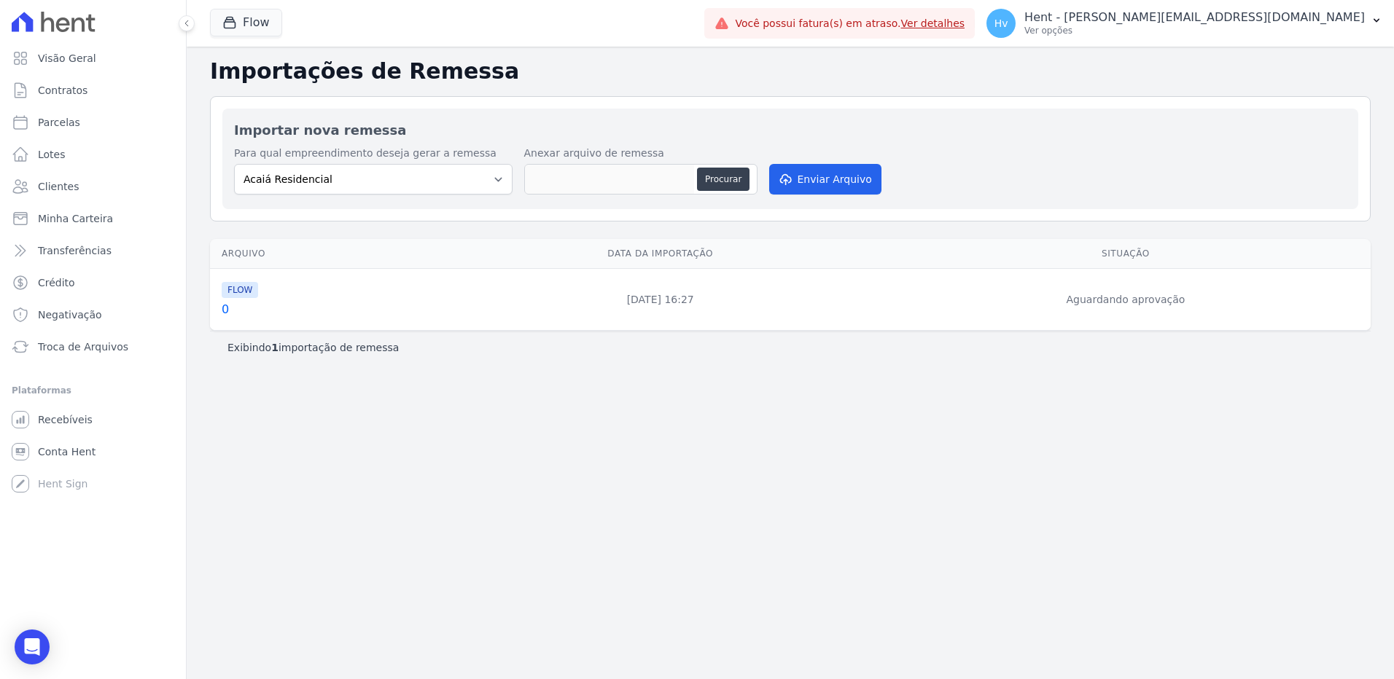
click at [220, 314] on td "FLOW 0" at bounding box center [325, 300] width 230 height 62
click at [224, 311] on link "0" at bounding box center [328, 309] width 213 height 17
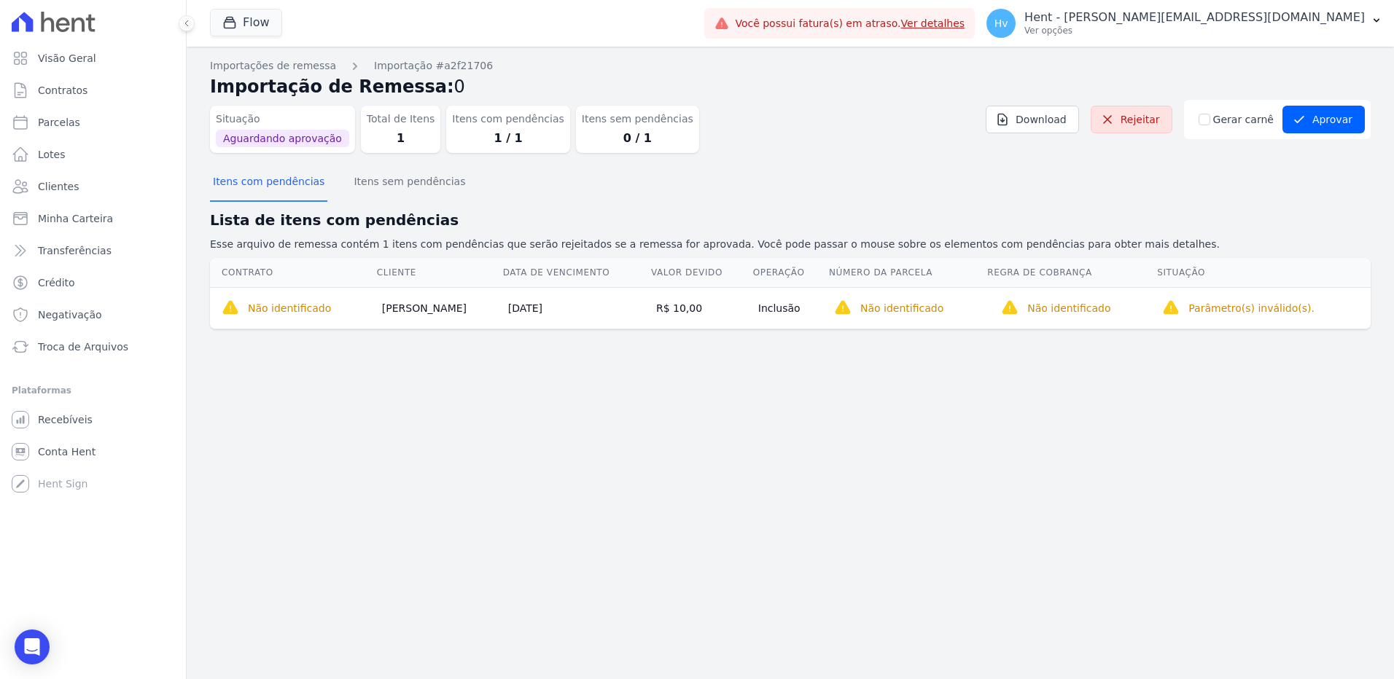
drag, startPoint x: 1038, startPoint y: 492, endPoint x: 755, endPoint y: 8, distance: 561.0
click at [1039, 490] on div "Importações de remessa Importação #a2f21706 Importação de Remessa: 0 Situação A…" at bounding box center [790, 363] width 1207 height 633
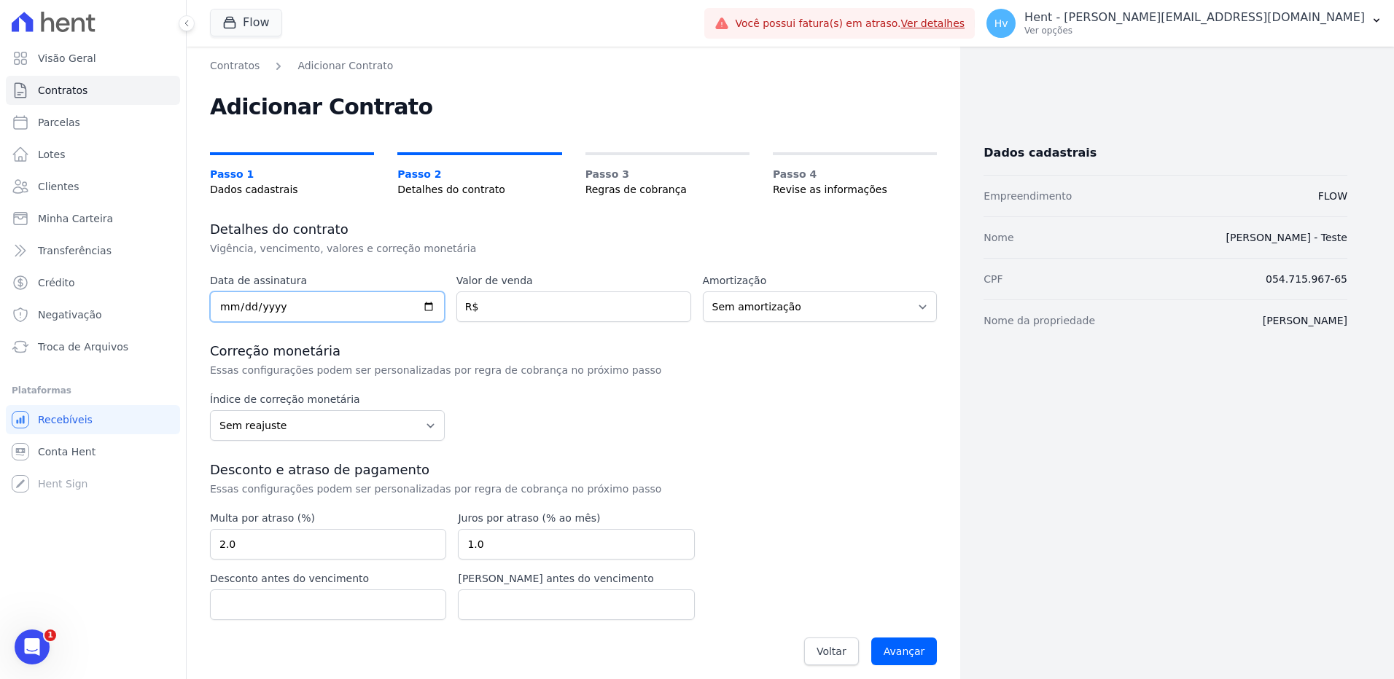
click at [217, 306] on input "date" at bounding box center [327, 307] width 235 height 31
type input "[DATE]"
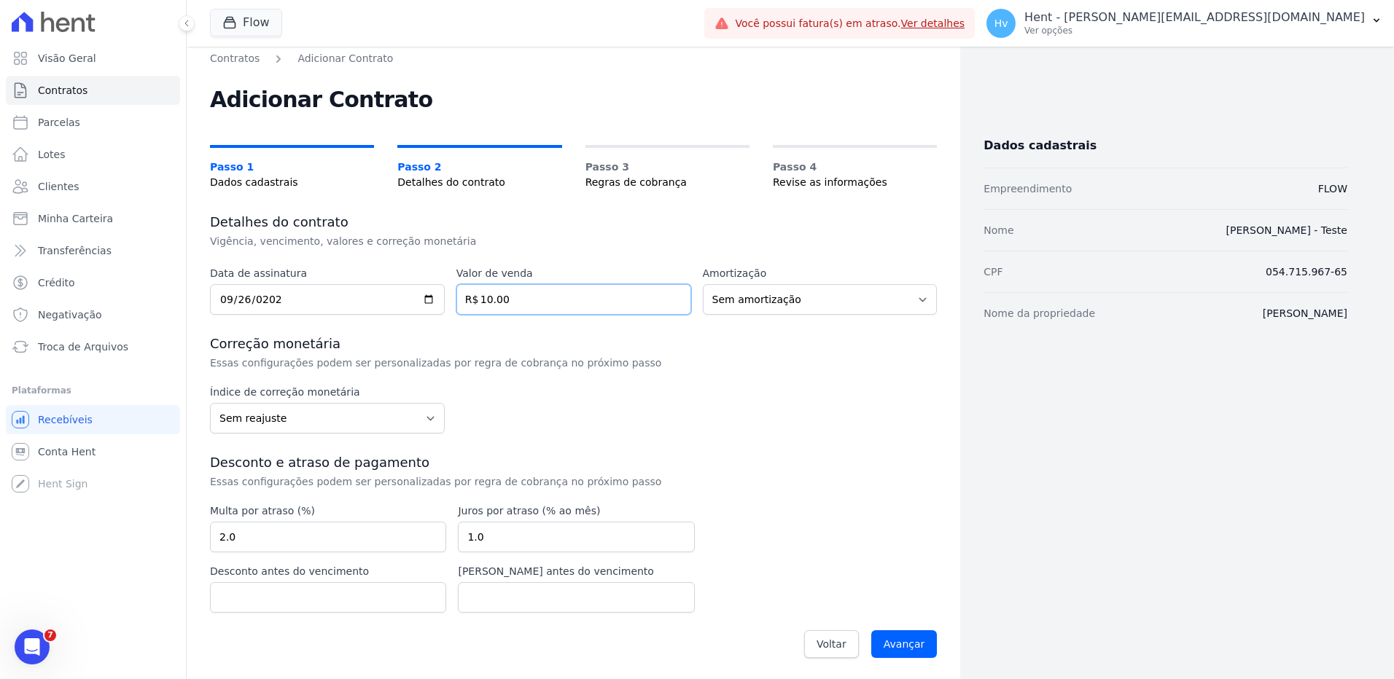
scroll to position [9, 0]
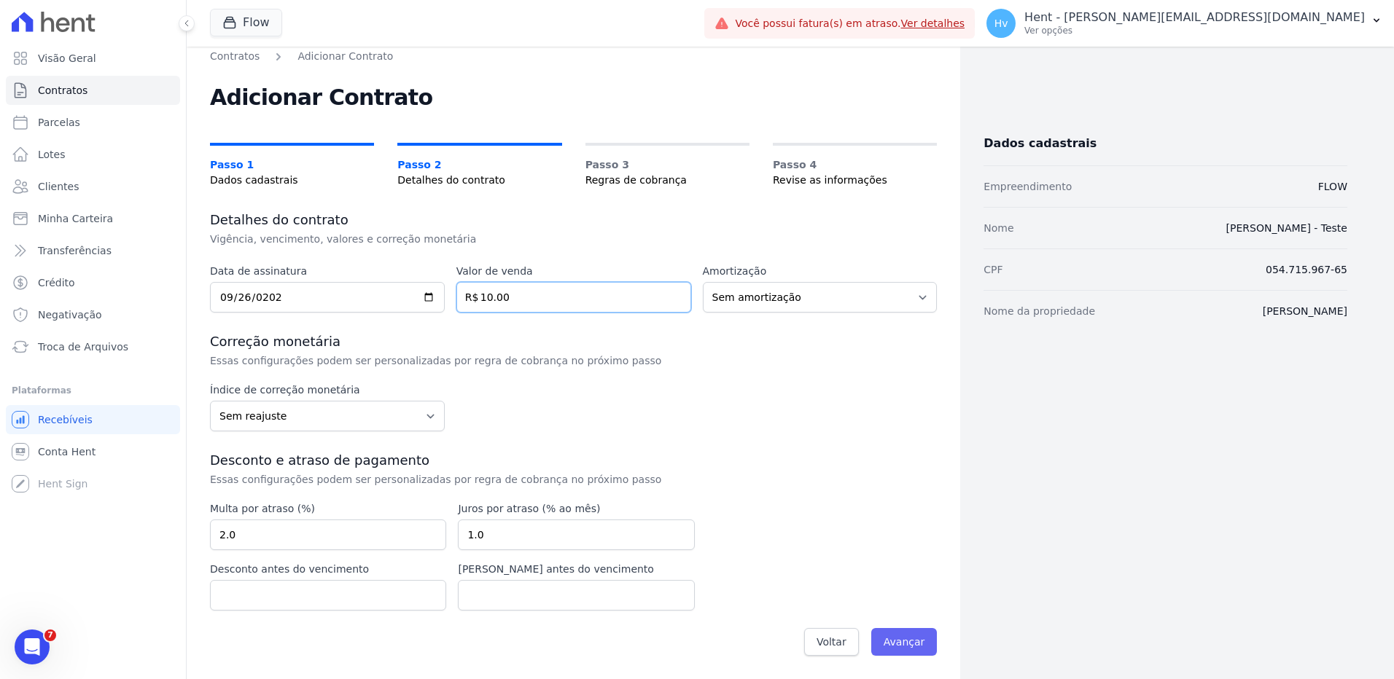
type input "10.00"
click at [890, 646] on input "Avançar" at bounding box center [904, 642] width 66 height 28
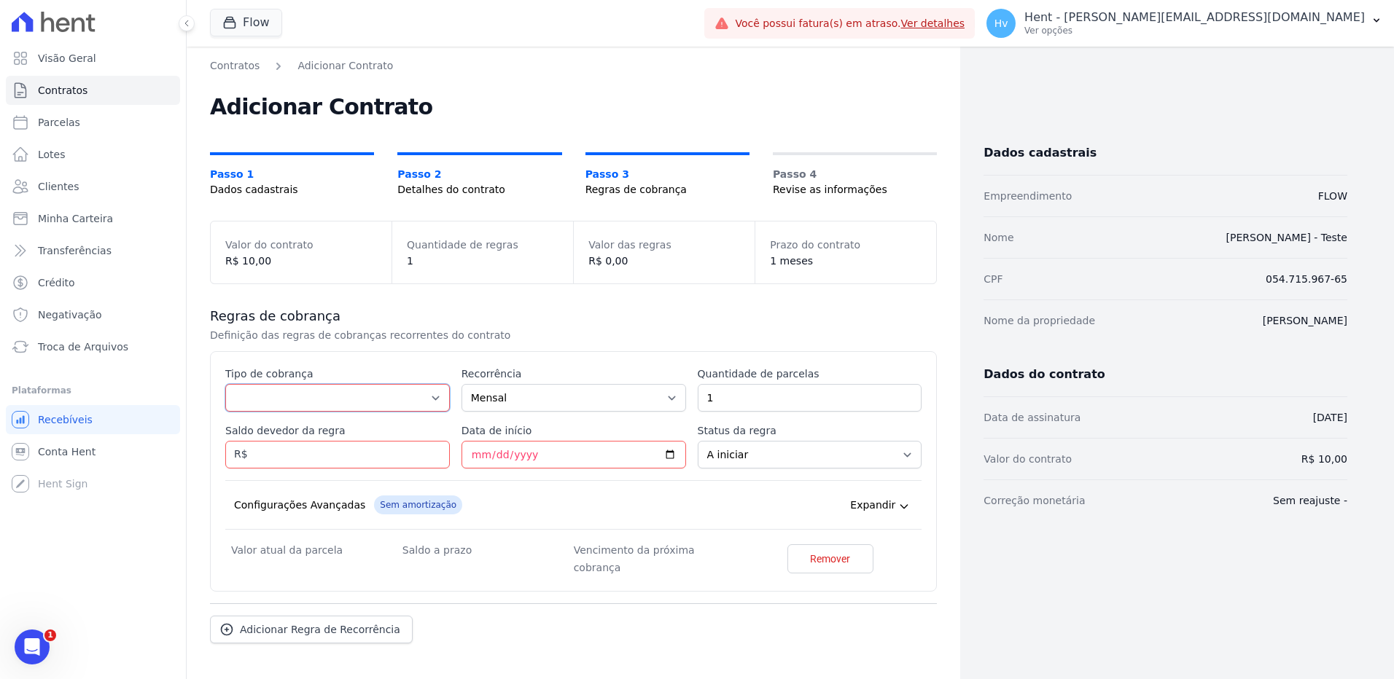
click at [362, 391] on select "Parcela Normal Entrada Sinal Intercalada Chaves Pré-chaves Pós-chaves Impostos …" at bounding box center [337, 398] width 225 height 28
select select "standard"
click at [225, 384] on select "Parcela Normal Entrada Sinal Intercalada Chaves Pré-chaves Pós-chaves Impostos …" at bounding box center [337, 398] width 225 height 28
click at [281, 448] on input "Saldo devedor da regra" at bounding box center [337, 455] width 225 height 28
type input "10.00"
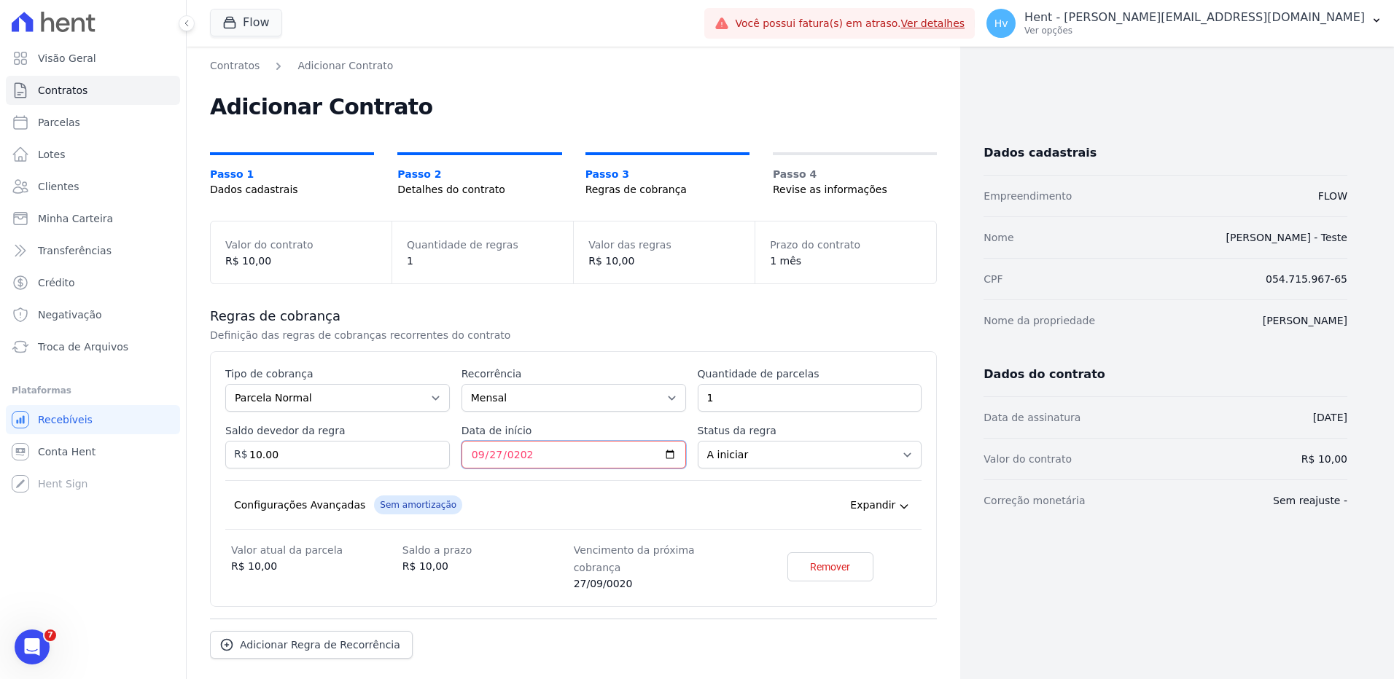
type input "[DATE]"
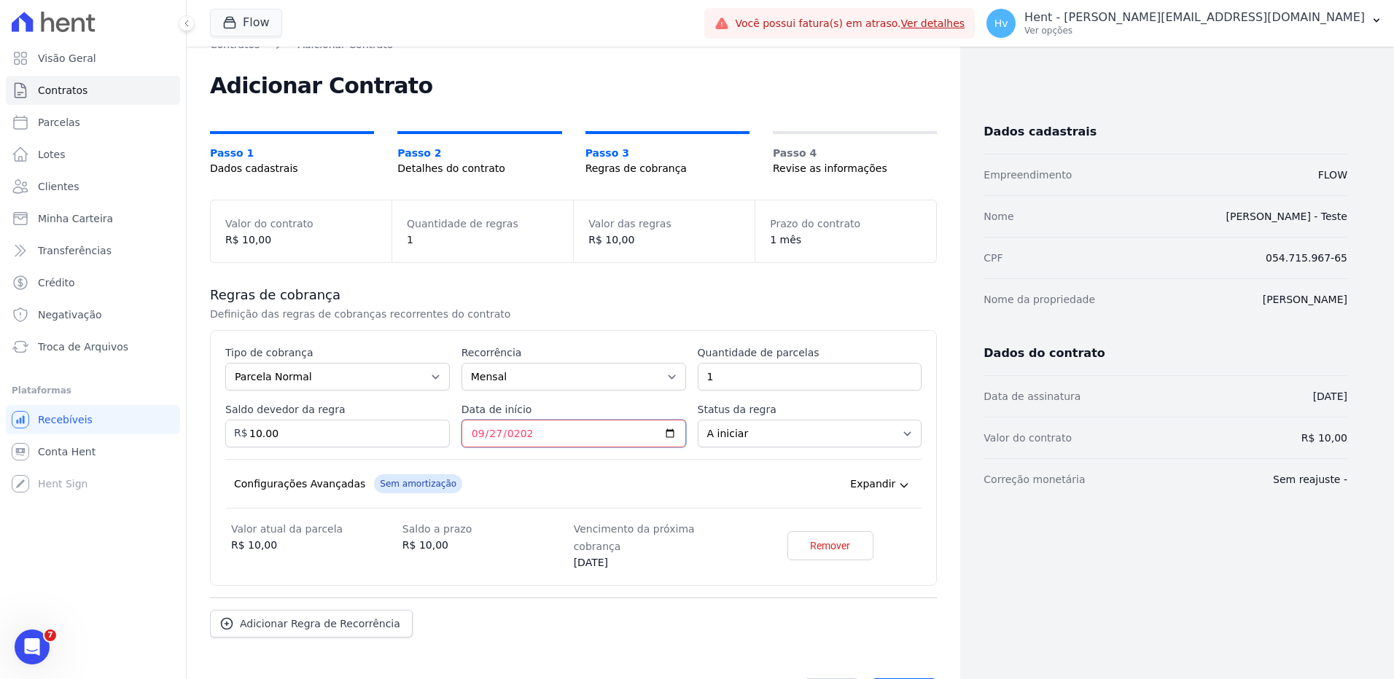
scroll to position [54, 0]
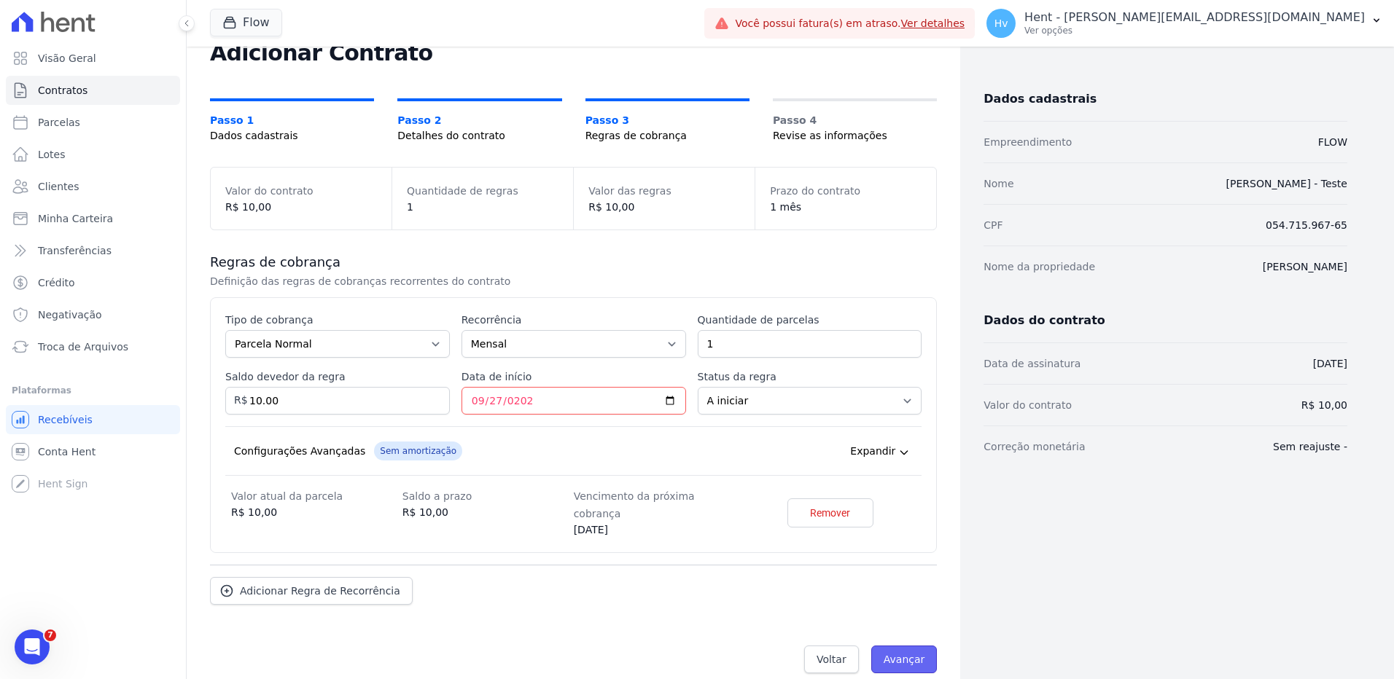
click at [900, 650] on input "Avançar" at bounding box center [904, 660] width 66 height 28
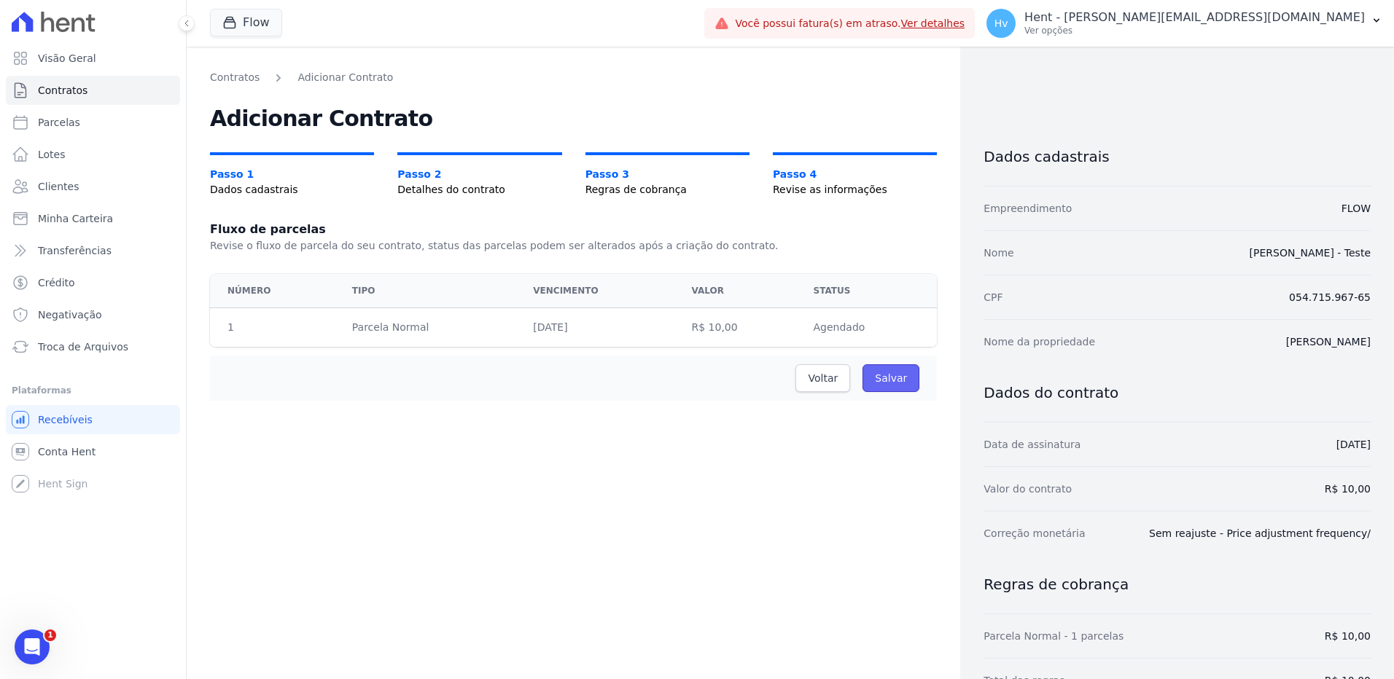
click at [886, 375] on input "Salvar" at bounding box center [890, 379] width 57 height 28
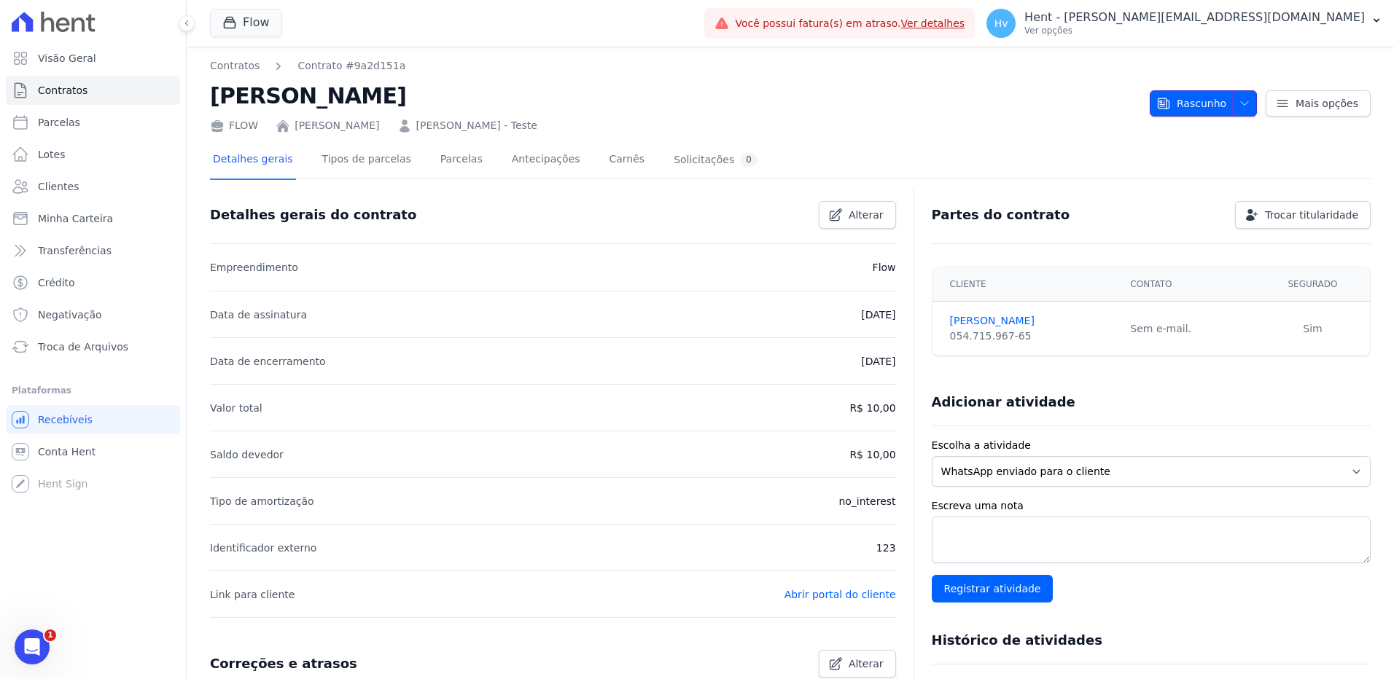
click at [1239, 106] on icon "button" at bounding box center [1245, 104] width 12 height 12
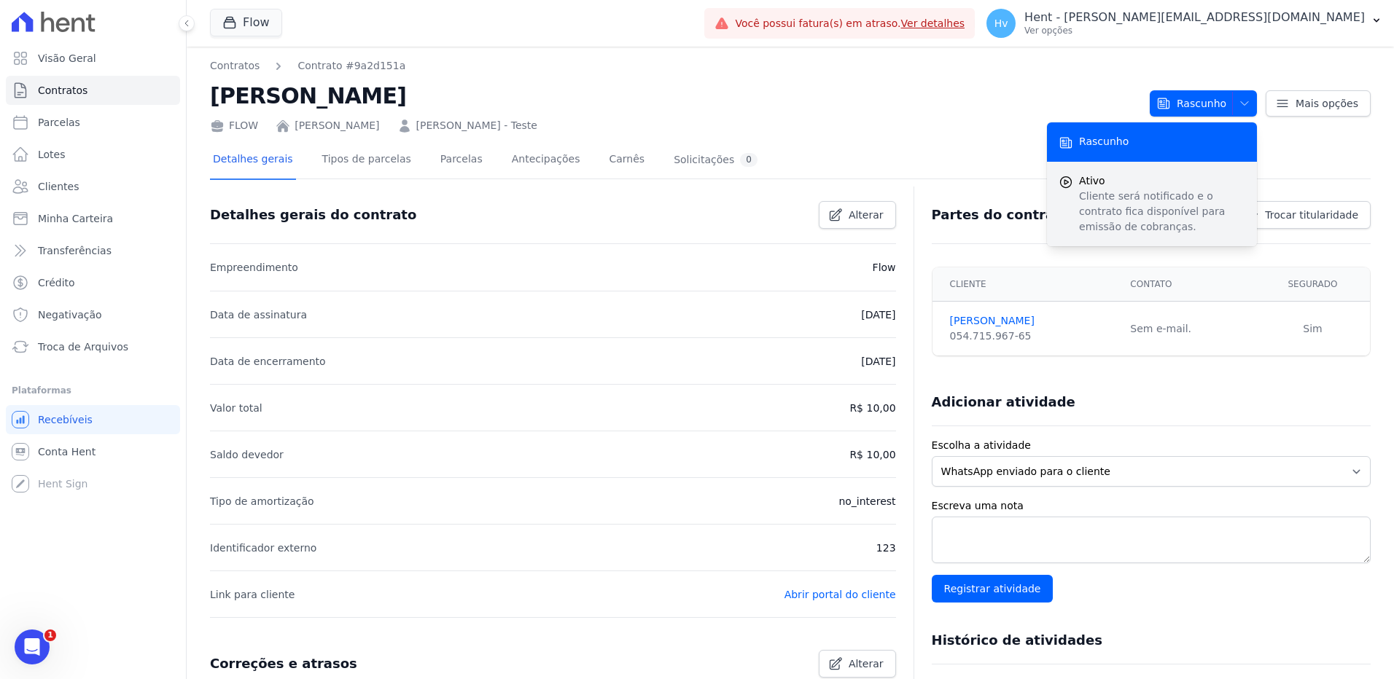
click at [1113, 195] on p "Cliente será notificado e o contrato fica disponível para emissão de cobranças." at bounding box center [1162, 212] width 166 height 46
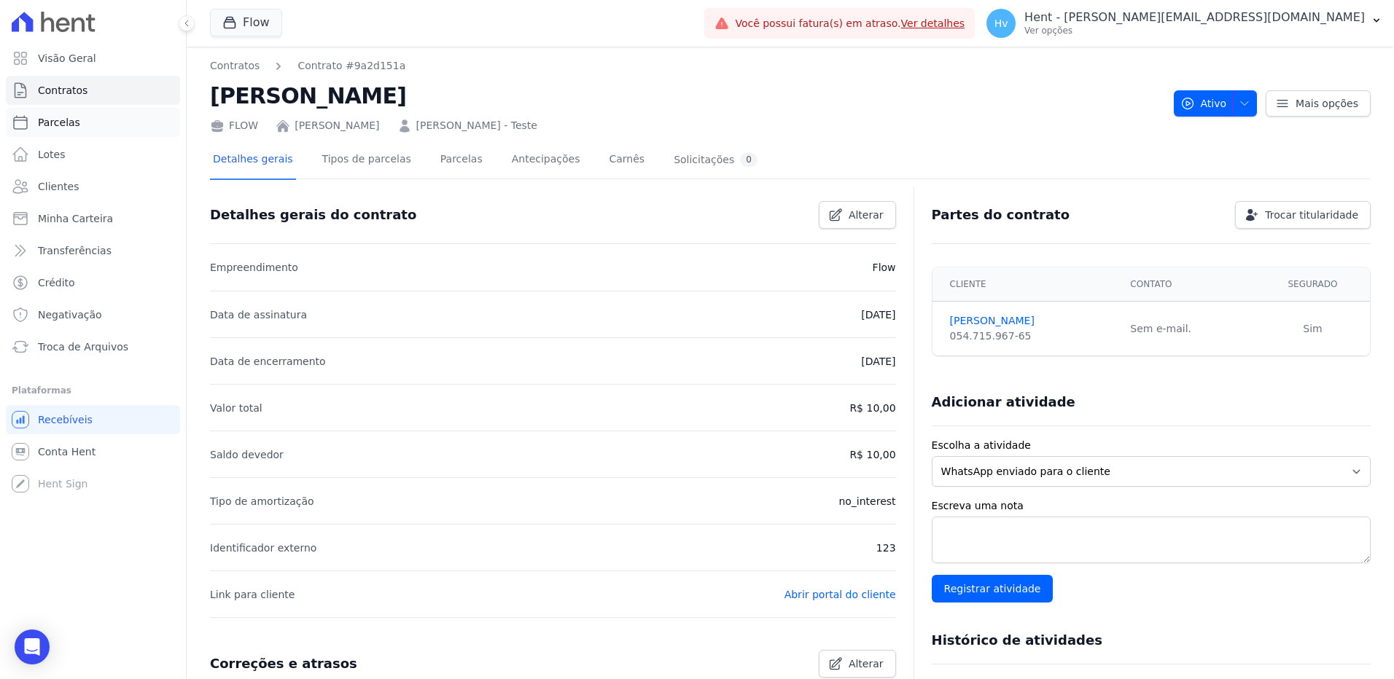
click at [70, 114] on link "Parcelas" at bounding box center [93, 122] width 174 height 29
select select
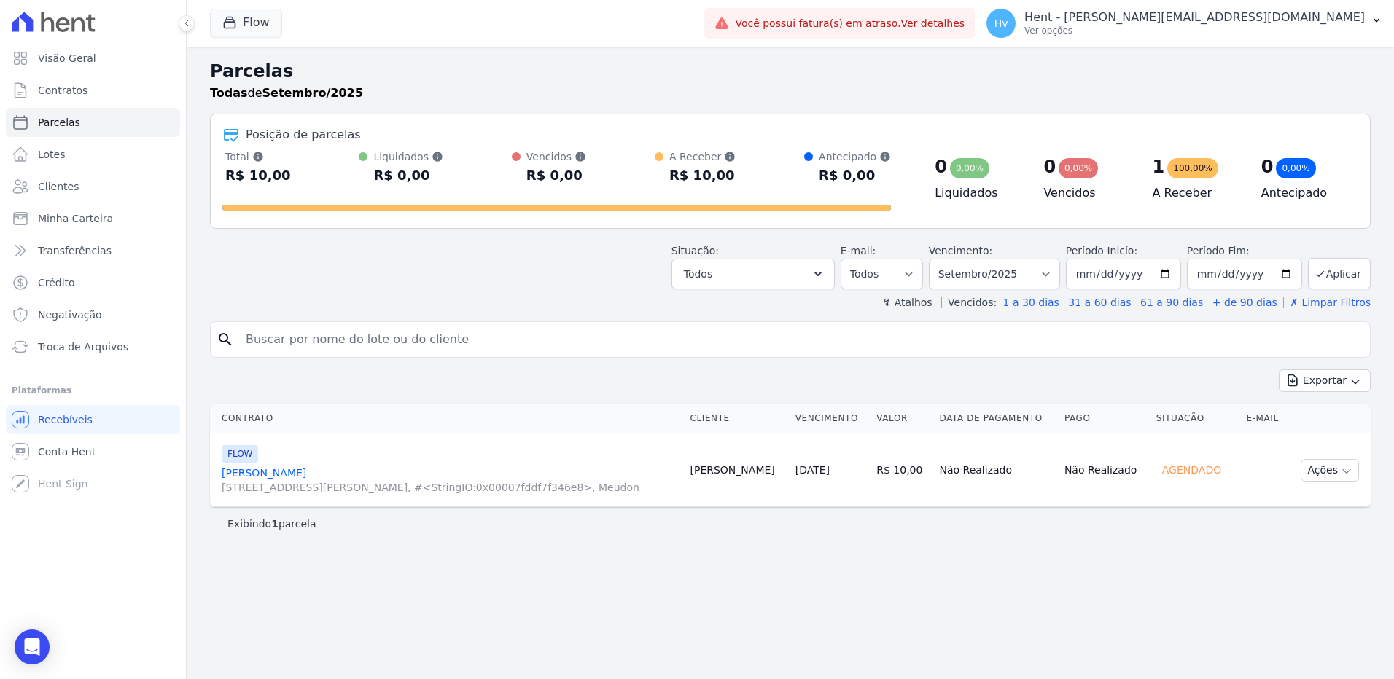
click at [298, 468] on link "LUIS CARLOS PESSANHA [STREET_ADDRESS], #<StringIO:0x00007fddf7f346e8>, Meudon" at bounding box center [450, 480] width 456 height 29
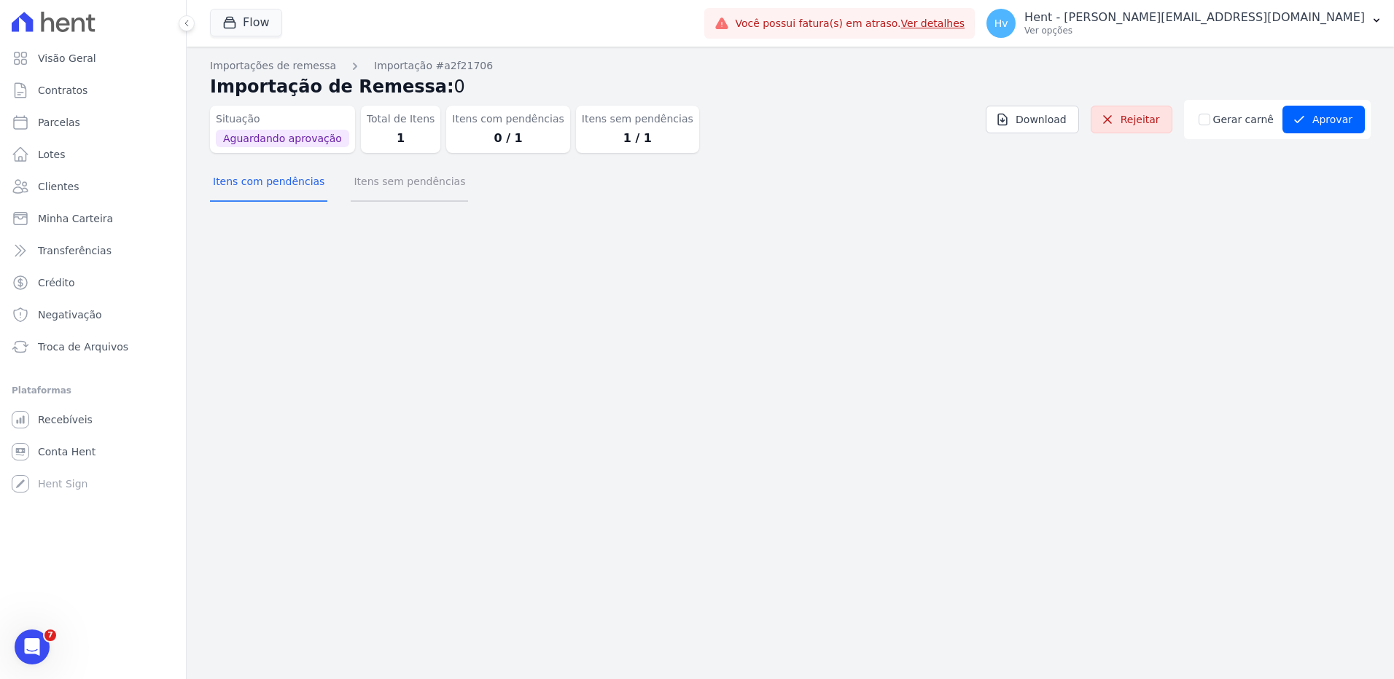
click at [389, 180] on button "Itens sem pendências" at bounding box center [409, 183] width 117 height 38
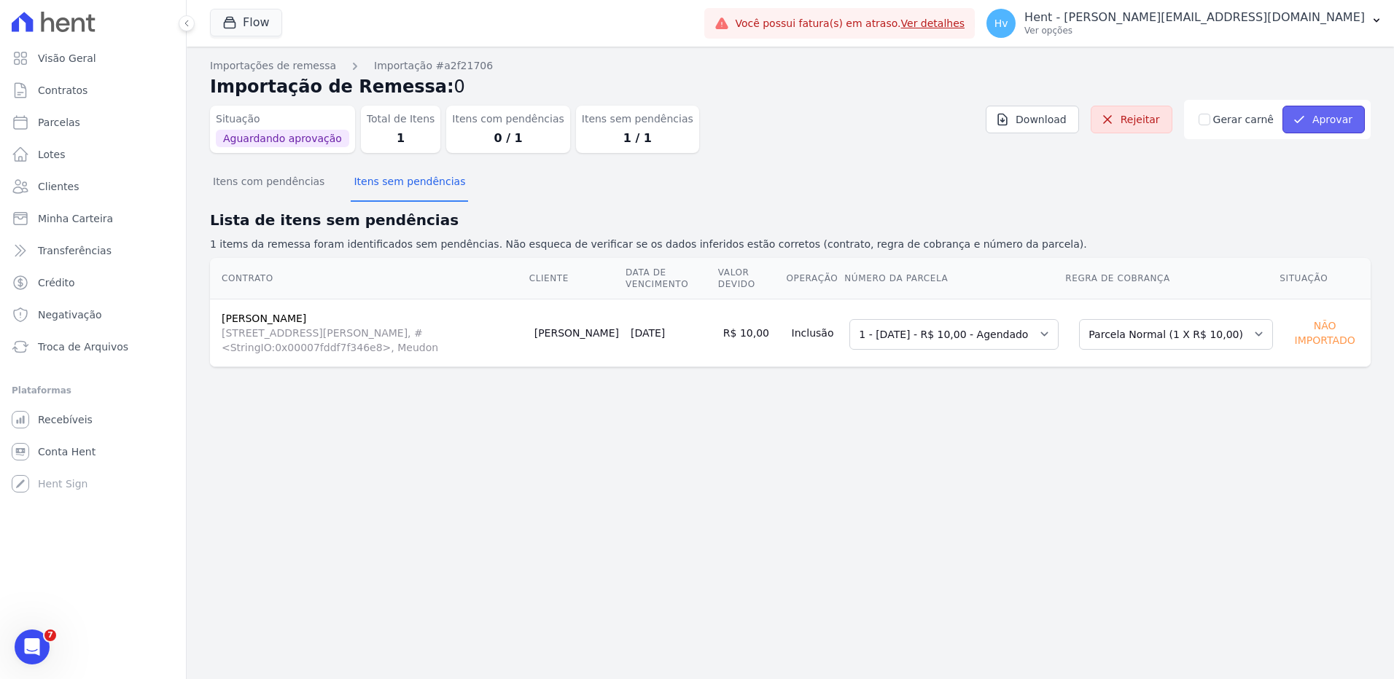
click at [1332, 118] on button "Aprovar" at bounding box center [1323, 120] width 82 height 28
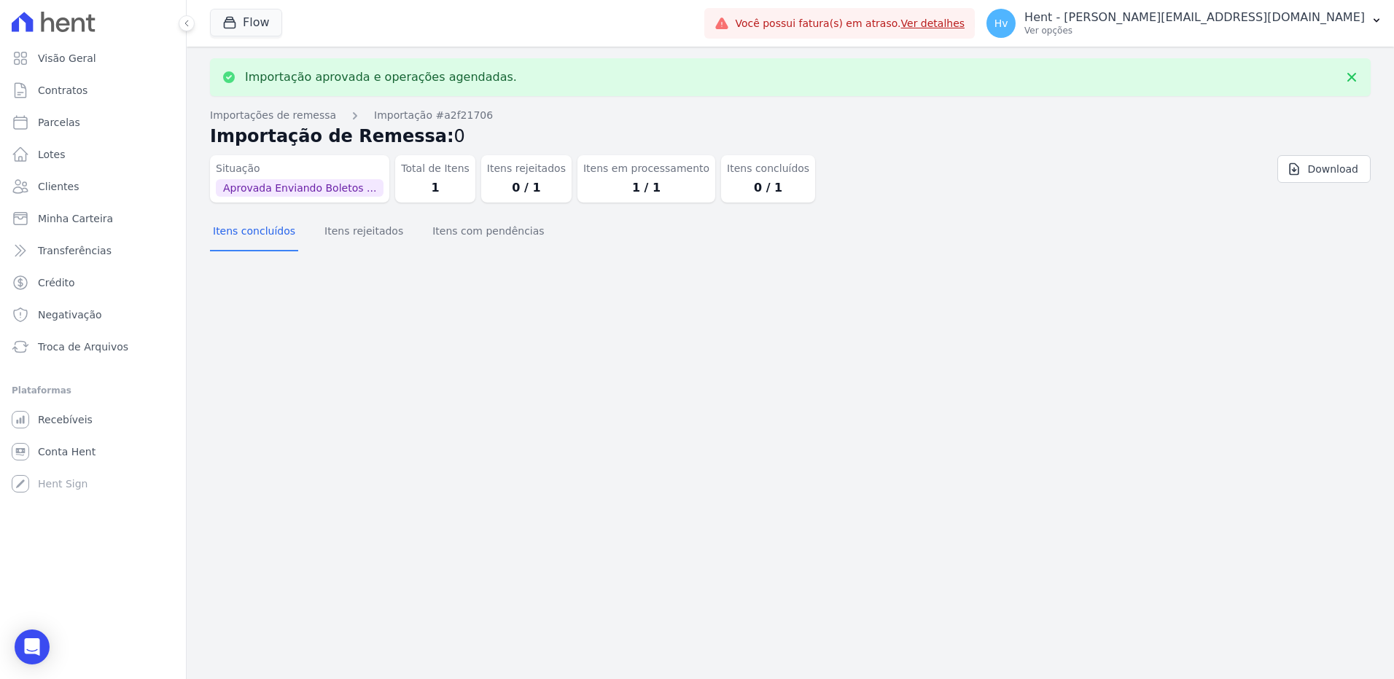
click at [1000, 438] on div "Importação aprovada e operações agendadas. Importações de remessa Importação #a…" at bounding box center [790, 363] width 1207 height 633
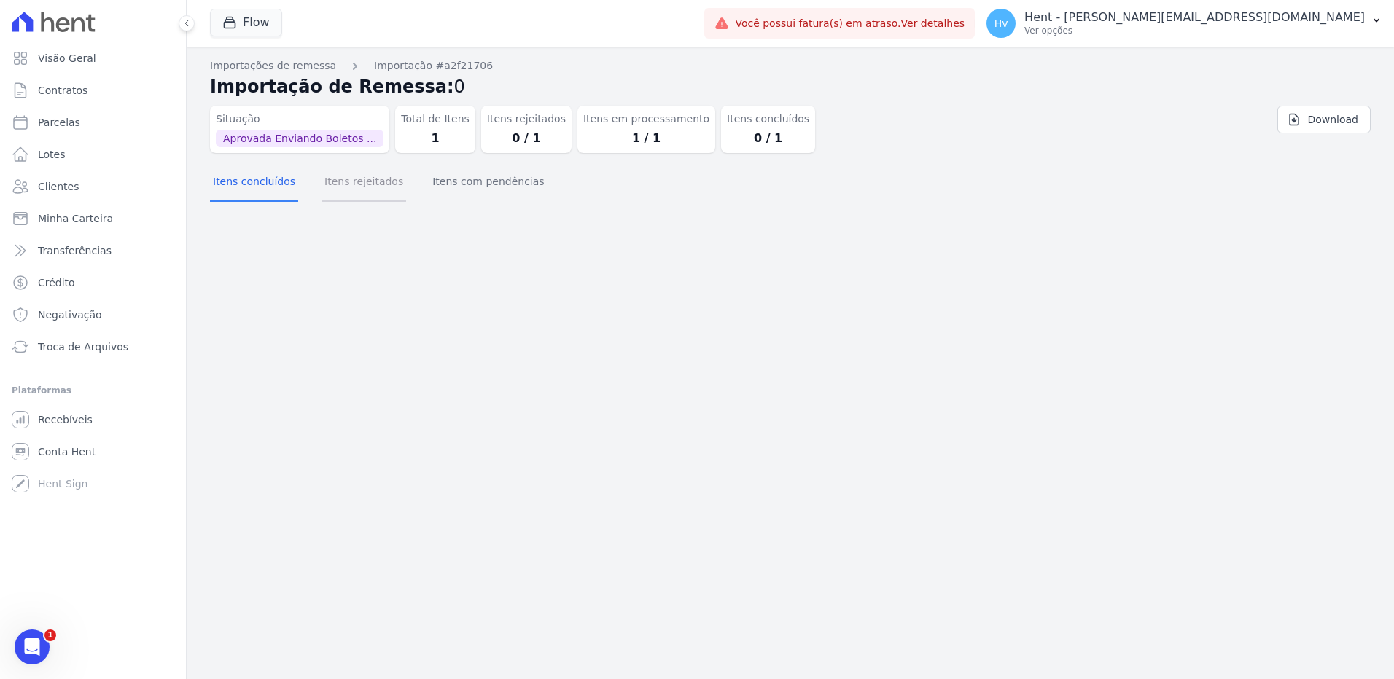
click at [351, 178] on button "Itens rejeitados" at bounding box center [364, 183] width 85 height 38
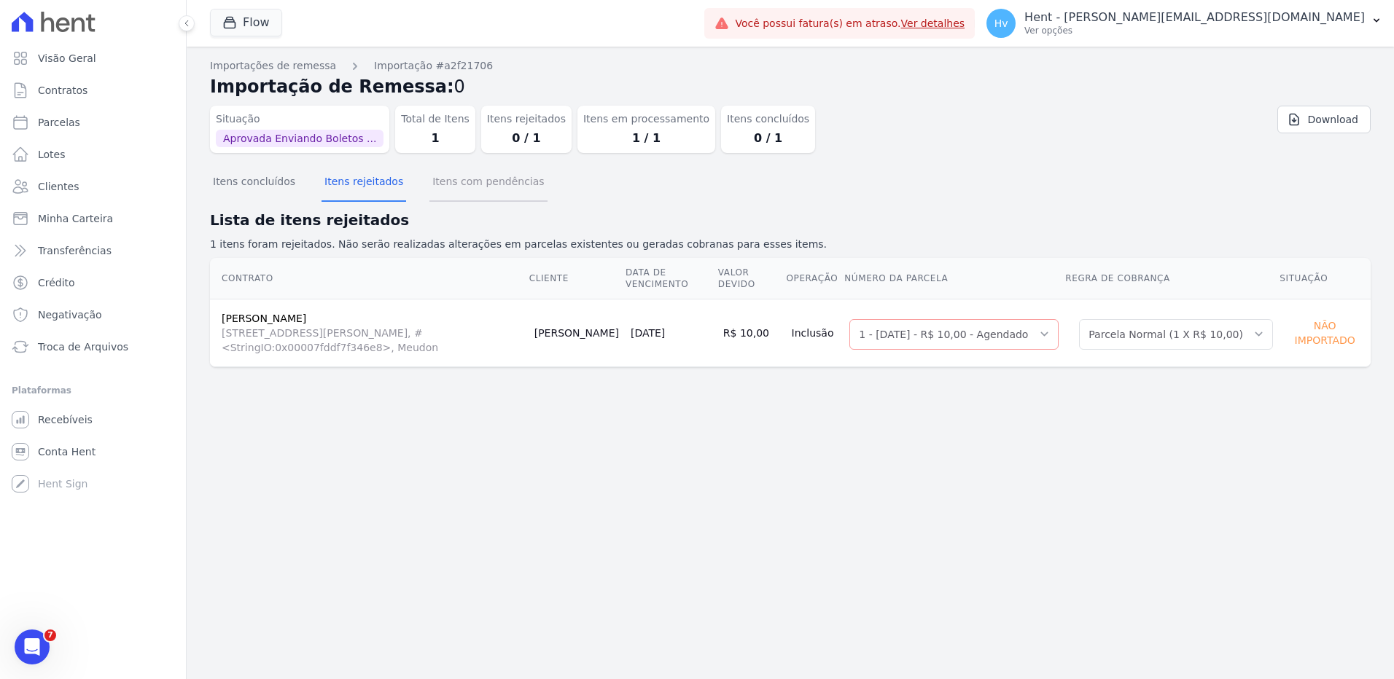
click at [453, 196] on button "Itens com pendências" at bounding box center [487, 183] width 117 height 38
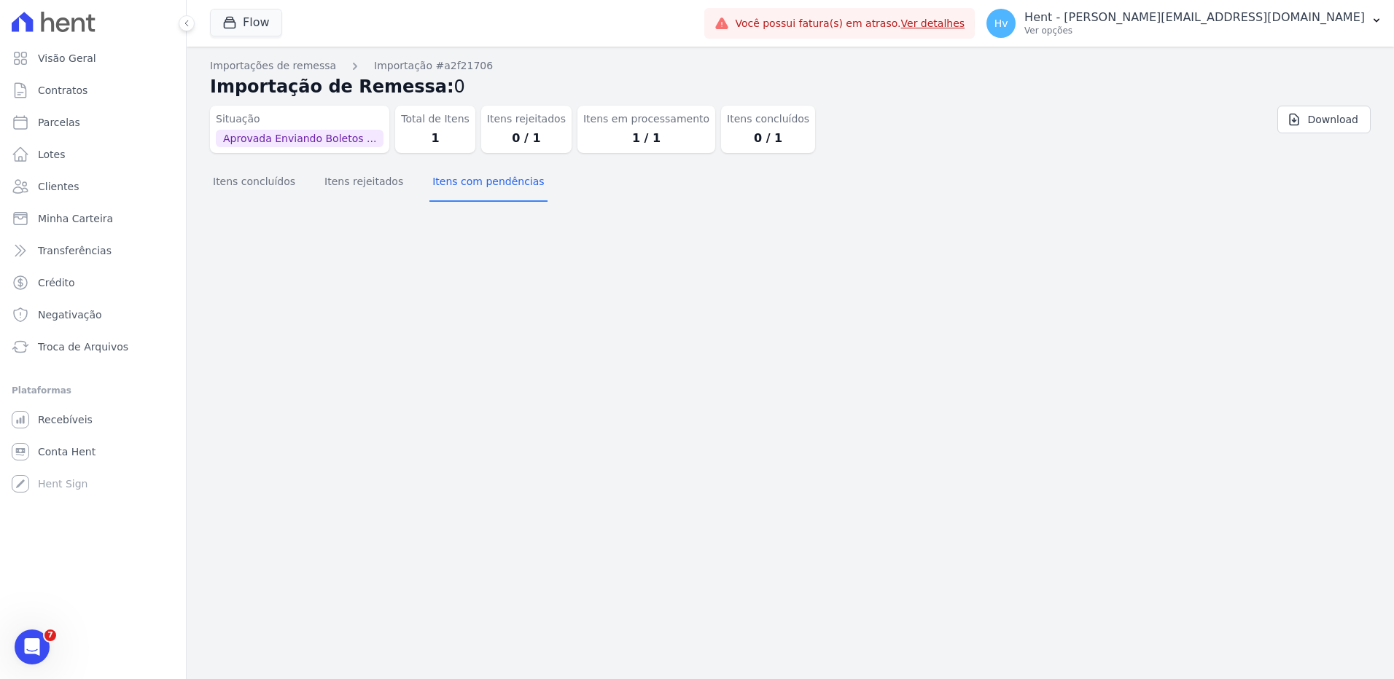
click at [1060, 348] on div "Importações de remessa Importação #a2f21706 Importação de Remessa: 0 Situação A…" at bounding box center [790, 363] width 1207 height 633
click at [1282, 20] on p "Hent - [PERSON_NAME][EMAIL_ADDRESS][DOMAIN_NAME]" at bounding box center [1194, 17] width 340 height 15
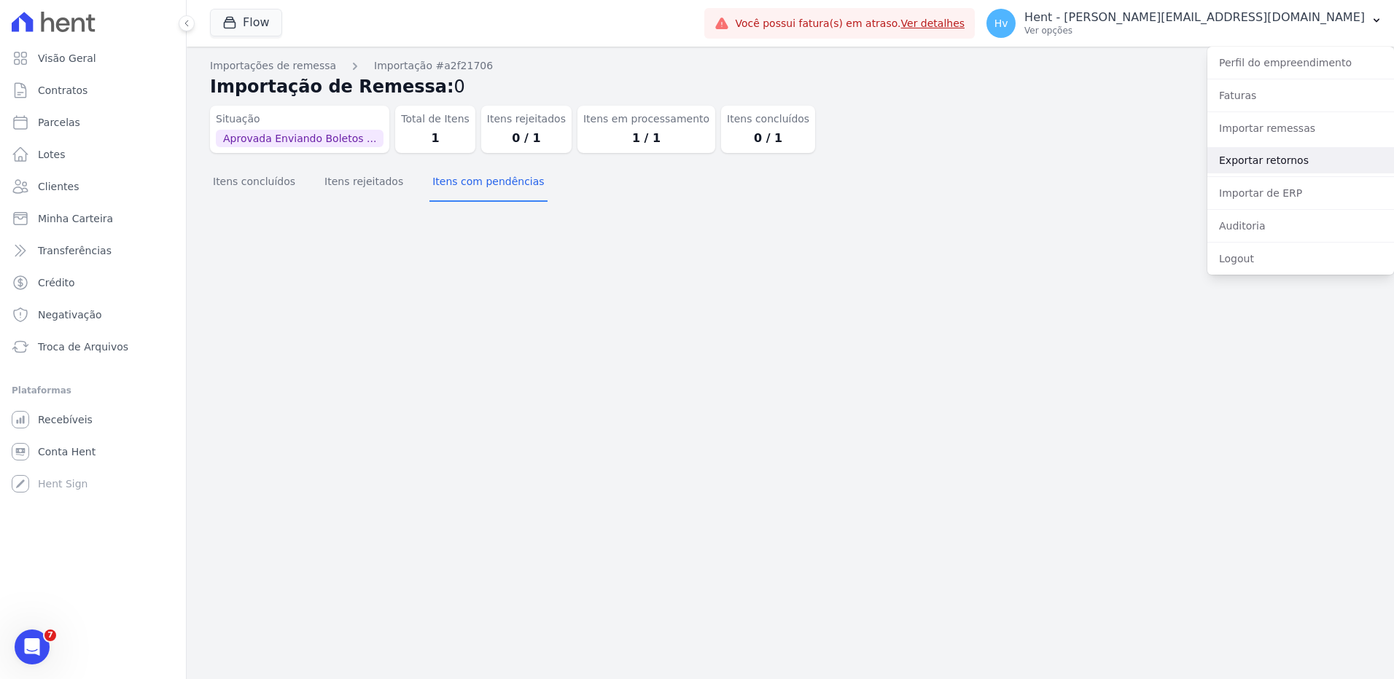
click at [1261, 164] on link "Exportar retornos" at bounding box center [1300, 160] width 187 height 26
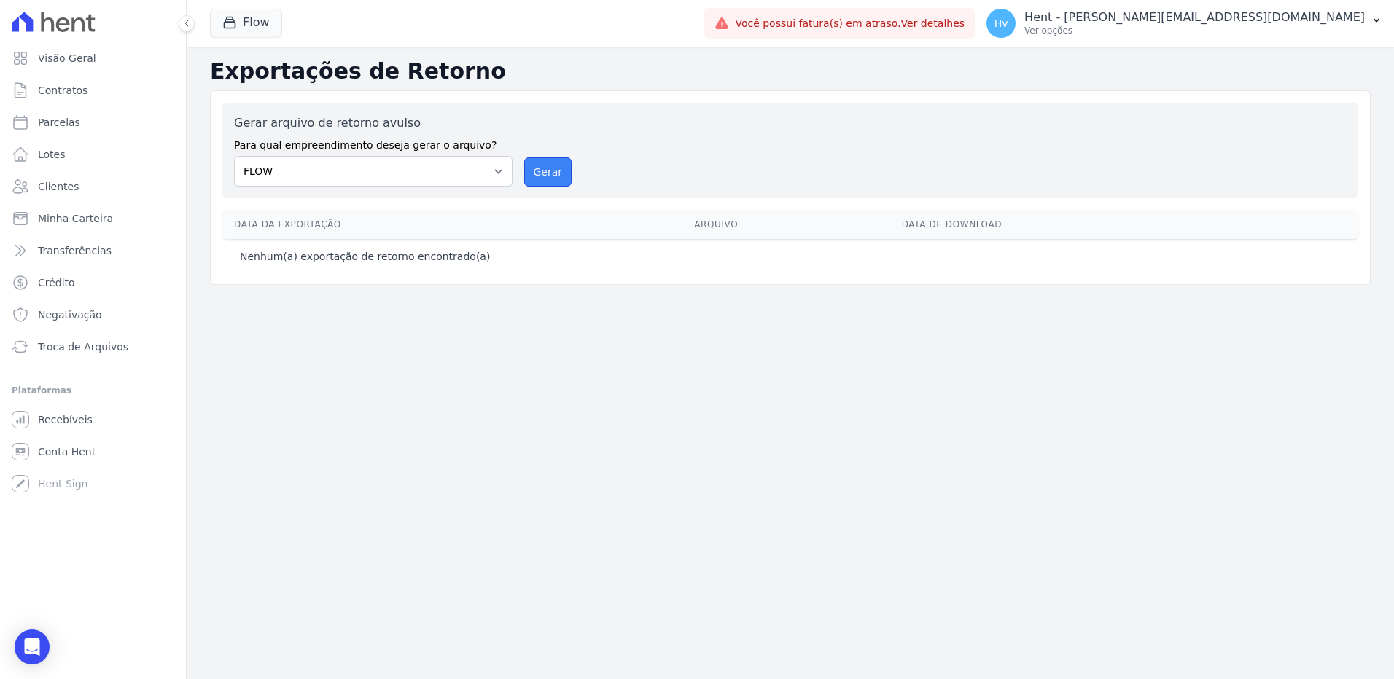
click at [560, 164] on button "Gerar" at bounding box center [548, 171] width 48 height 29
click at [1250, 32] on p "Ver opções" at bounding box center [1194, 31] width 340 height 12
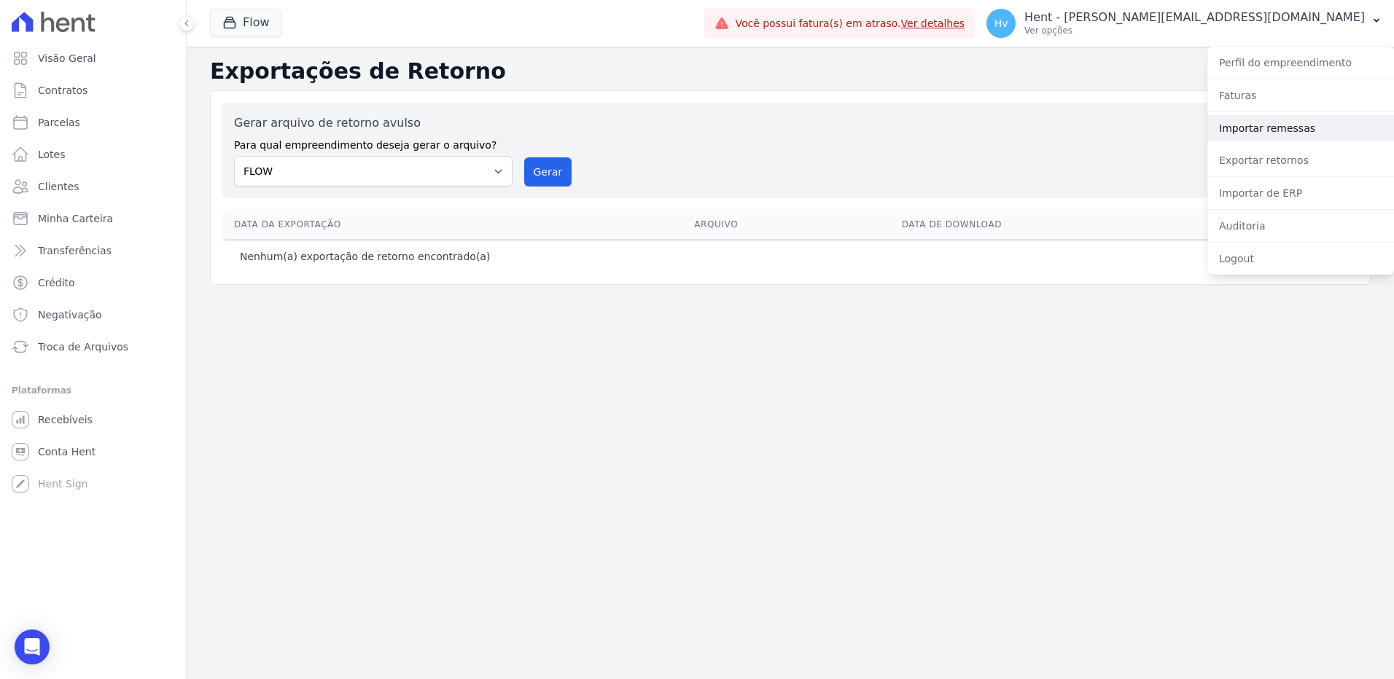
click at [1264, 125] on link "Importar remessas" at bounding box center [1300, 128] width 187 height 26
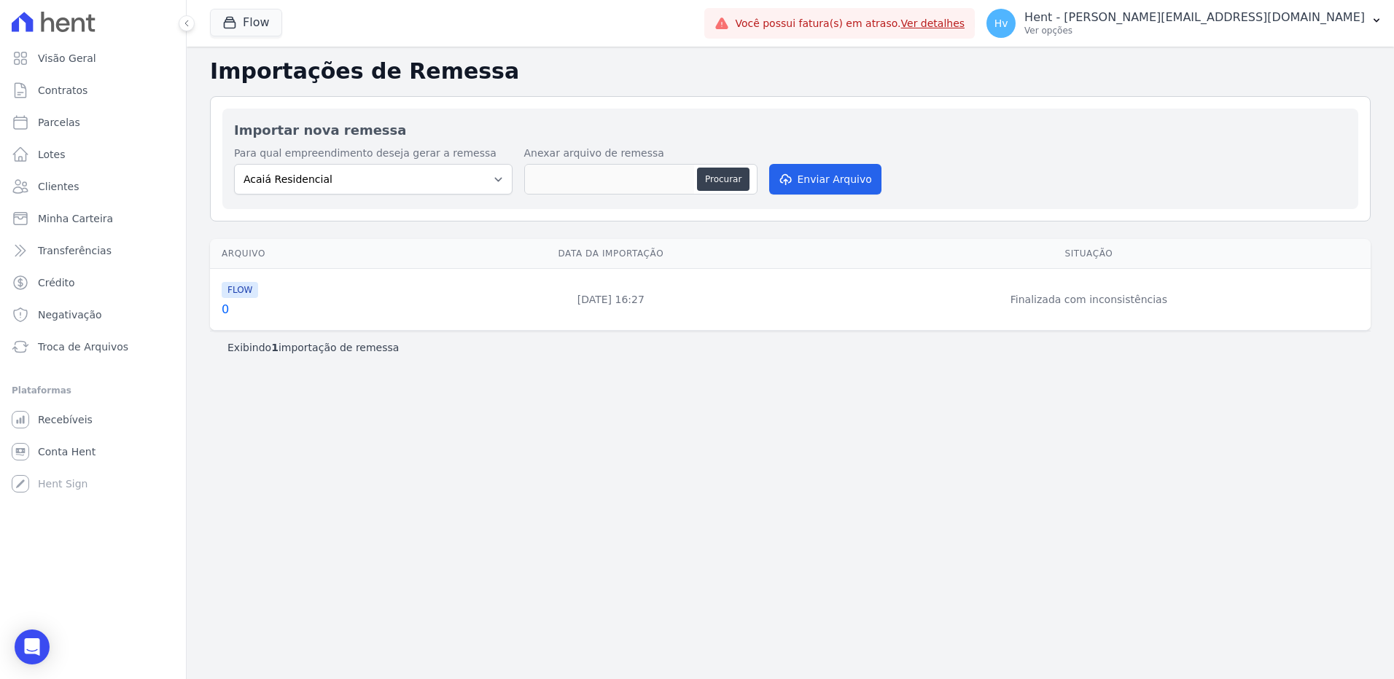
click at [228, 309] on link "0" at bounding box center [315, 309] width 187 height 17
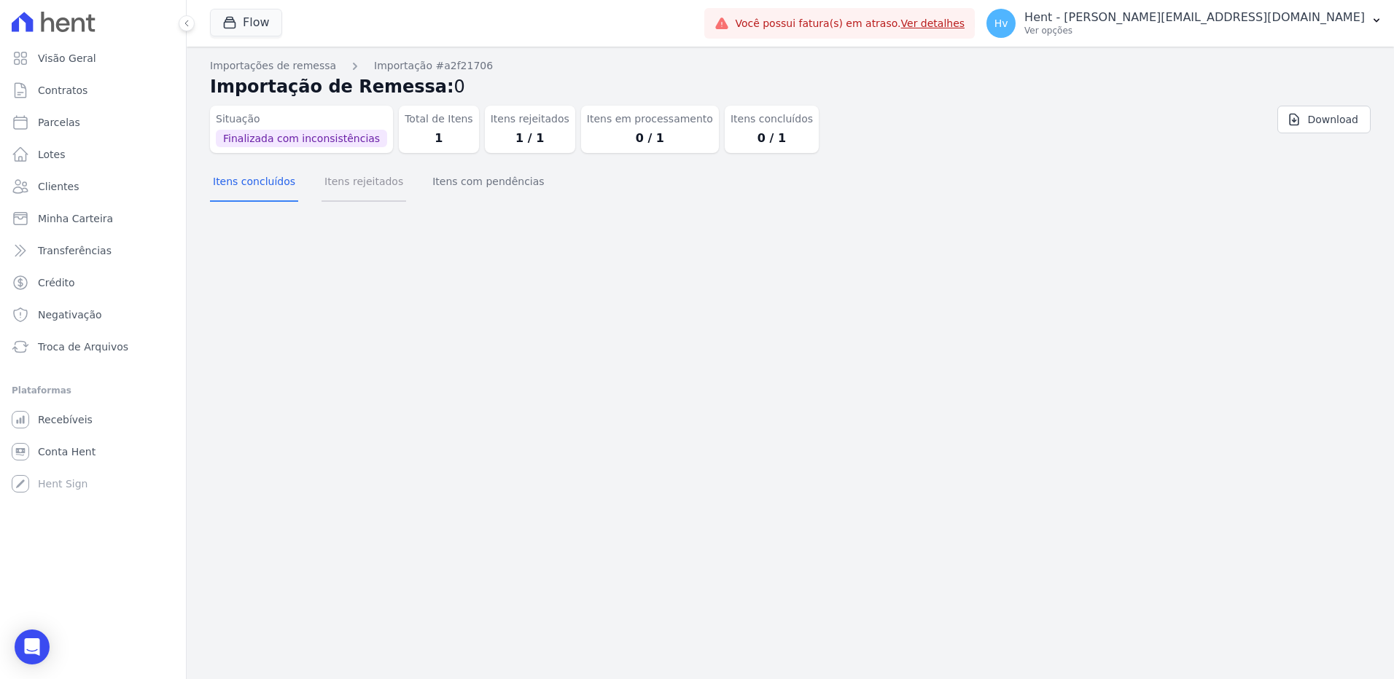
click at [355, 191] on button "Itens rejeitados" at bounding box center [364, 183] width 85 height 38
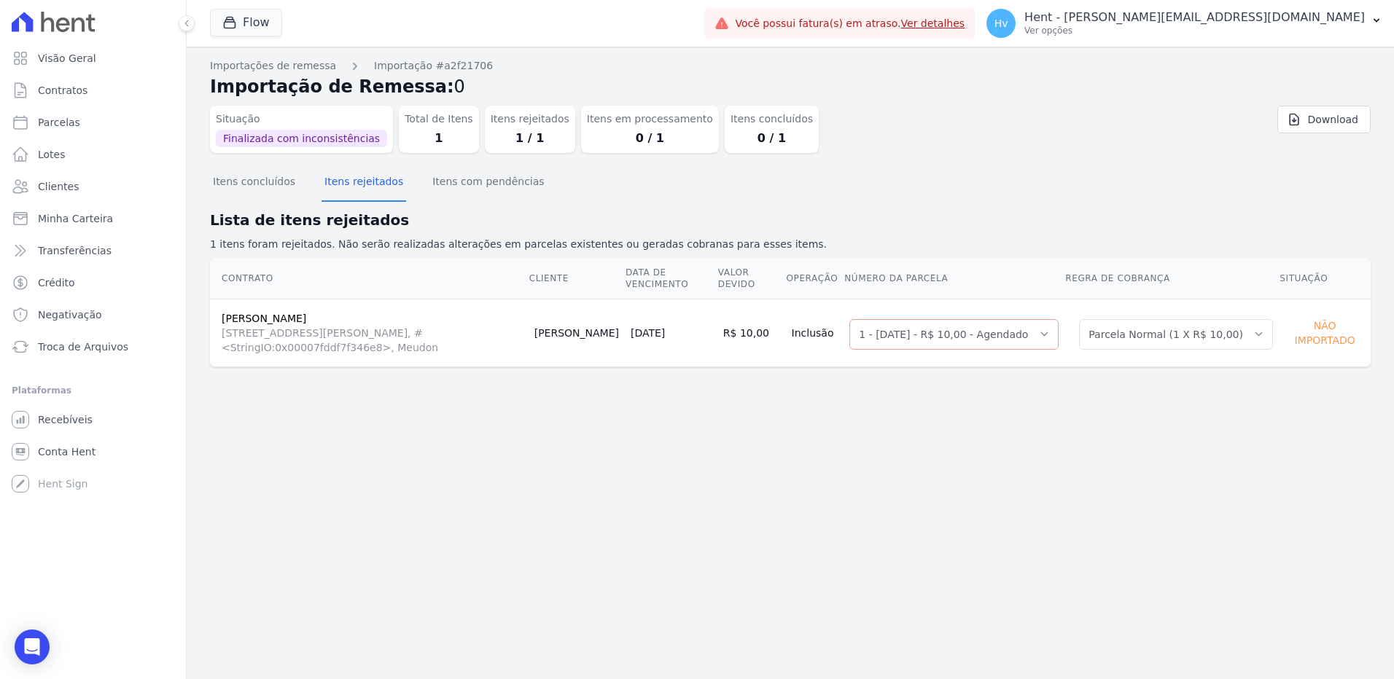
click at [909, 394] on div "Importações de remessa Importação #a2f21706 Importação de Remessa: 0 Situação F…" at bounding box center [790, 363] width 1207 height 633
